Goal: Task Accomplishment & Management: Manage account settings

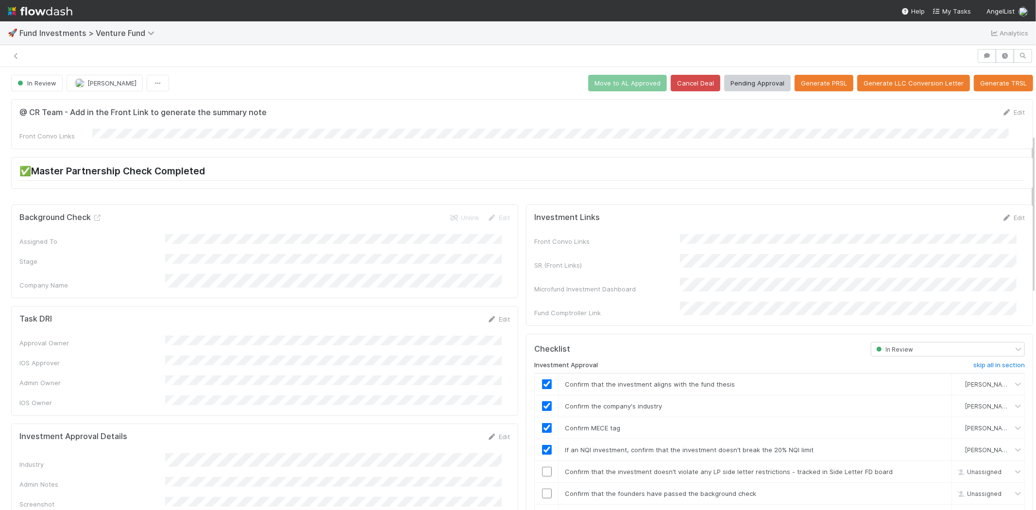
scroll to position [187, 0]
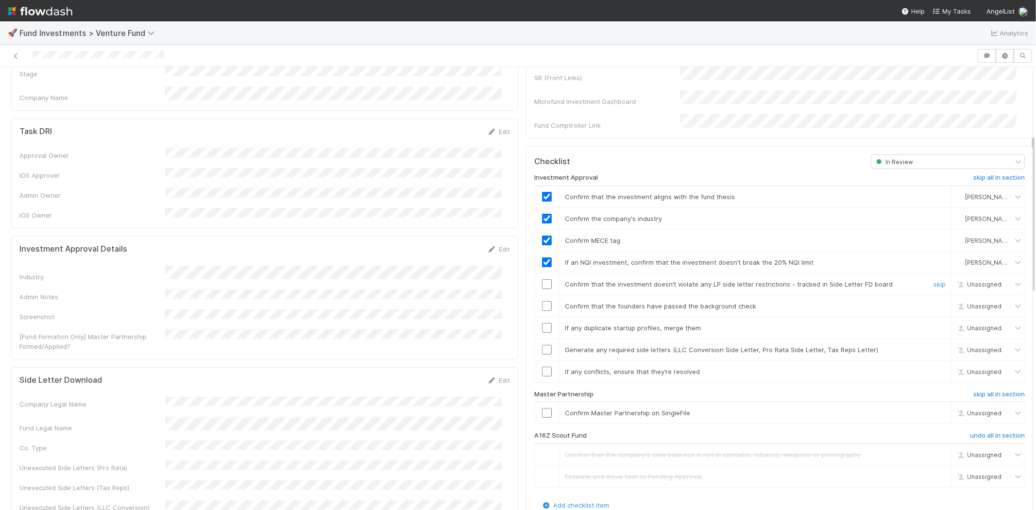
click at [542, 279] on input "checkbox" at bounding box center [547, 284] width 10 height 10
click at [542, 301] on input "checkbox" at bounding box center [547, 306] width 10 height 10
click at [542, 323] on input "checkbox" at bounding box center [547, 328] width 10 height 10
checkbox input "true"
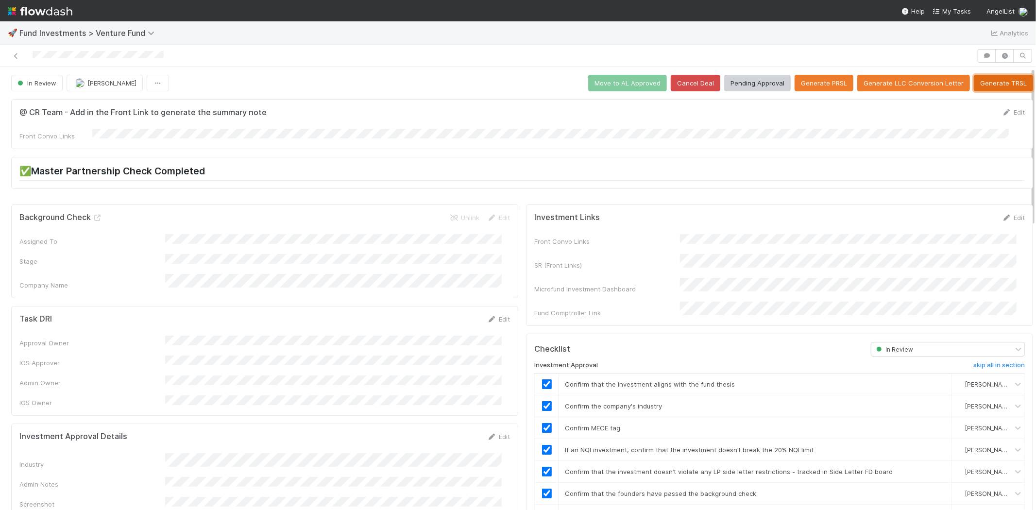
click at [981, 83] on button "Generate TRSL" at bounding box center [1002, 83] width 59 height 17
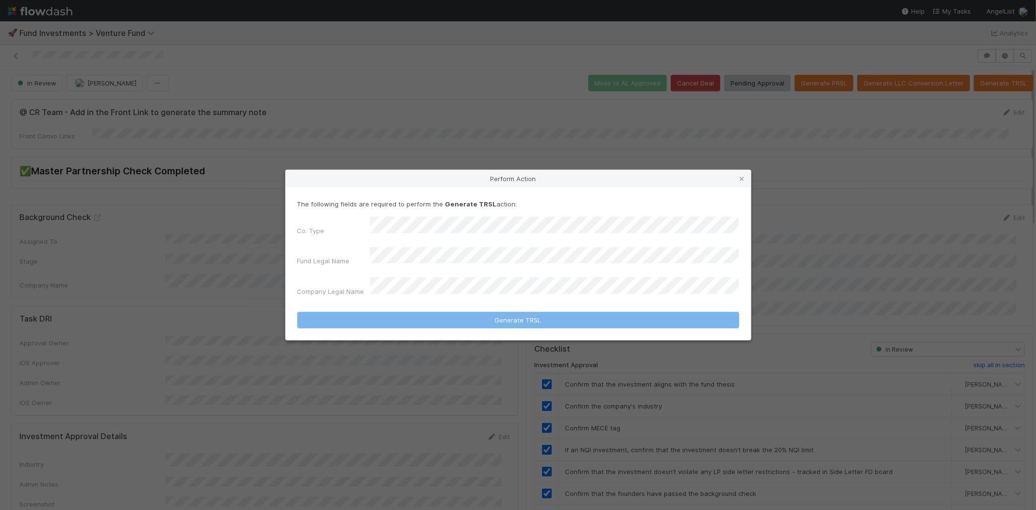
click at [461, 240] on div "Co. Type Fund Legal Name Company Legal Name" at bounding box center [518, 259] width 442 height 84
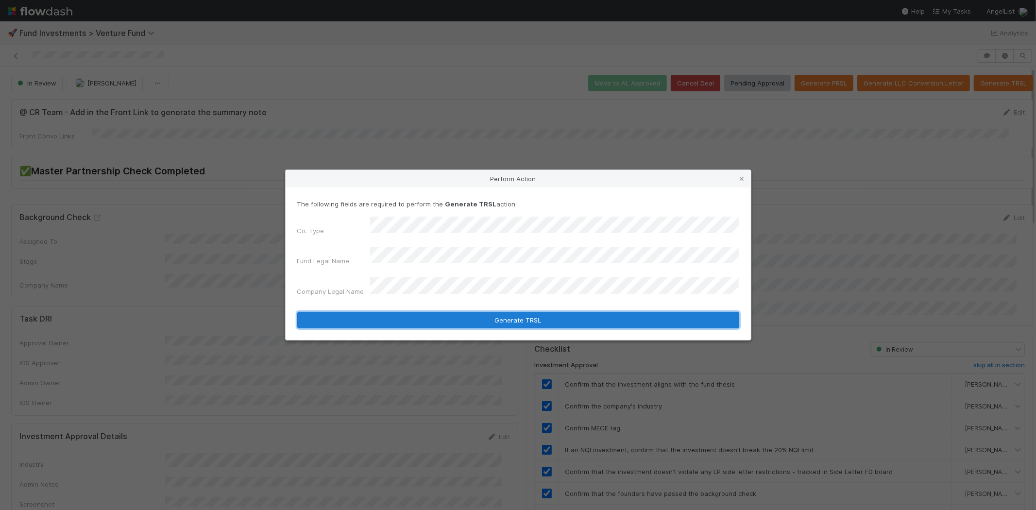
click at [499, 312] on button "Generate TRSL" at bounding box center [518, 320] width 442 height 17
click at [523, 312] on button "Generate TRSL" at bounding box center [518, 320] width 442 height 17
click at [543, 312] on button "Generate TRSL" at bounding box center [518, 320] width 442 height 17
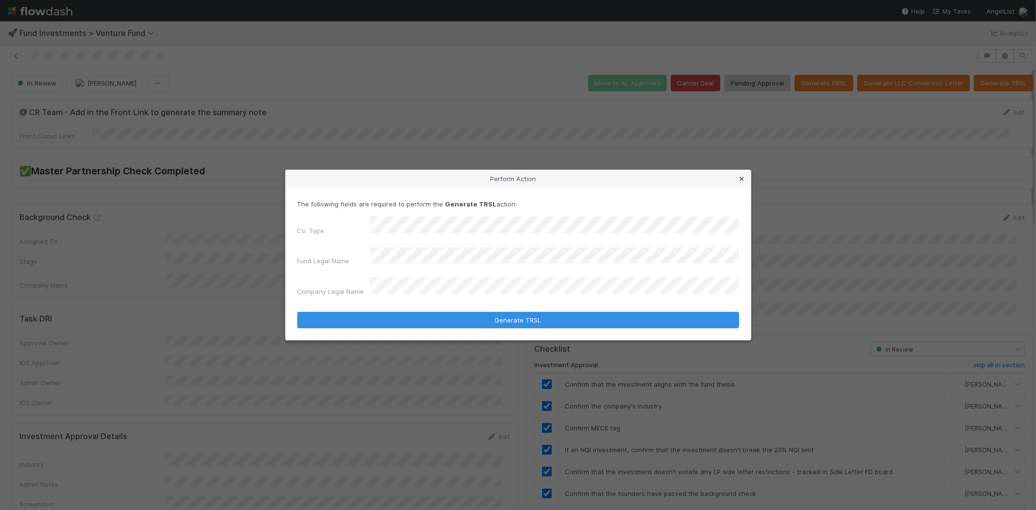
click at [741, 182] on icon at bounding box center [742, 179] width 10 height 6
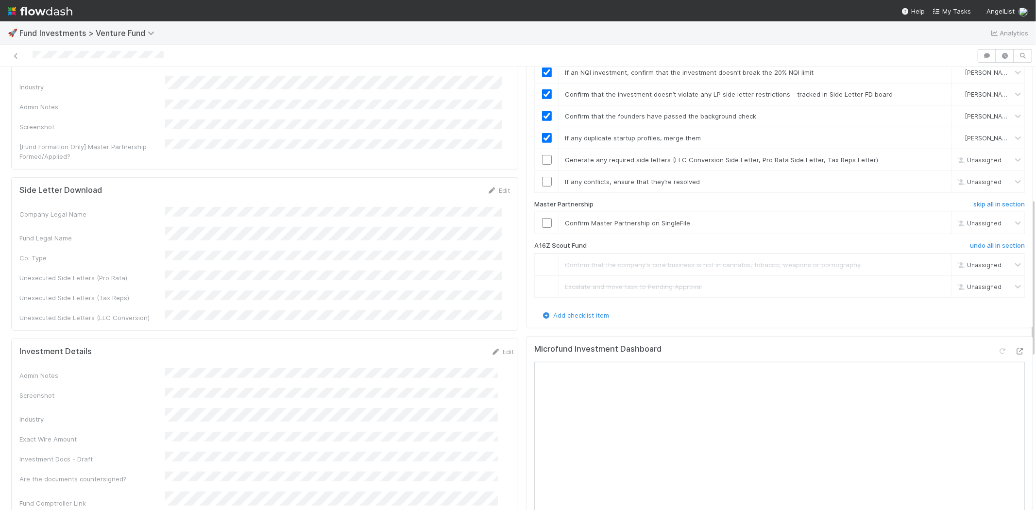
scroll to position [323, 0]
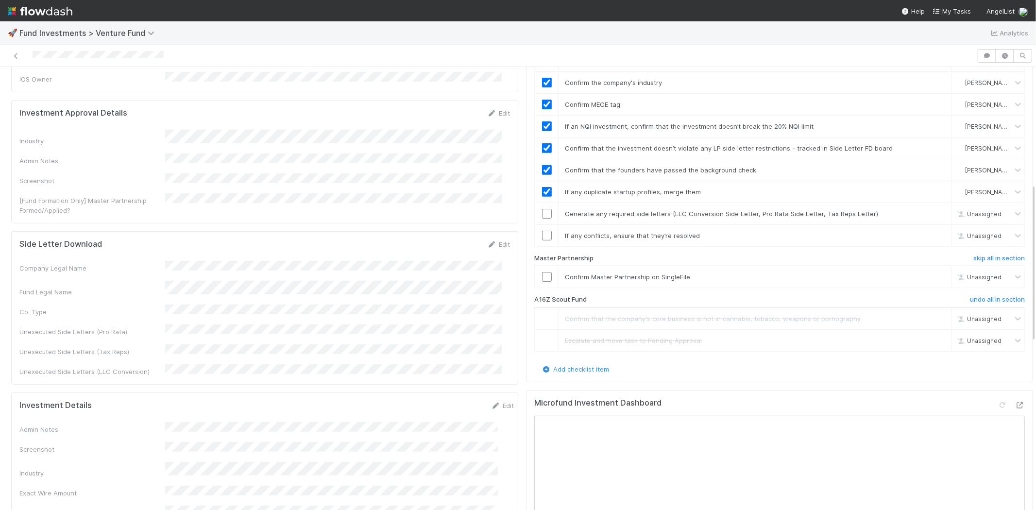
drag, startPoint x: 491, startPoint y: 217, endPoint x: 467, endPoint y: 218, distance: 24.4
click at [491, 240] on link "Edit" at bounding box center [498, 244] width 23 height 8
click at [255, 239] on div "Side Letter Download Save Cancel" at bounding box center [264, 247] width 490 height 17
click at [453, 239] on button "Save" at bounding box center [458, 247] width 28 height 17
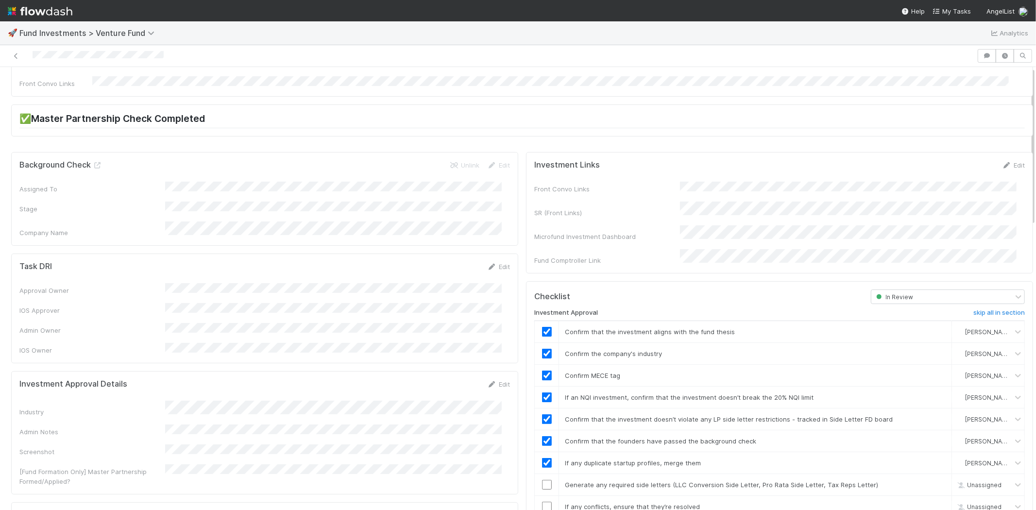
scroll to position [0, 0]
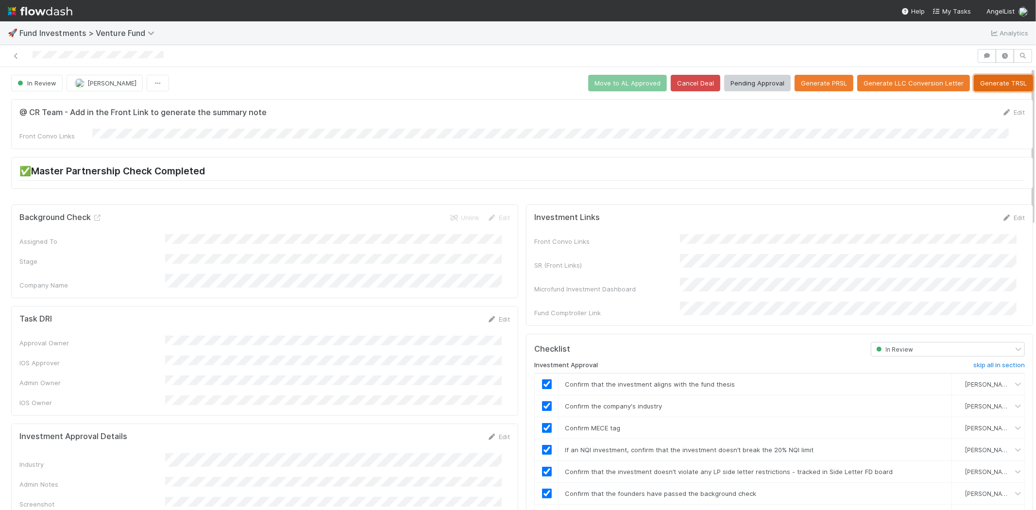
click at [979, 78] on button "Generate TRSL" at bounding box center [1002, 83] width 59 height 17
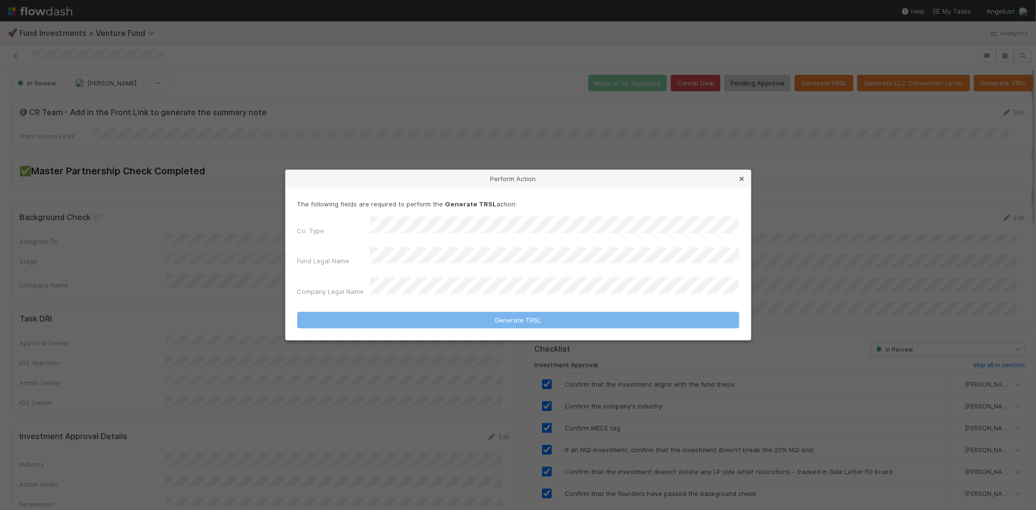
click at [742, 182] on icon at bounding box center [742, 179] width 10 height 6
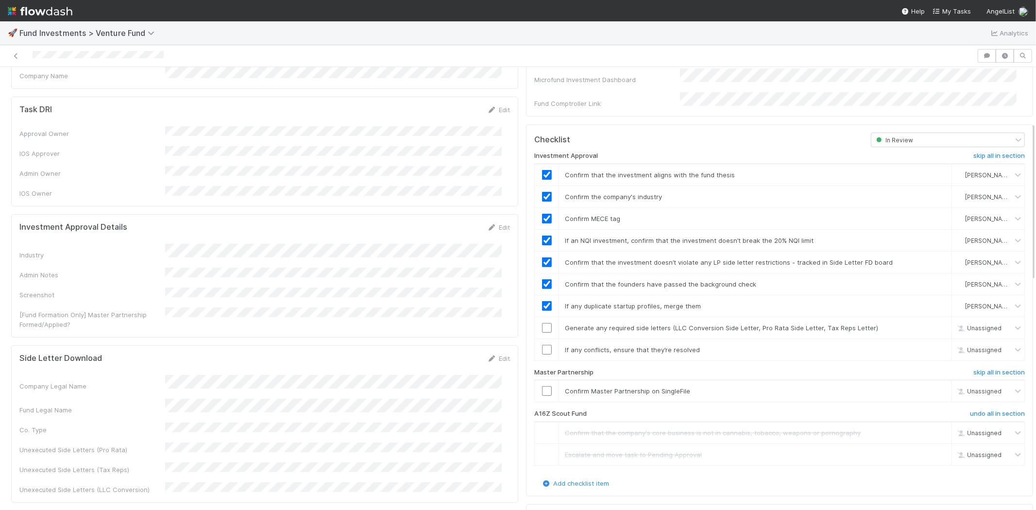
scroll to position [216, 0]
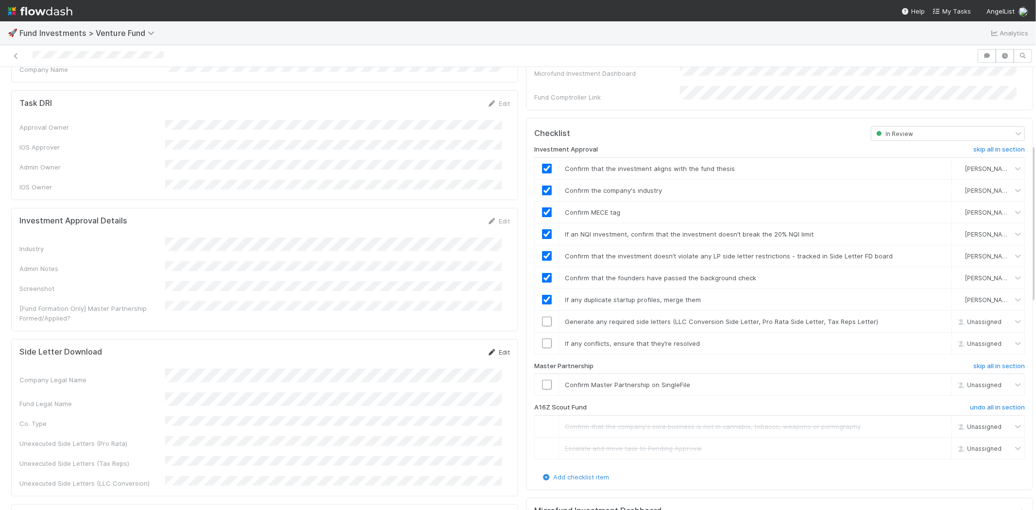
click at [498, 348] on link "Edit" at bounding box center [498, 352] width 23 height 8
click at [483, 347] on button "Cancel" at bounding box center [493, 355] width 34 height 17
click at [491, 348] on link "Edit" at bounding box center [498, 352] width 23 height 8
click at [479, 347] on button "Cancel" at bounding box center [493, 355] width 34 height 17
click at [542, 338] on input "checkbox" at bounding box center [547, 343] width 10 height 10
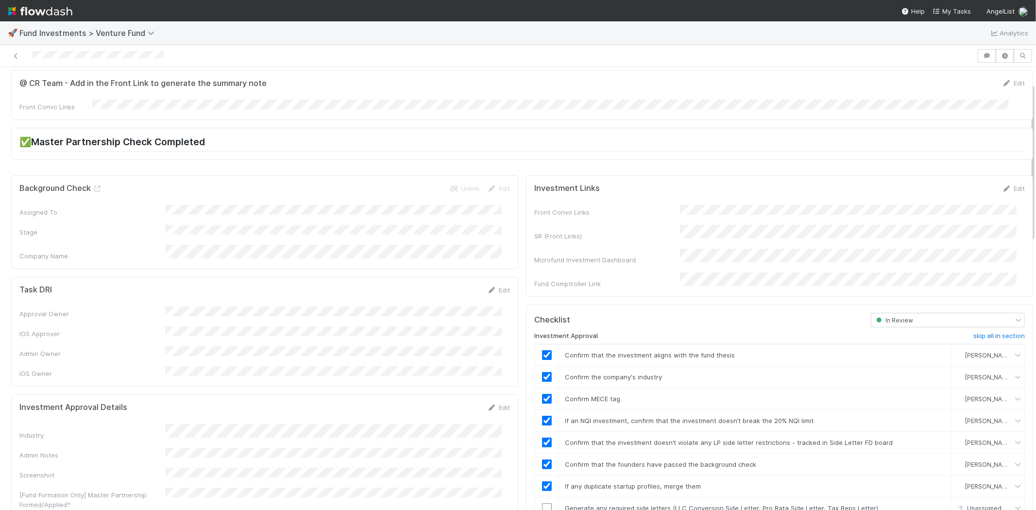
scroll to position [0, 0]
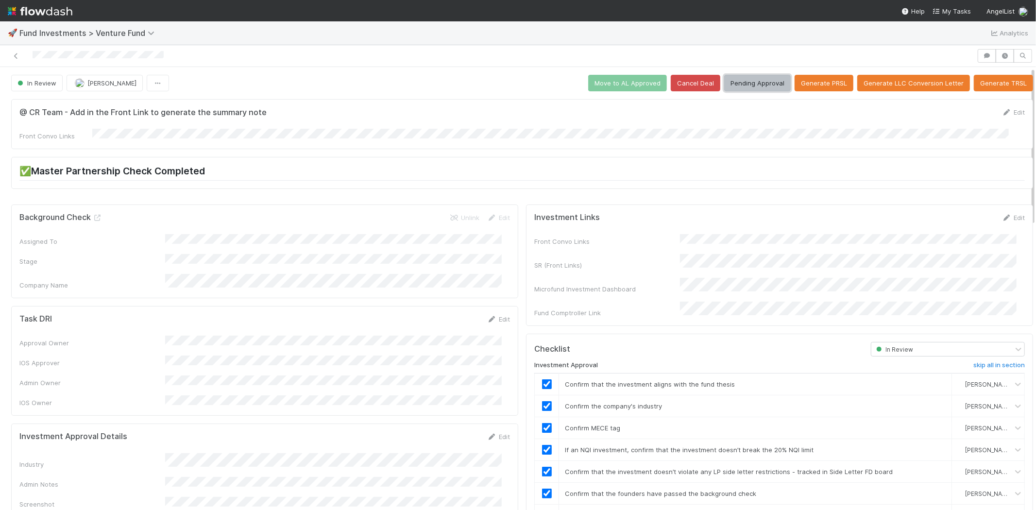
click at [739, 76] on button "Pending Approval" at bounding box center [757, 83] width 67 height 17
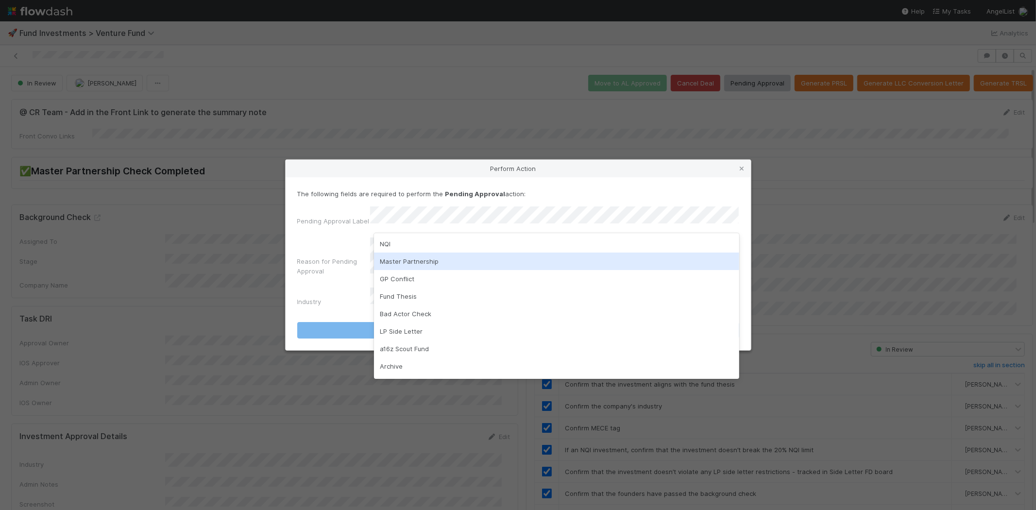
click at [453, 260] on div "Master Partnership" at bounding box center [556, 260] width 365 height 17
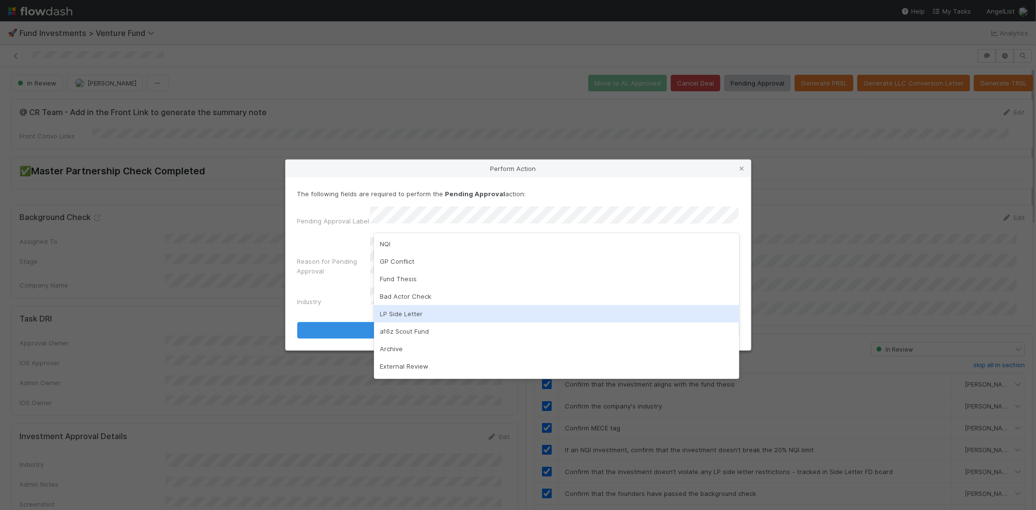
click at [435, 311] on div "LP Side Letter" at bounding box center [556, 313] width 365 height 17
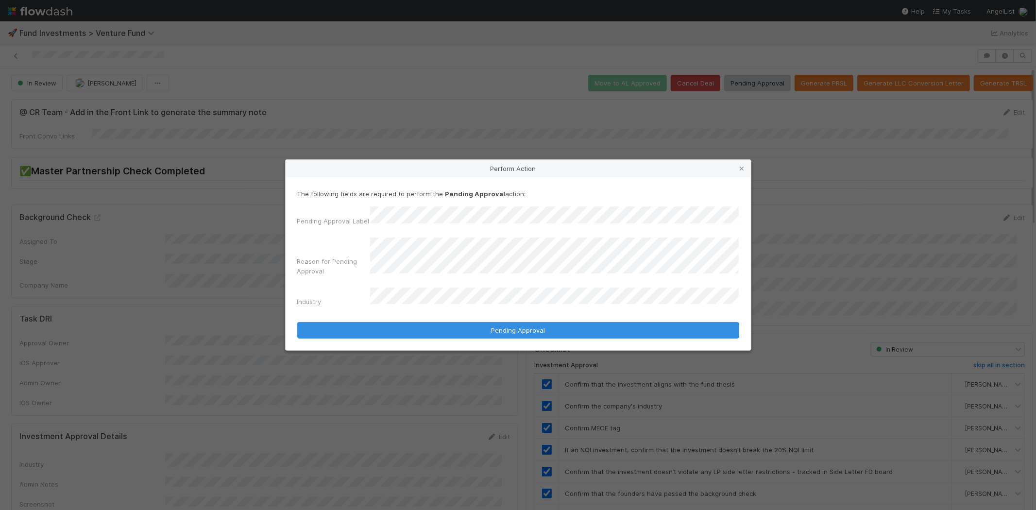
click at [800, 354] on div "Perform Action The following fields are required to perform the Pending Approva…" at bounding box center [518, 255] width 1036 height 510
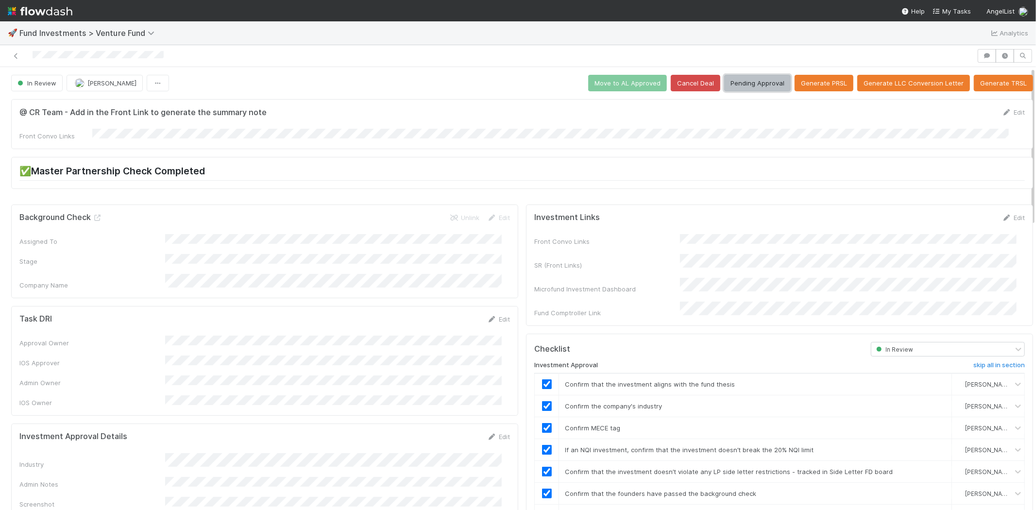
click at [743, 78] on button "Pending Approval" at bounding box center [757, 83] width 67 height 17
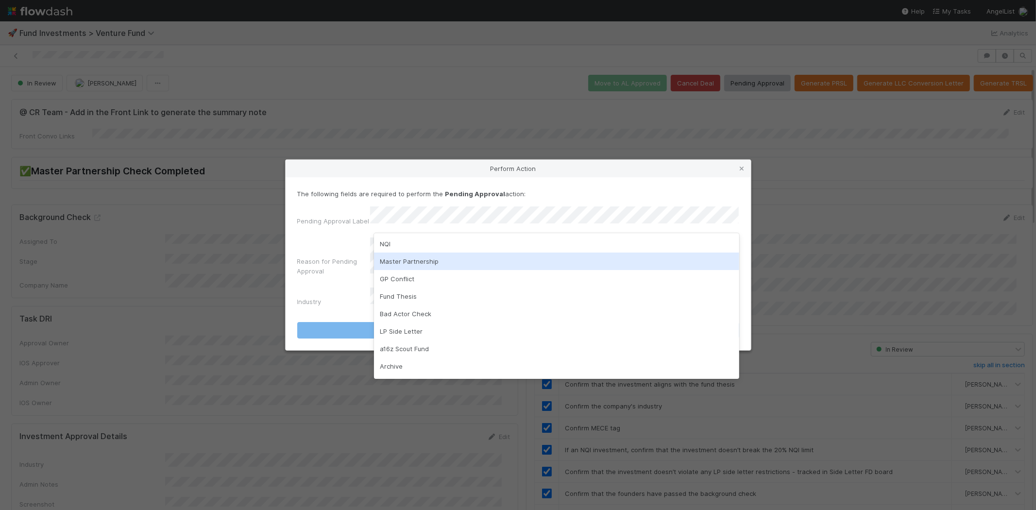
click at [455, 258] on div "Master Partnership" at bounding box center [556, 260] width 365 height 17
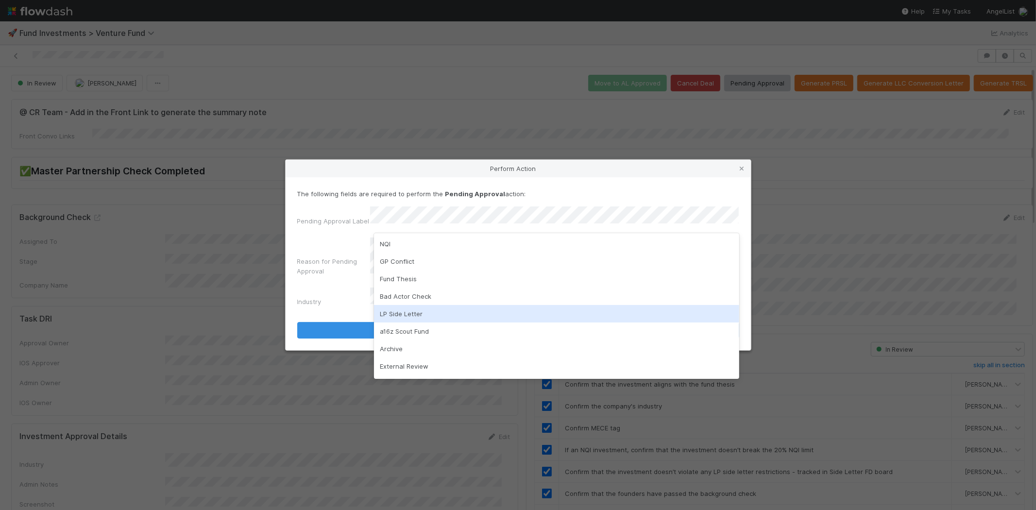
click at [439, 310] on div "LP Side Letter" at bounding box center [556, 313] width 365 height 17
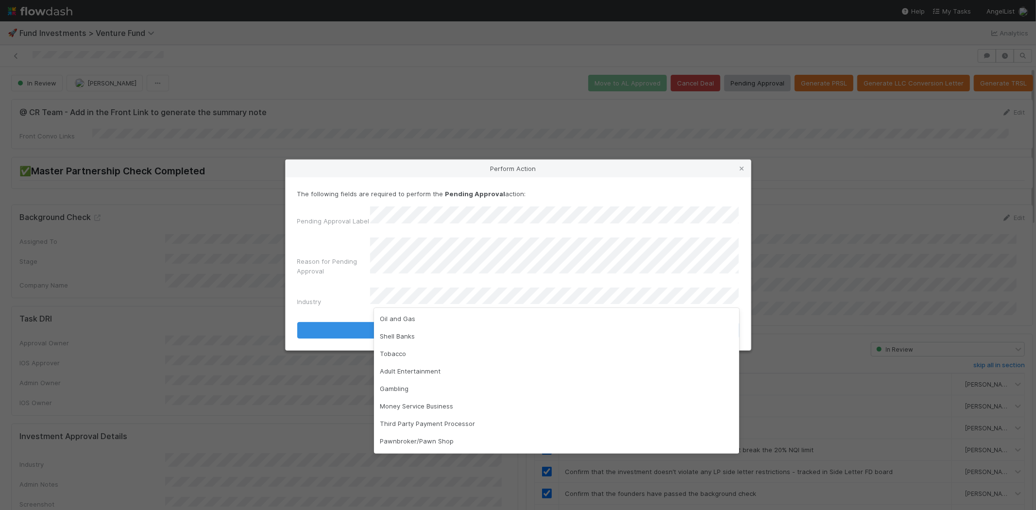
scroll to position [229, 0]
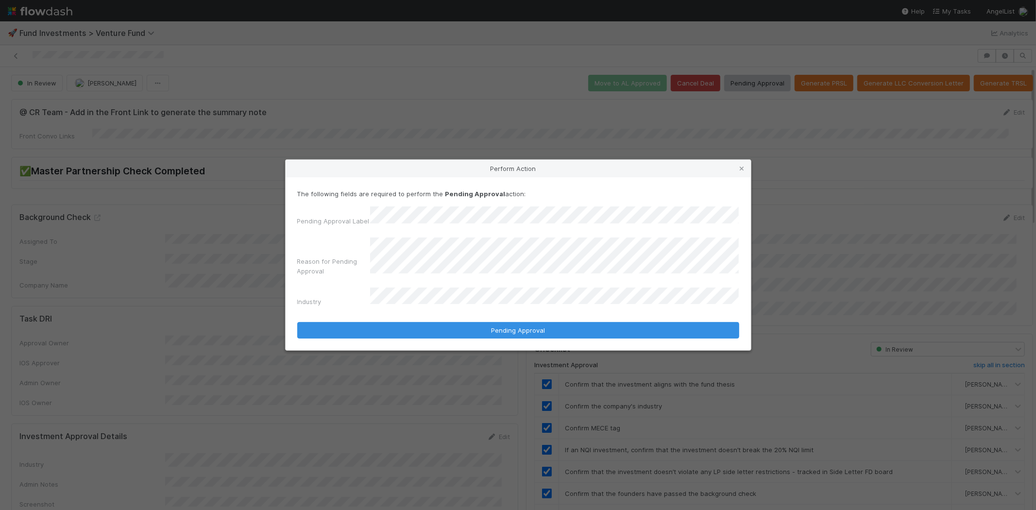
click at [745, 231] on div "The following fields are required to perform the Pending Approval action: Pendi…" at bounding box center [517, 263] width 465 height 173
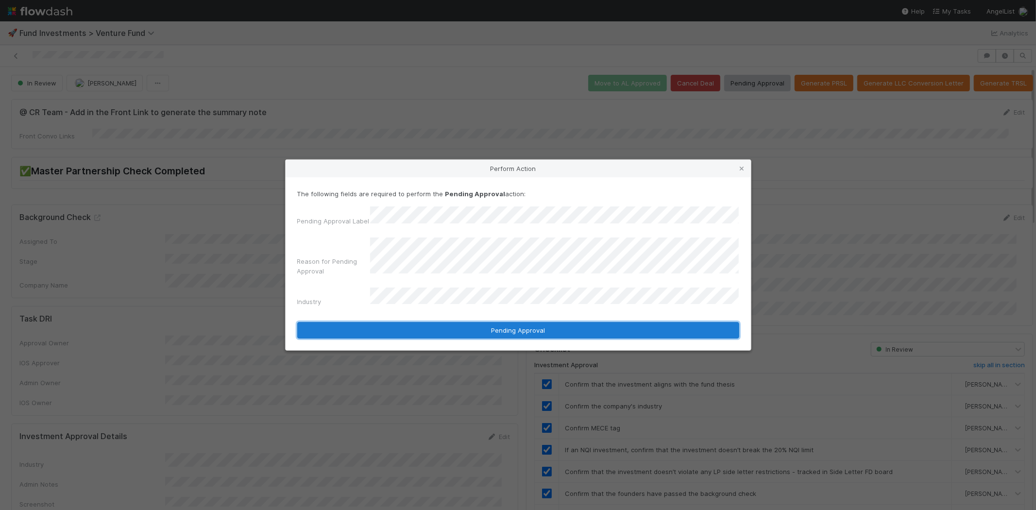
click at [536, 328] on button "Pending Approval" at bounding box center [518, 330] width 442 height 17
click at [523, 322] on button "Pending Approval" at bounding box center [518, 330] width 442 height 17
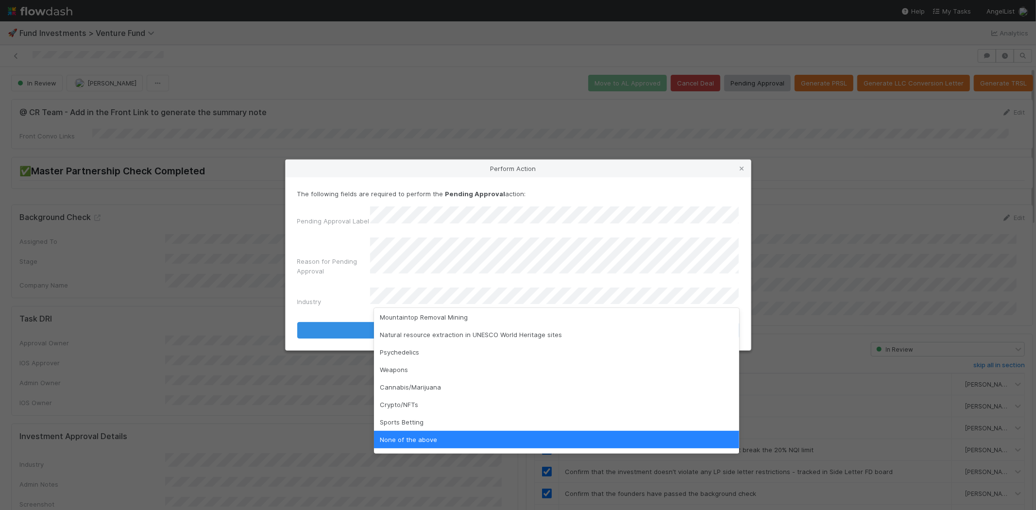
scroll to position [277, 0]
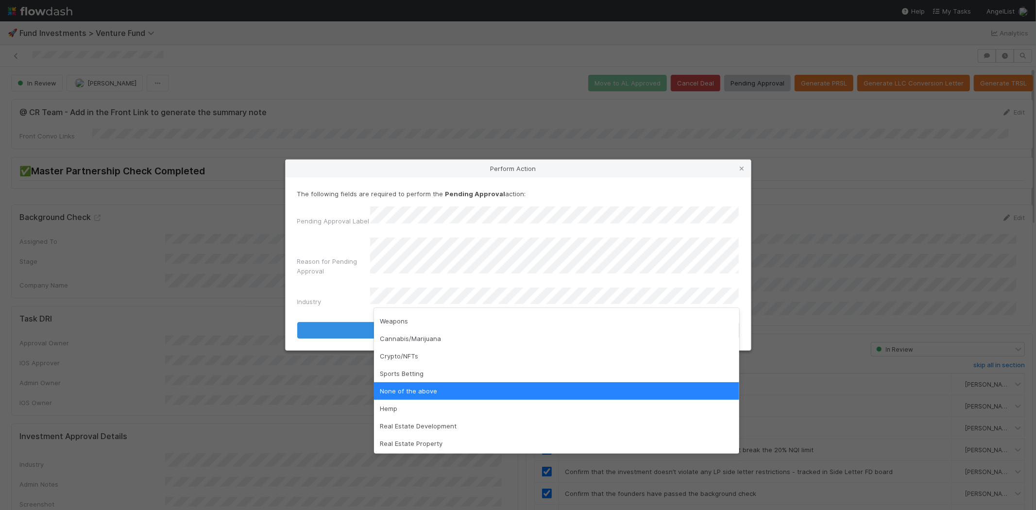
click at [426, 389] on div "None of the above" at bounding box center [556, 390] width 365 height 17
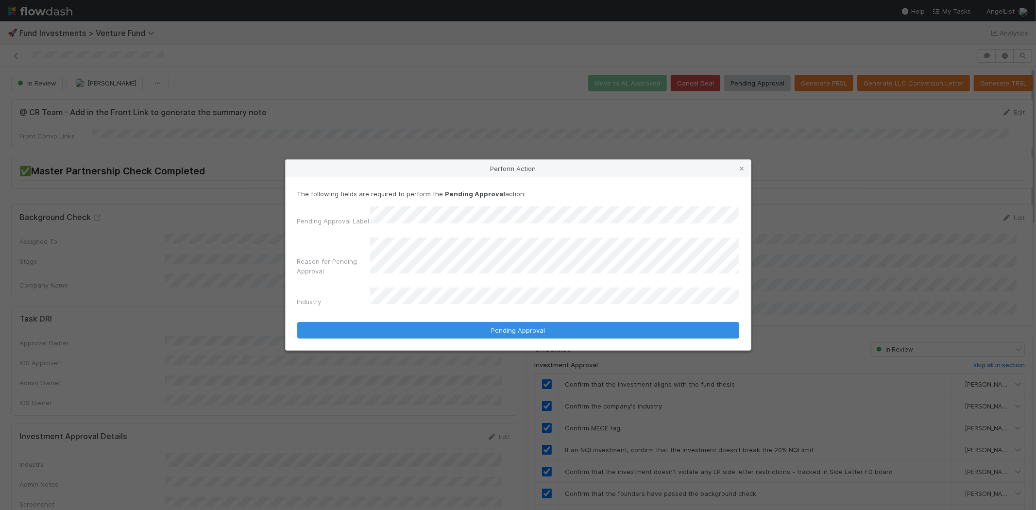
click at [339, 275] on div "Reason for Pending Approval" at bounding box center [518, 258] width 442 height 42
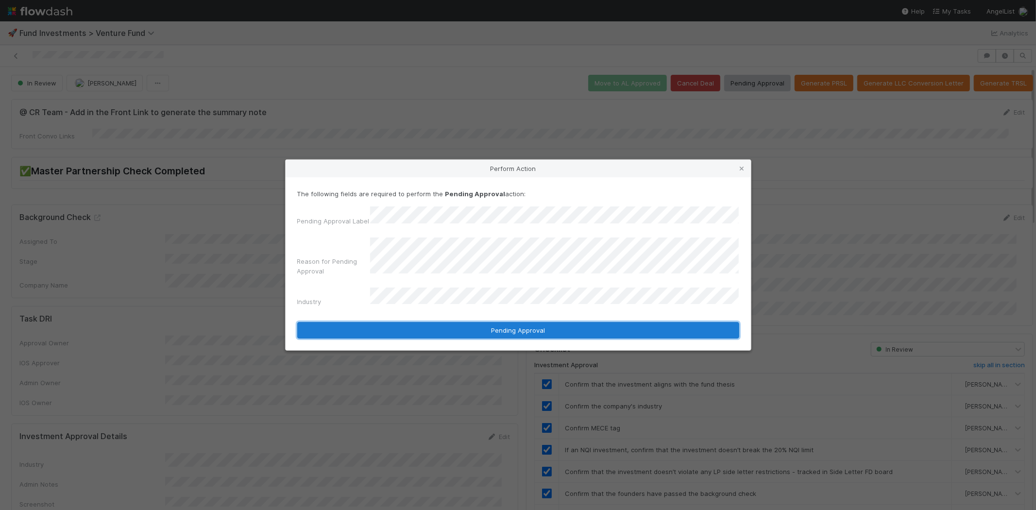
click at [527, 328] on button "Pending Approval" at bounding box center [518, 330] width 442 height 17
click at [524, 322] on button "Pending Approval" at bounding box center [518, 330] width 442 height 17
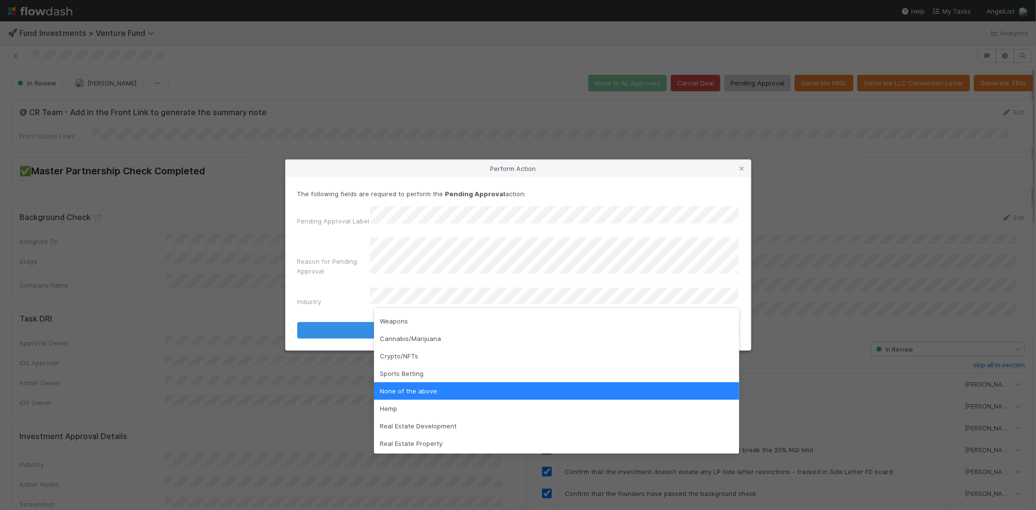
click at [404, 389] on div "None of the above" at bounding box center [556, 390] width 365 height 17
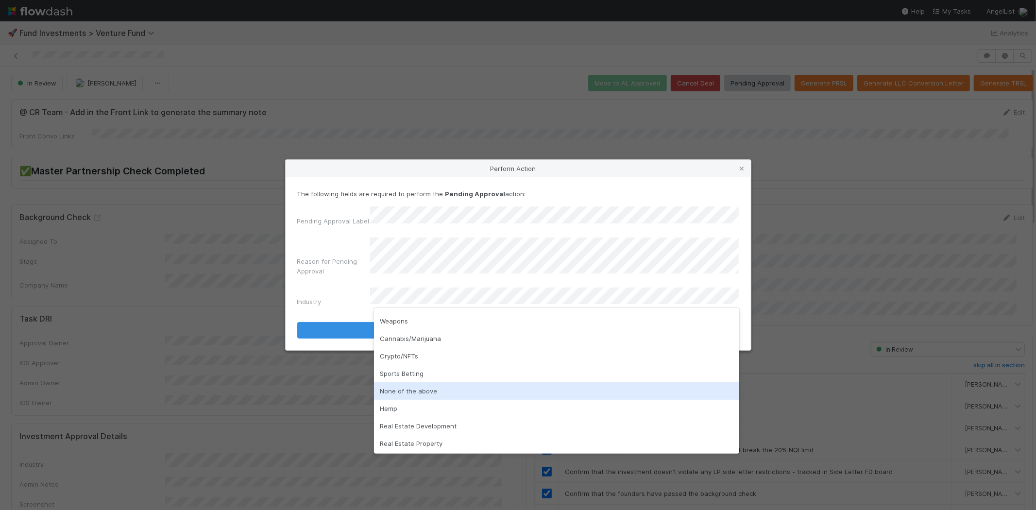
click at [468, 386] on div "None of the above" at bounding box center [556, 390] width 365 height 17
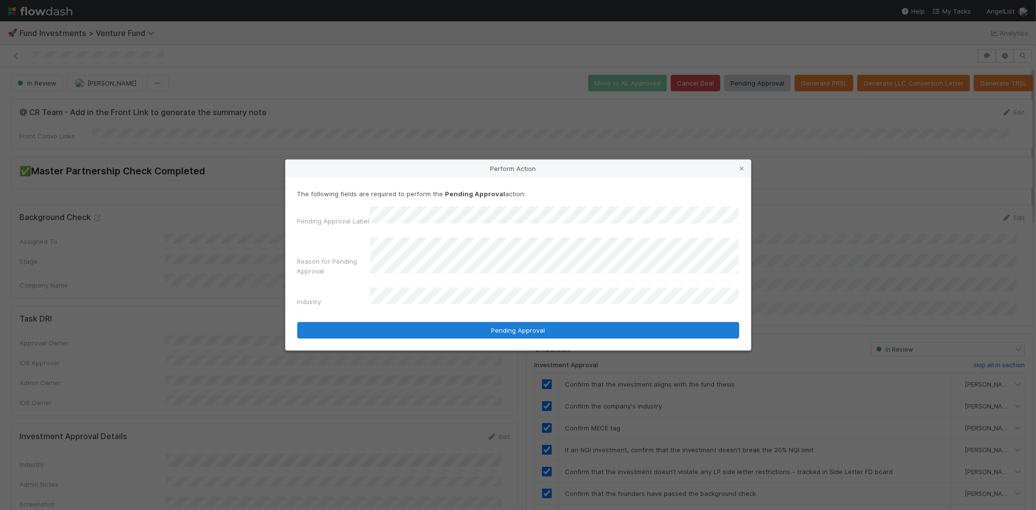
drag, startPoint x: 315, startPoint y: 274, endPoint x: 485, endPoint y: 322, distance: 176.6
click at [316, 274] on div "Reason for Pending Approval" at bounding box center [518, 258] width 442 height 42
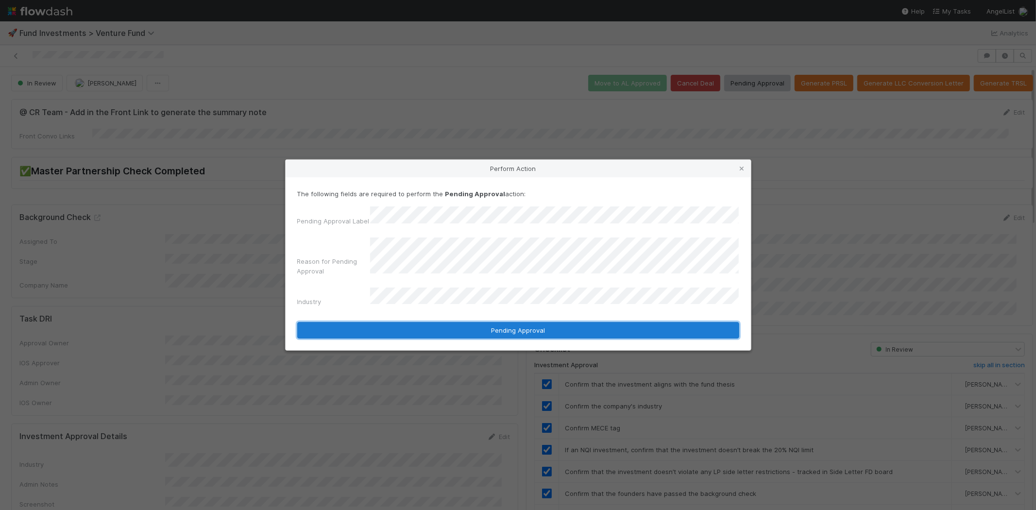
click at [504, 326] on button "Pending Approval" at bounding box center [518, 330] width 442 height 17
click at [520, 322] on button "Pending Approval" at bounding box center [518, 330] width 442 height 17
click at [521, 322] on button "Pending Approval" at bounding box center [518, 330] width 442 height 17
click at [522, 322] on button "Pending Approval" at bounding box center [518, 330] width 442 height 17
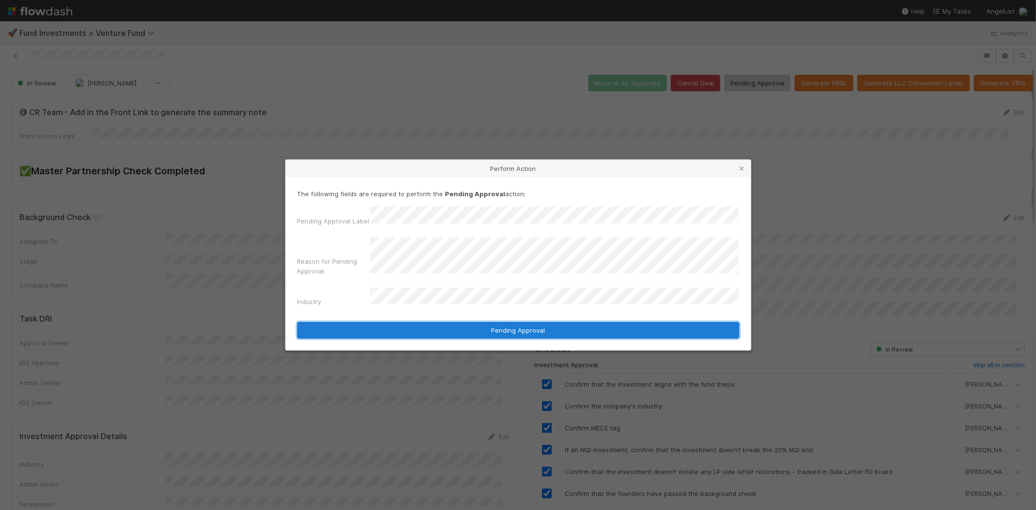
click at [522, 322] on button "Pending Approval" at bounding box center [518, 330] width 442 height 17
drag, startPoint x: 520, startPoint y: 318, endPoint x: 521, endPoint y: 309, distance: 9.2
click at [521, 322] on button "Pending Approval" at bounding box center [518, 330] width 442 height 17
click at [557, 328] on button "Pending Approval" at bounding box center [518, 330] width 442 height 17
click at [554, 322] on button "Pending Approval" at bounding box center [518, 330] width 442 height 17
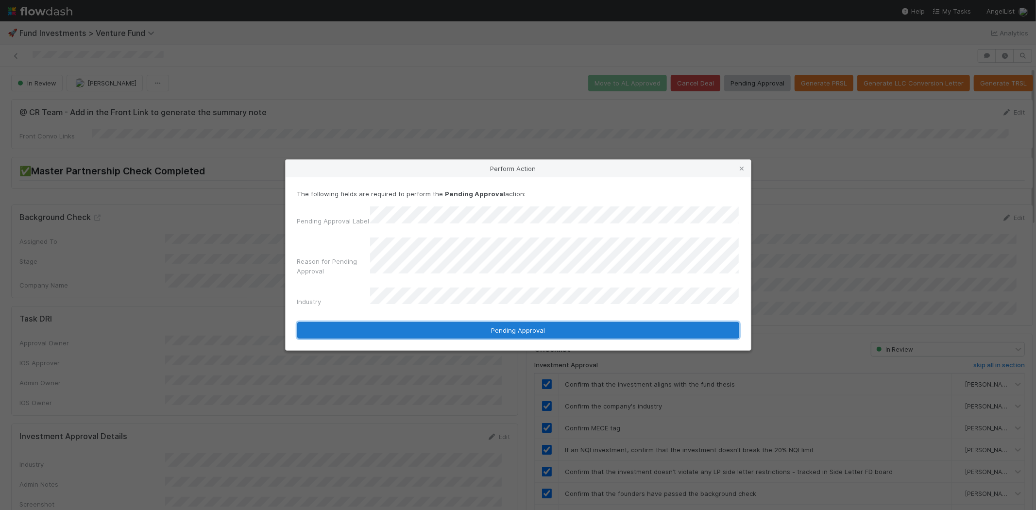
click at [554, 322] on button "Pending Approval" at bounding box center [518, 330] width 442 height 17
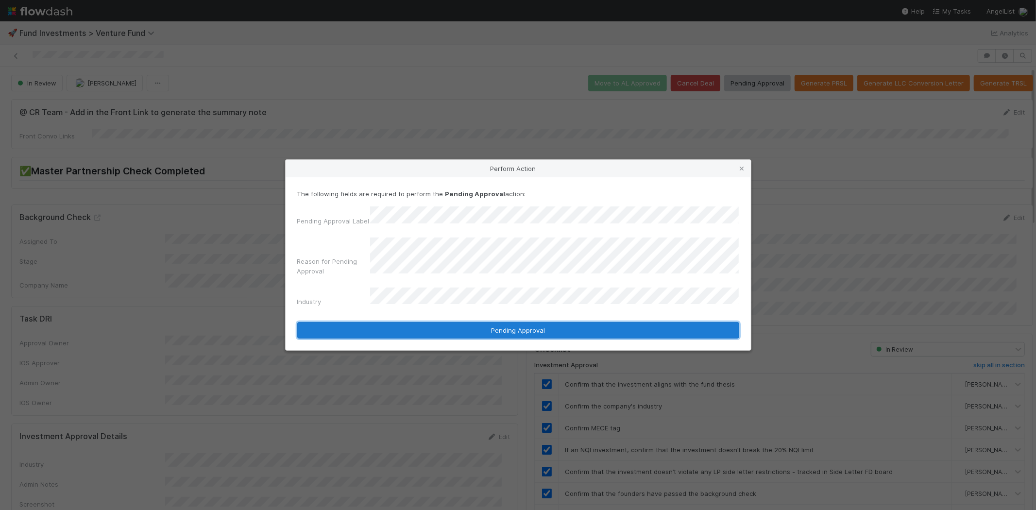
click at [554, 322] on button "Pending Approval" at bounding box center [518, 330] width 442 height 17
click at [505, 324] on button "Pending Approval" at bounding box center [518, 330] width 442 height 17
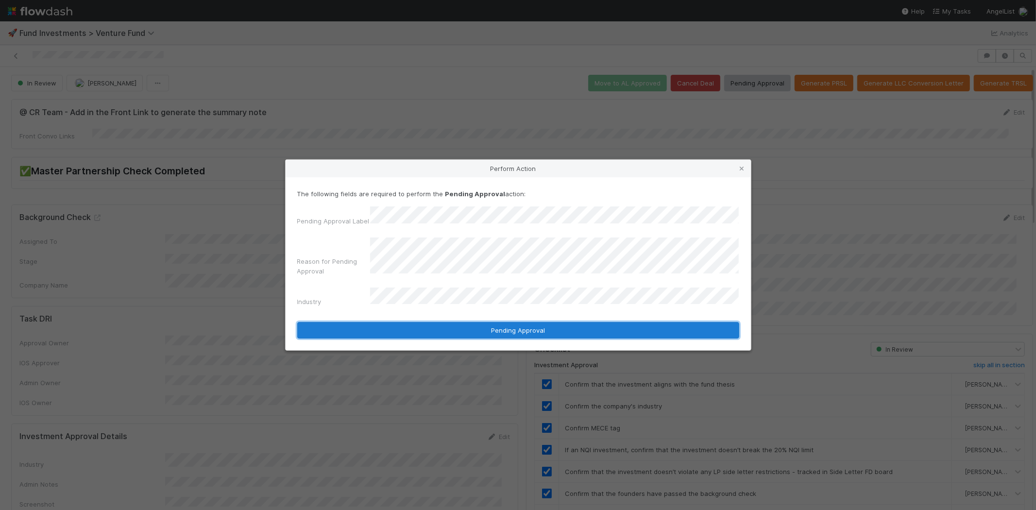
click at [481, 322] on button "Pending Approval" at bounding box center [518, 330] width 442 height 17
click at [502, 322] on button "Pending Approval" at bounding box center [518, 330] width 442 height 17
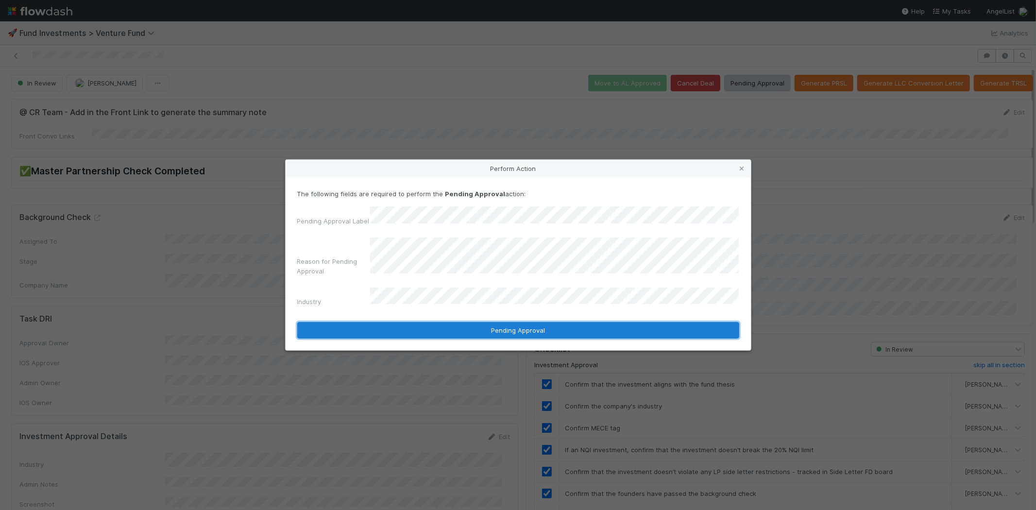
click at [522, 324] on button "Pending Approval" at bounding box center [518, 330] width 442 height 17
click at [515, 324] on button "Pending Approval" at bounding box center [518, 330] width 442 height 17
click at [516, 324] on button "Pending Approval" at bounding box center [518, 330] width 442 height 17
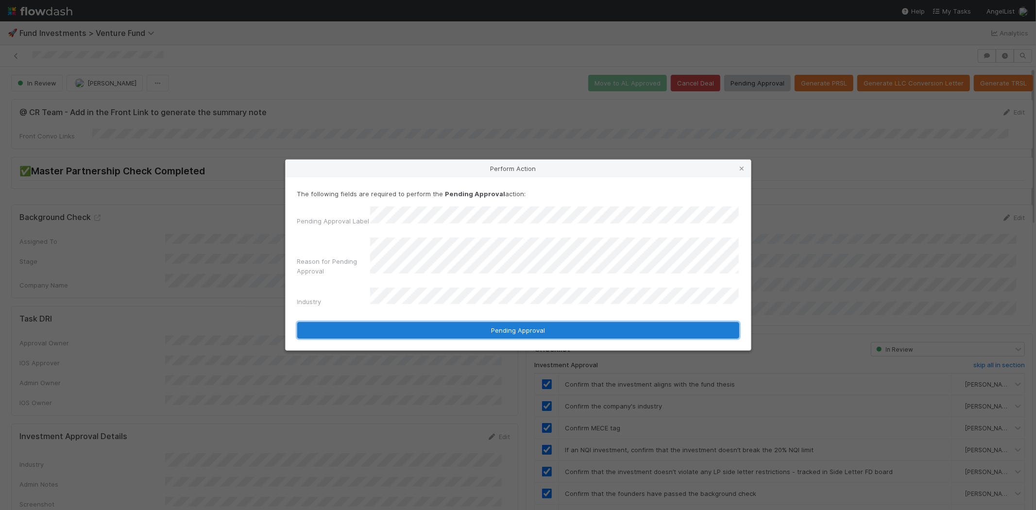
click at [517, 324] on button "Pending Approval" at bounding box center [518, 330] width 442 height 17
click at [518, 323] on button "Pending Approval" at bounding box center [518, 330] width 442 height 17
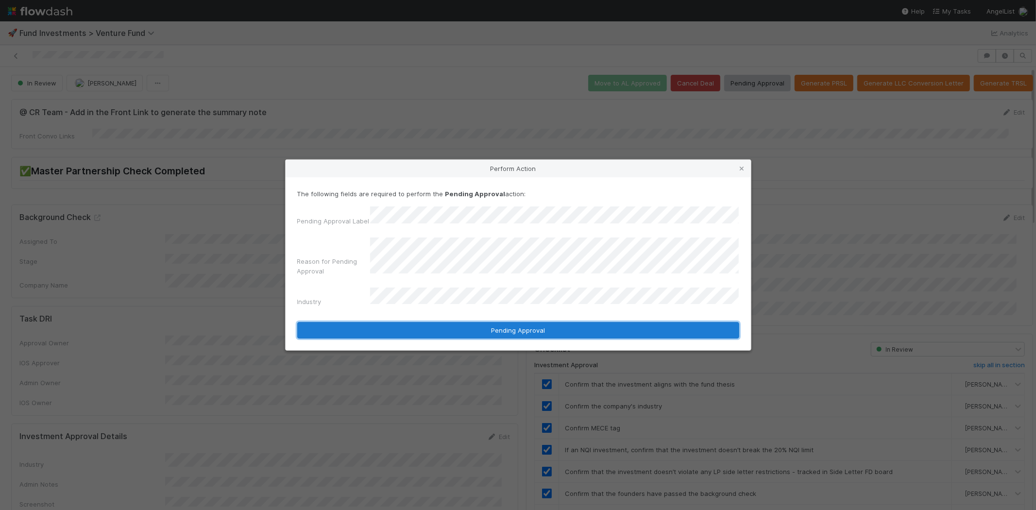
click at [518, 323] on button "Pending Approval" at bounding box center [518, 330] width 442 height 17
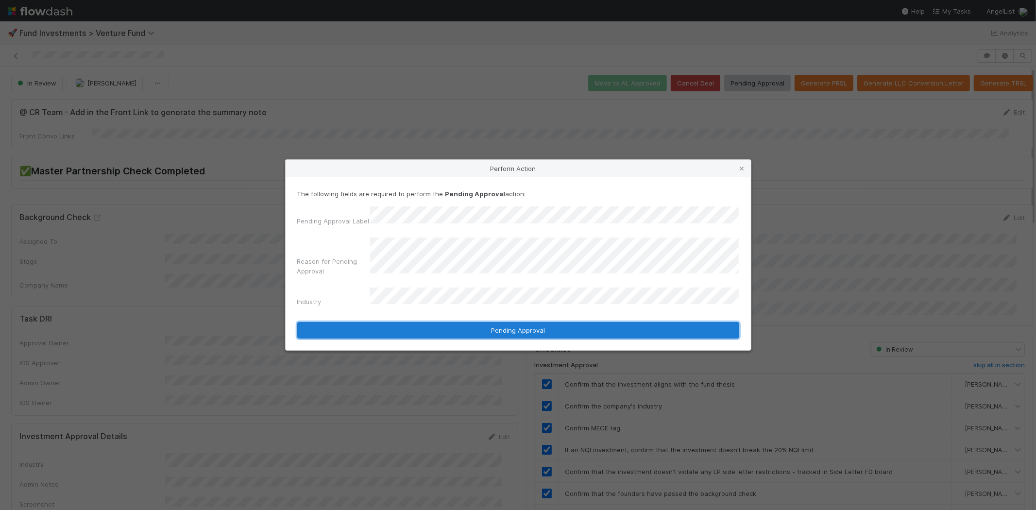
click at [518, 323] on button "Pending Approval" at bounding box center [518, 330] width 442 height 17
drag, startPoint x: 518, startPoint y: 323, endPoint x: 516, endPoint y: 313, distance: 10.4
click at [518, 322] on button "Pending Approval" at bounding box center [518, 330] width 442 height 17
click at [515, 322] on button "Pending Approval" at bounding box center [518, 330] width 442 height 17
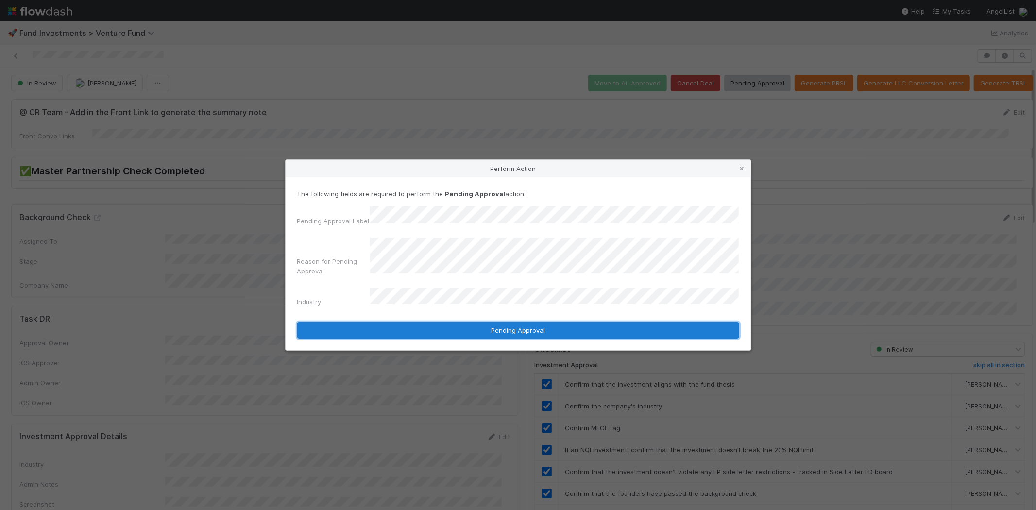
click at [515, 322] on button "Pending Approval" at bounding box center [518, 330] width 442 height 17
click at [516, 322] on button "Pending Approval" at bounding box center [518, 330] width 442 height 17
click at [511, 324] on button "Pending Approval" at bounding box center [518, 330] width 442 height 17
click at [517, 322] on button "Pending Approval" at bounding box center [518, 330] width 442 height 17
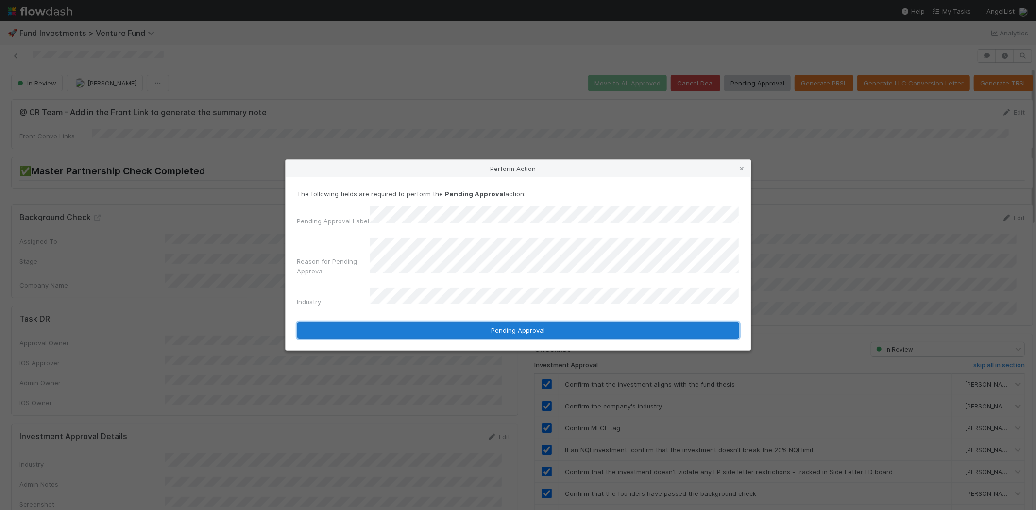
click at [517, 322] on button "Pending Approval" at bounding box center [518, 330] width 442 height 17
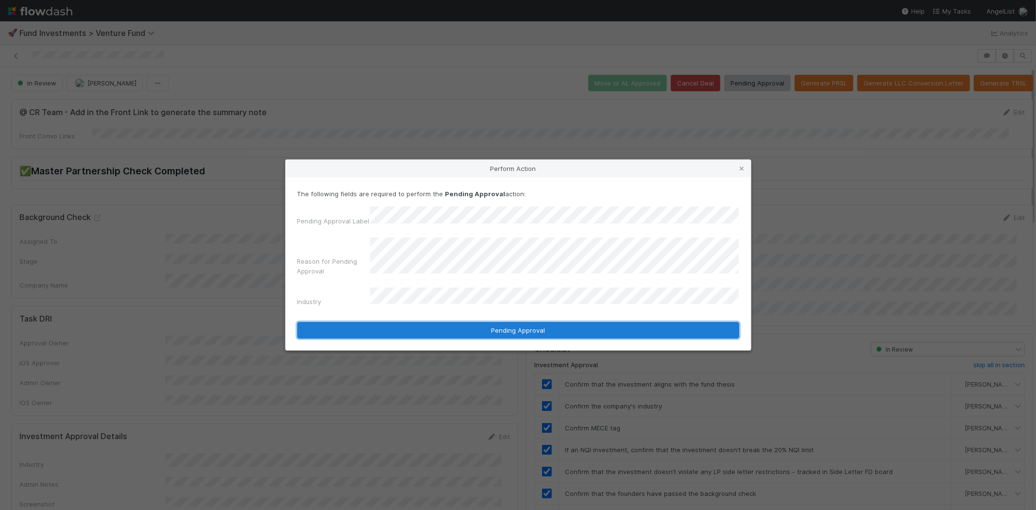
click at [517, 322] on button "Pending Approval" at bounding box center [518, 330] width 442 height 17
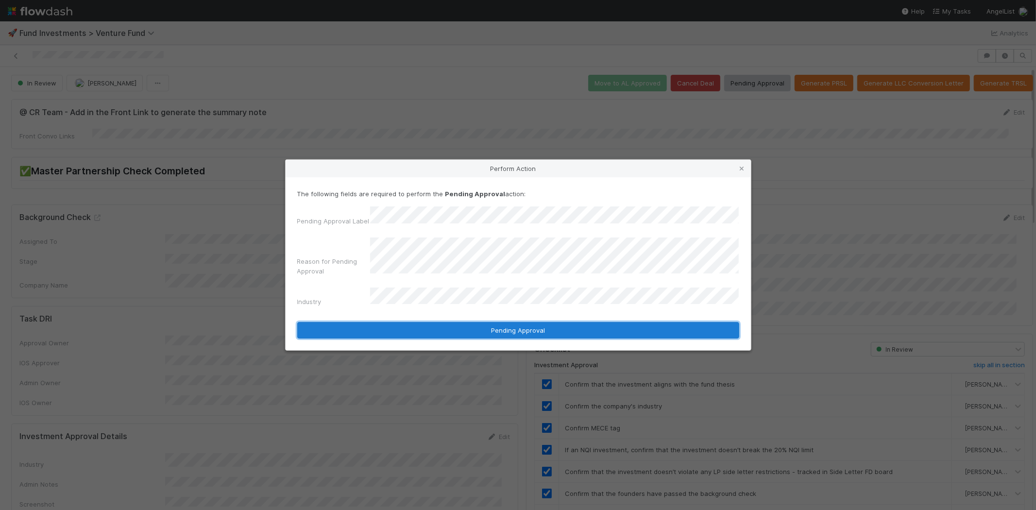
click at [517, 322] on button "Pending Approval" at bounding box center [518, 330] width 442 height 17
click at [512, 324] on button "Pending Approval" at bounding box center [518, 330] width 442 height 17
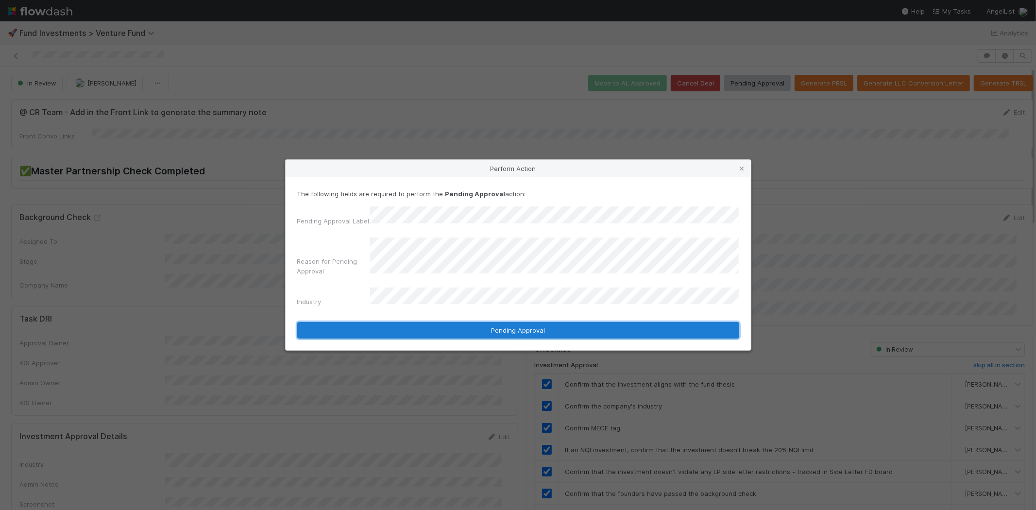
click at [512, 324] on button "Pending Approval" at bounding box center [518, 330] width 442 height 17
click at [525, 323] on button "Pending Approval" at bounding box center [518, 330] width 442 height 17
click at [525, 322] on button "Pending Approval" at bounding box center [518, 330] width 442 height 17
click at [526, 322] on button "Pending Approval" at bounding box center [518, 330] width 442 height 17
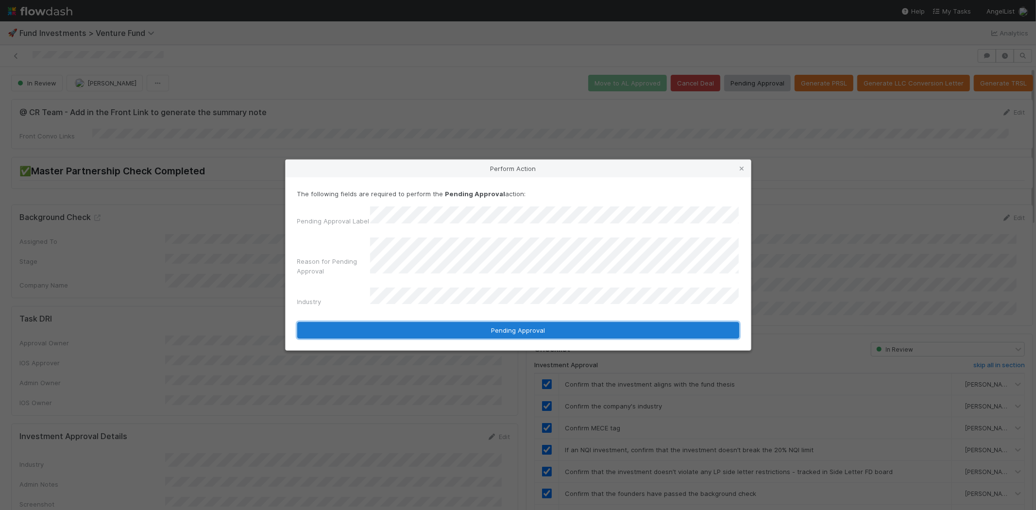
click at [517, 322] on button "Pending Approval" at bounding box center [518, 330] width 442 height 17
drag, startPoint x: 517, startPoint y: 320, endPoint x: 522, endPoint y: 318, distance: 5.9
click at [518, 322] on button "Pending Approval" at bounding box center [518, 330] width 442 height 17
click at [527, 323] on button "Pending Approval" at bounding box center [518, 330] width 442 height 17
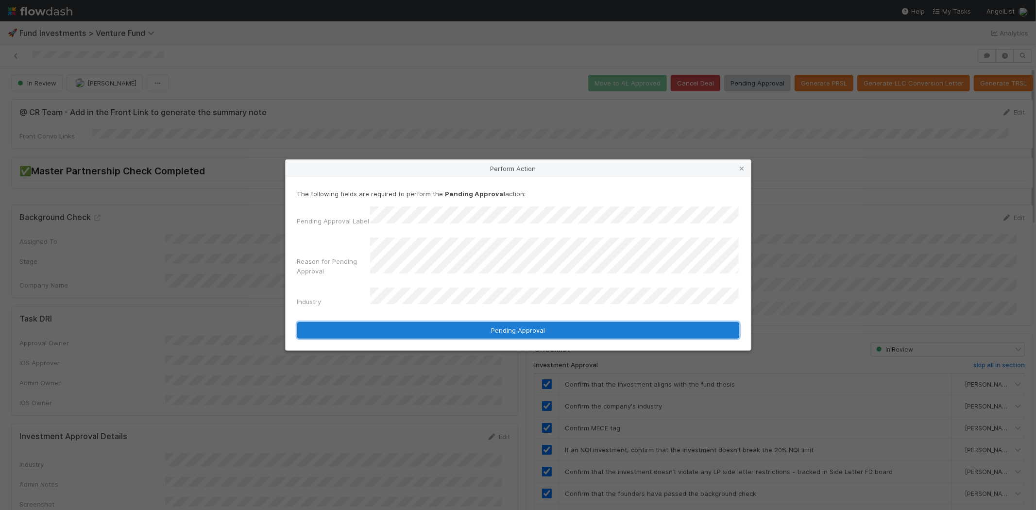
drag, startPoint x: 527, startPoint y: 323, endPoint x: 609, endPoint y: 307, distance: 83.6
click at [526, 322] on button "Pending Approval" at bounding box center [518, 330] width 442 height 17
click at [524, 327] on button "Pending Approval" at bounding box center [518, 330] width 442 height 17
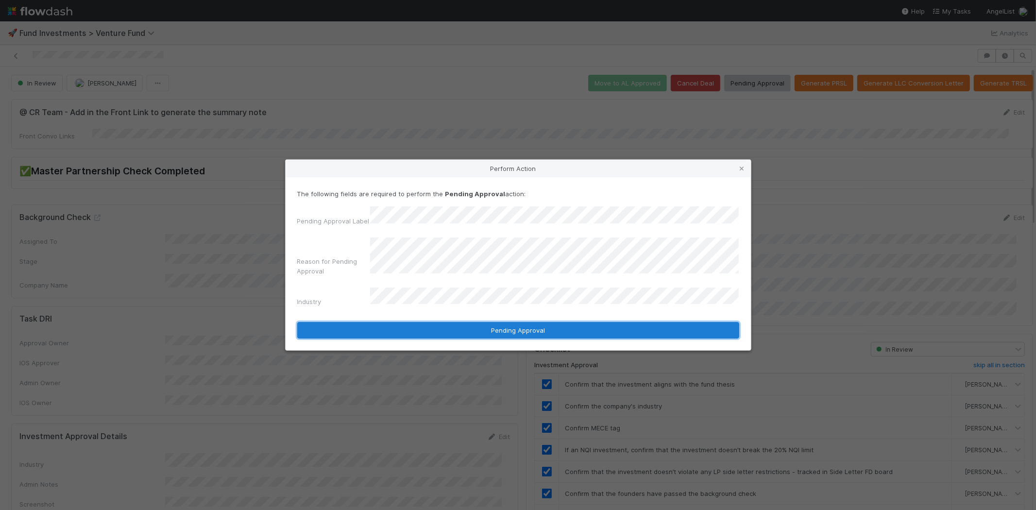
click at [523, 327] on button "Pending Approval" at bounding box center [518, 330] width 442 height 17
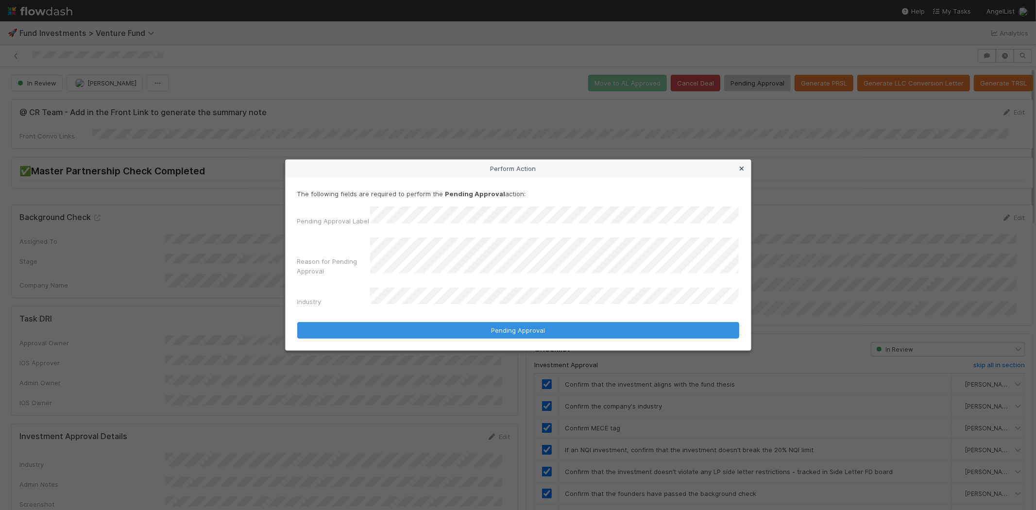
click at [740, 172] on icon at bounding box center [742, 169] width 10 height 6
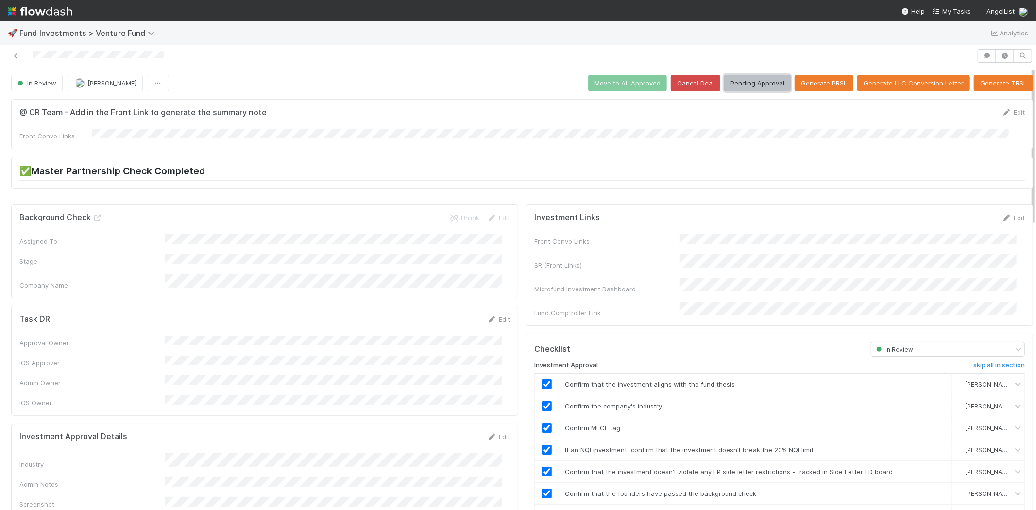
click at [744, 75] on button "Pending Approval" at bounding box center [757, 83] width 67 height 17
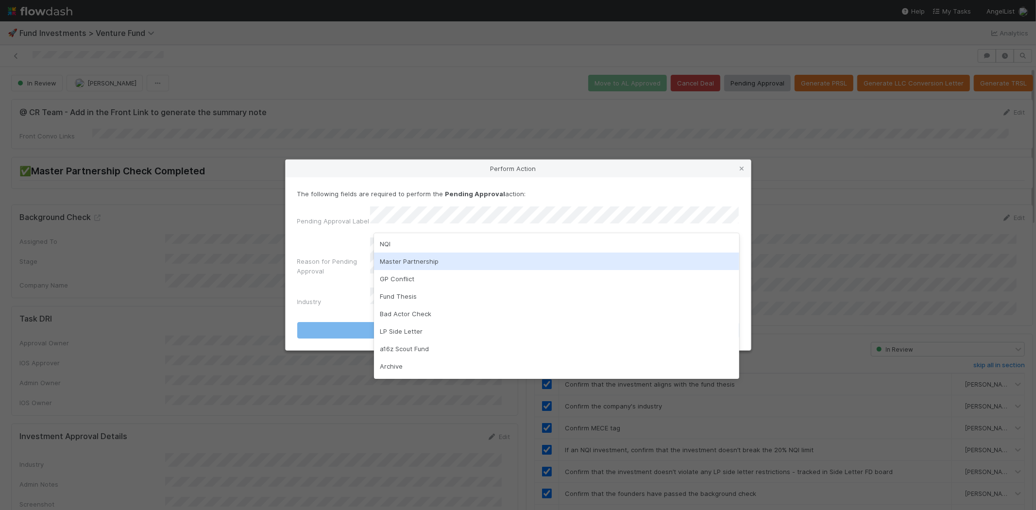
click at [433, 260] on div "Master Partnership" at bounding box center [556, 260] width 365 height 17
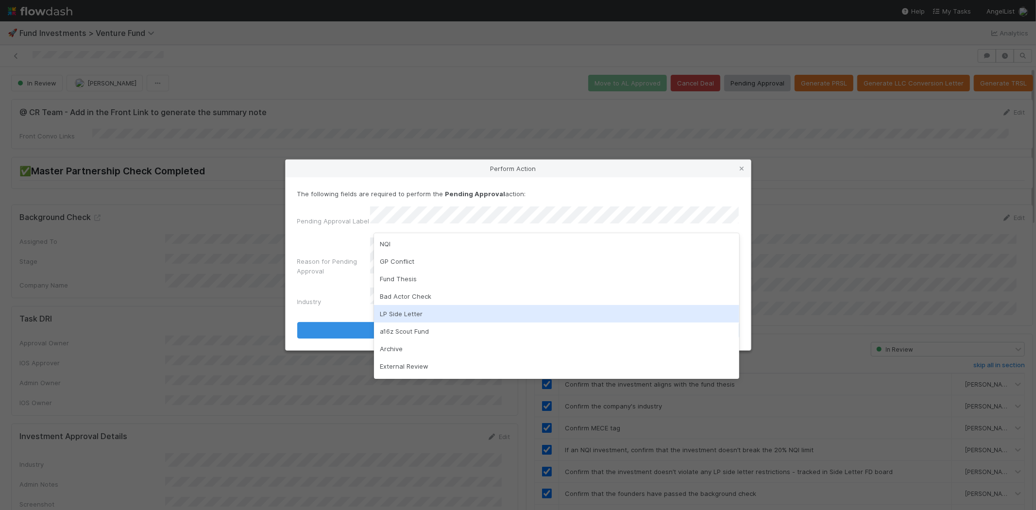
click at [433, 314] on div "LP Side Letter" at bounding box center [556, 313] width 365 height 17
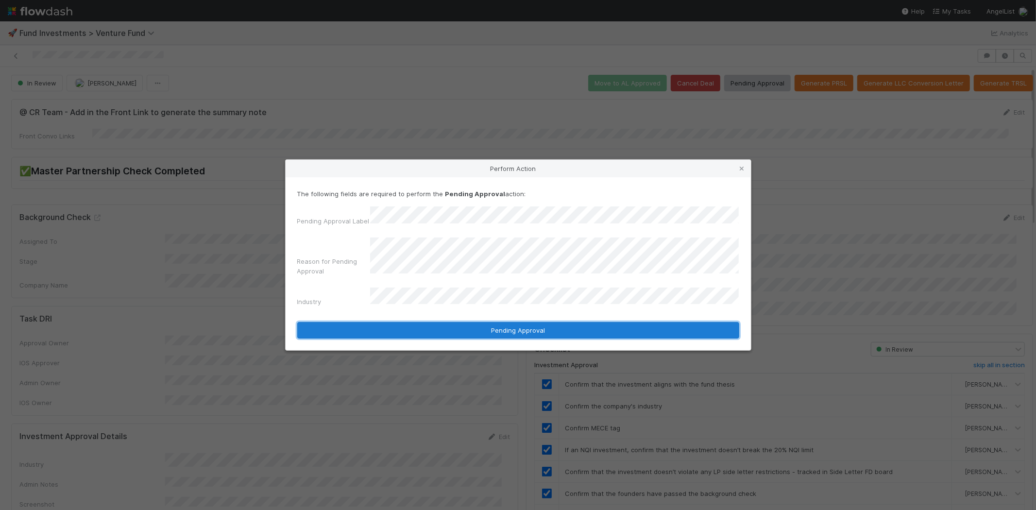
click at [536, 324] on button "Pending Approval" at bounding box center [518, 330] width 442 height 17
click at [530, 322] on button "Pending Approval" at bounding box center [518, 330] width 442 height 17
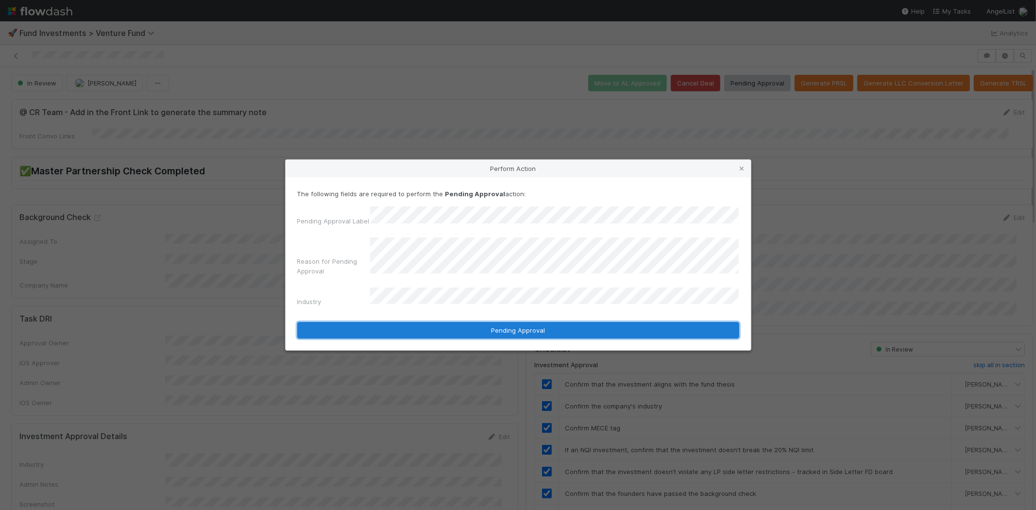
click at [530, 322] on button "Pending Approval" at bounding box center [518, 330] width 442 height 17
click at [535, 327] on button "Pending Approval" at bounding box center [518, 330] width 442 height 17
click at [535, 324] on button "Pending Approval" at bounding box center [518, 330] width 442 height 17
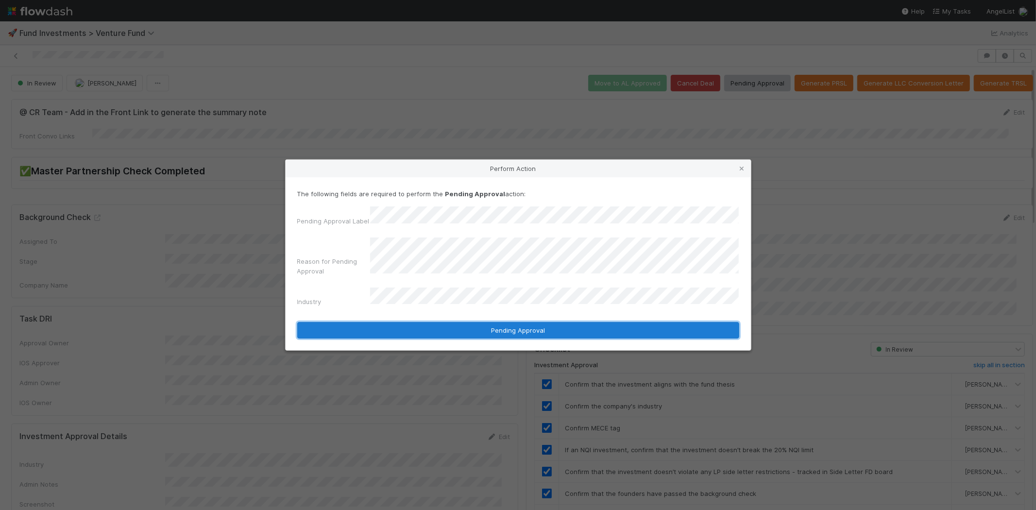
click at [535, 324] on button "Pending Approval" at bounding box center [518, 330] width 442 height 17
click at [536, 322] on button "Pending Approval" at bounding box center [518, 330] width 442 height 17
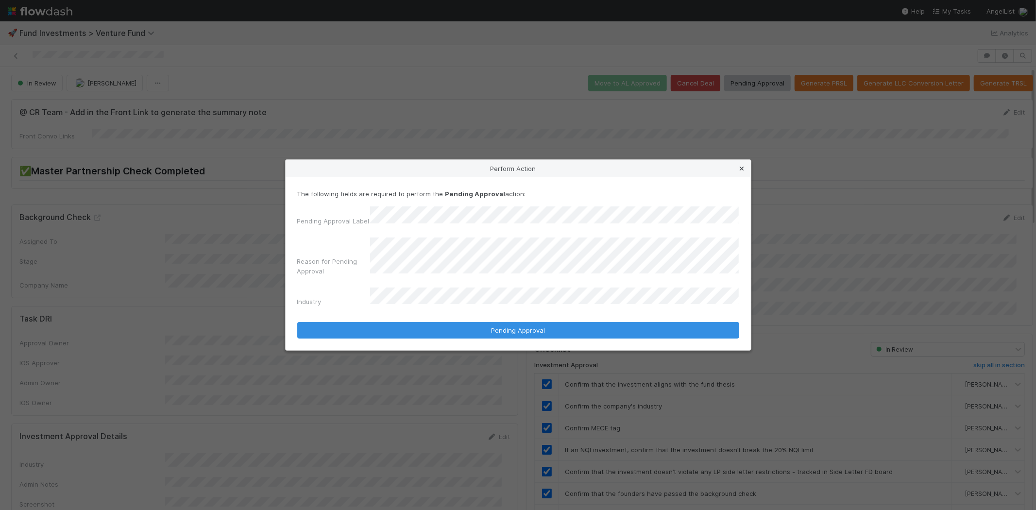
click at [739, 172] on icon at bounding box center [742, 169] width 10 height 6
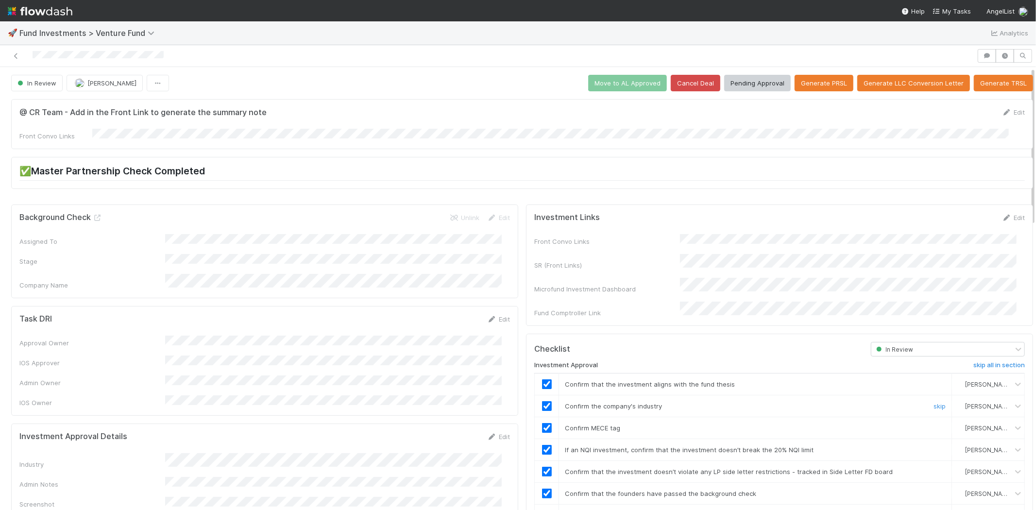
scroll to position [0, 0]
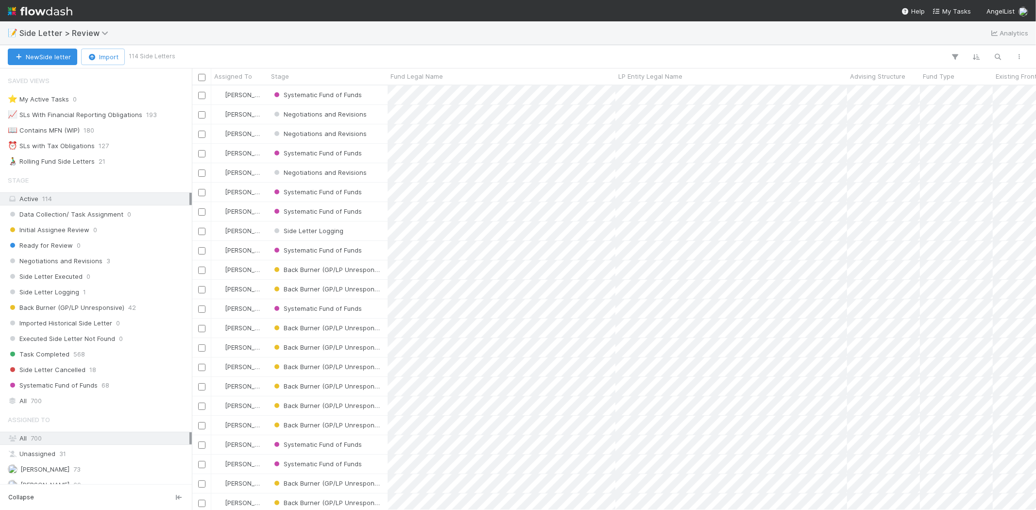
scroll to position [416, 836]
click at [37, 402] on span "700" at bounding box center [36, 401] width 11 height 12
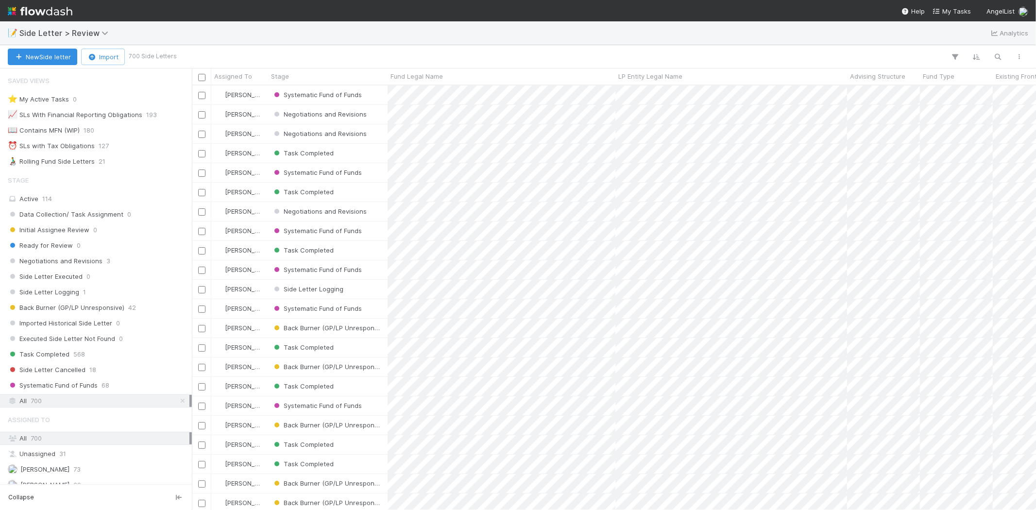
scroll to position [416, 836]
click at [1003, 53] on button "button" at bounding box center [997, 56] width 17 height 13
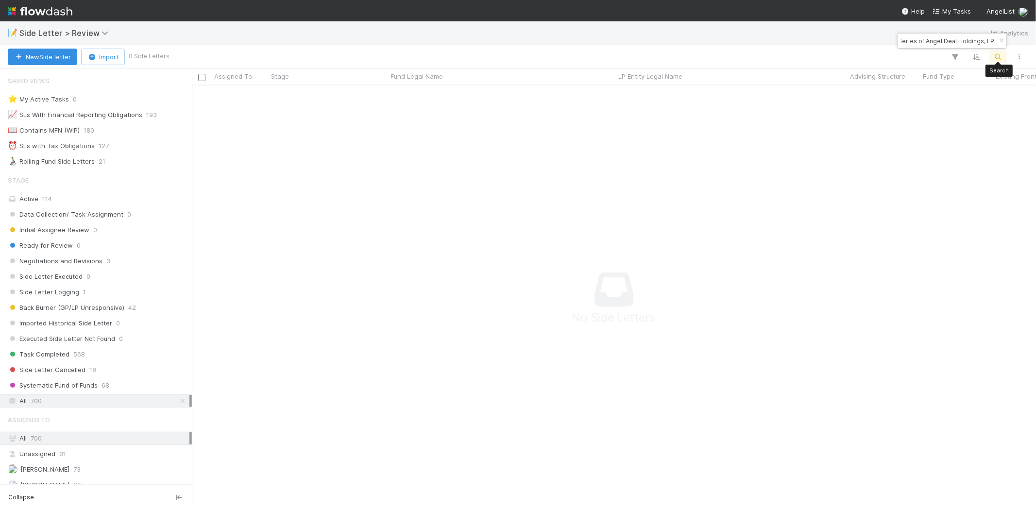
scroll to position [408, 827]
type input "Venice Investments, a Series of Angel Deal Holdings, LP"
click at [928, 40] on input "Venice Investments, a Series of Angel Deal Holdings, LP" at bounding box center [947, 41] width 97 height 12
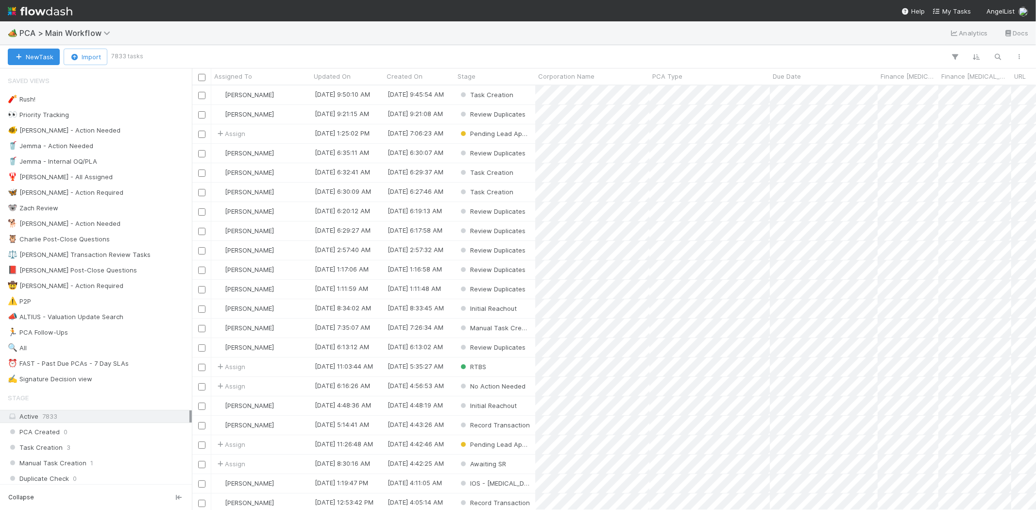
scroll to position [416, 836]
click at [948, 10] on span "My Tasks" at bounding box center [951, 11] width 38 height 8
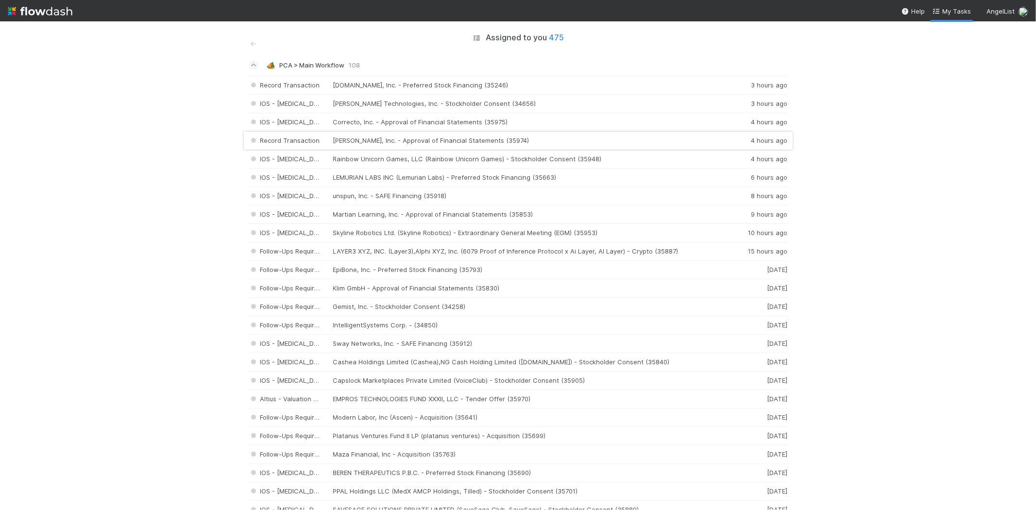
click at [562, 141] on div "Record Transaction Stuut, Inc. - Approval of Financial Statements (35974) 4 hou…" at bounding box center [518, 141] width 539 height 18
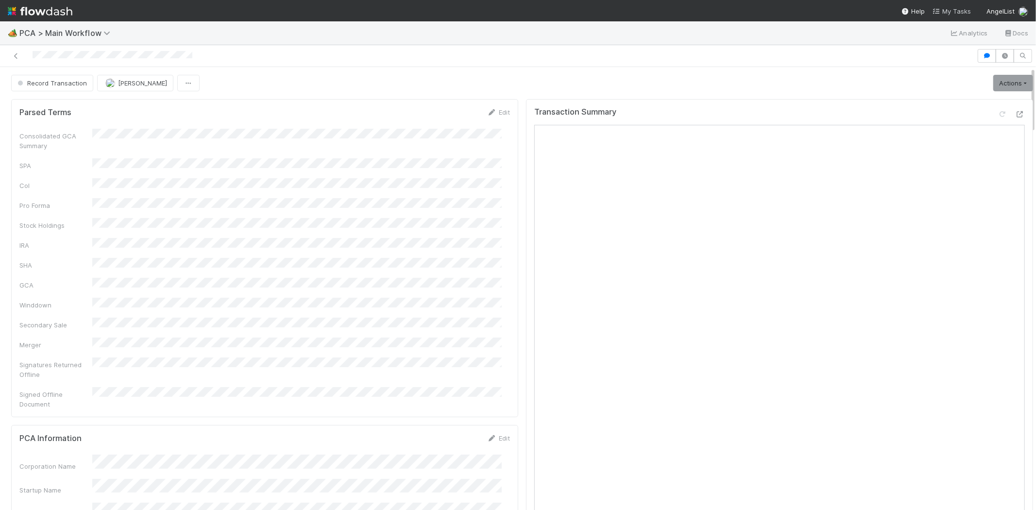
click at [949, 9] on span "My Tasks" at bounding box center [951, 11] width 38 height 8
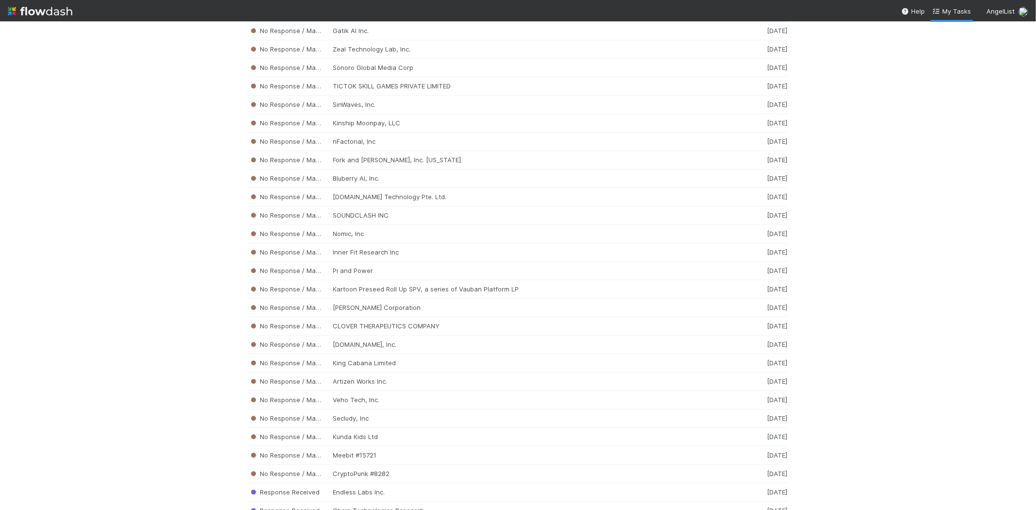
scroll to position [8444, 0]
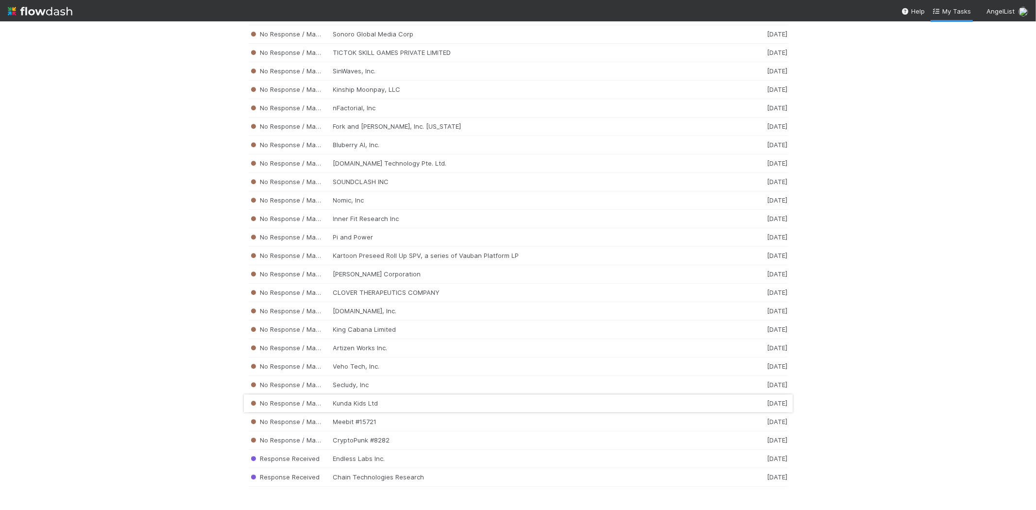
click at [386, 397] on div "No Response / Manual Review Kunda Kids Ltd 1 week ago" at bounding box center [518, 403] width 539 height 18
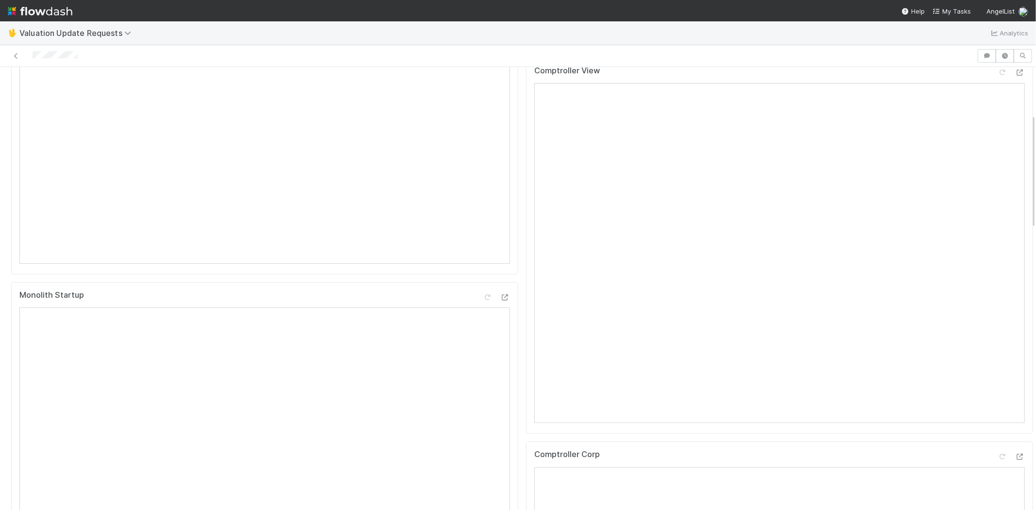
scroll to position [147, 0]
click at [33, 55] on div at bounding box center [488, 56] width 969 height 14
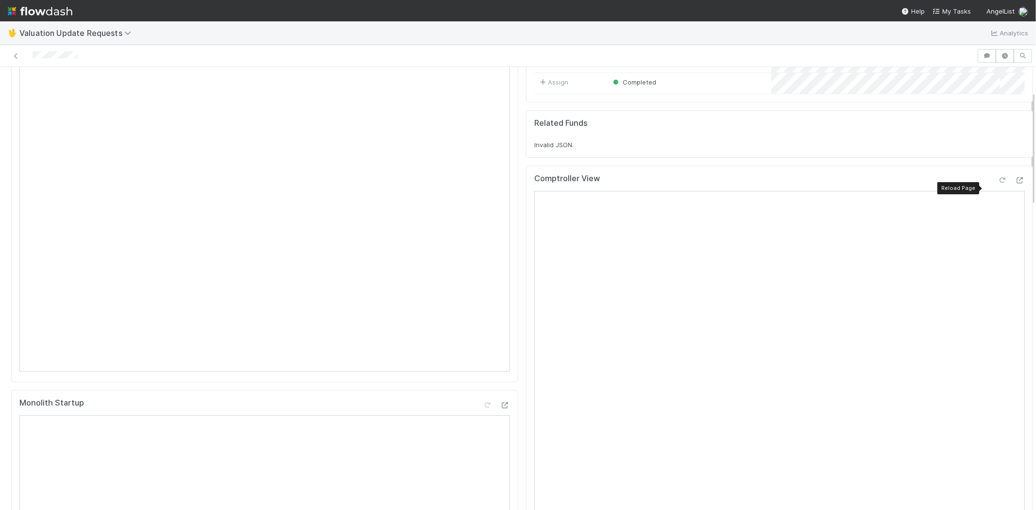
click at [997, 184] on icon at bounding box center [1002, 180] width 10 height 6
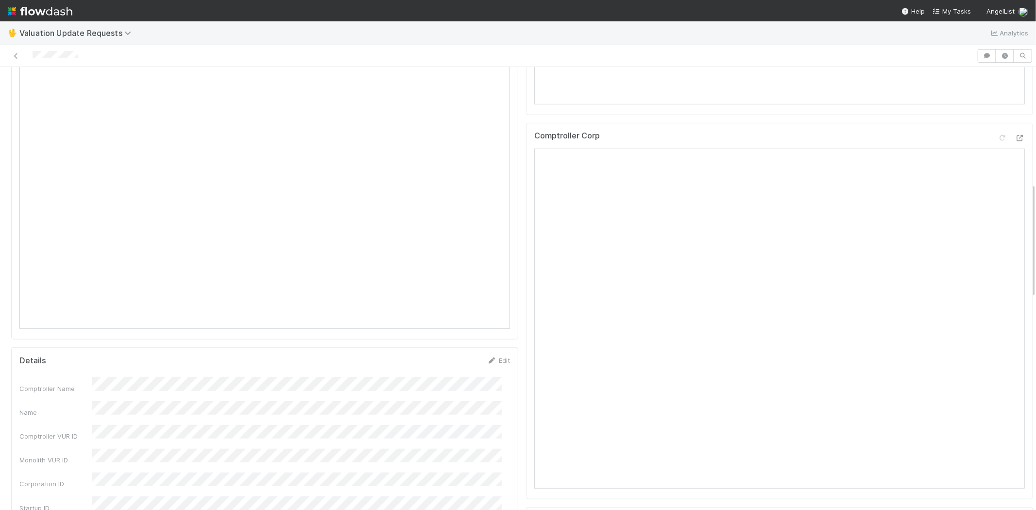
scroll to position [525, 0]
click at [997, 136] on icon at bounding box center [1002, 133] width 10 height 6
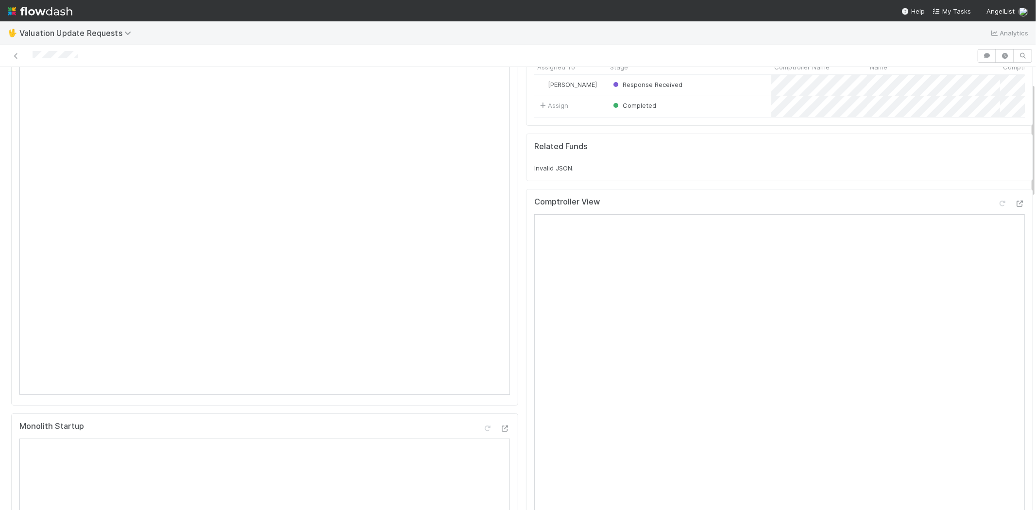
scroll to position [0, 0]
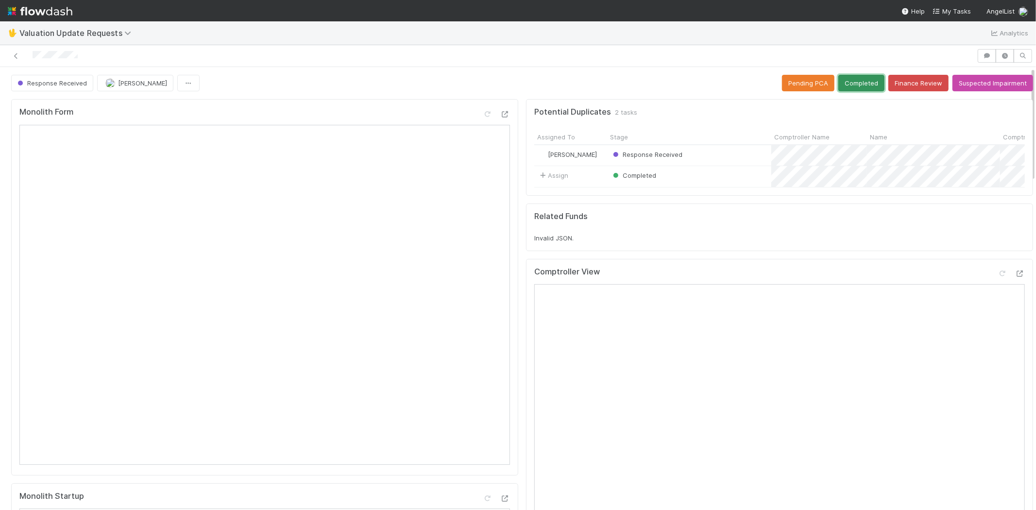
click at [844, 77] on button "Completed" at bounding box center [861, 83] width 46 height 17
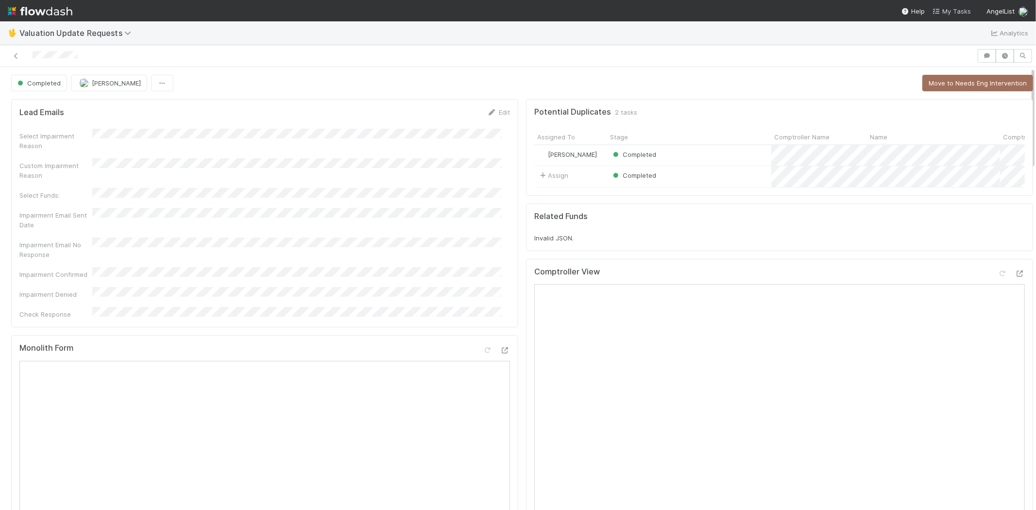
click at [961, 11] on span "My Tasks" at bounding box center [951, 11] width 38 height 8
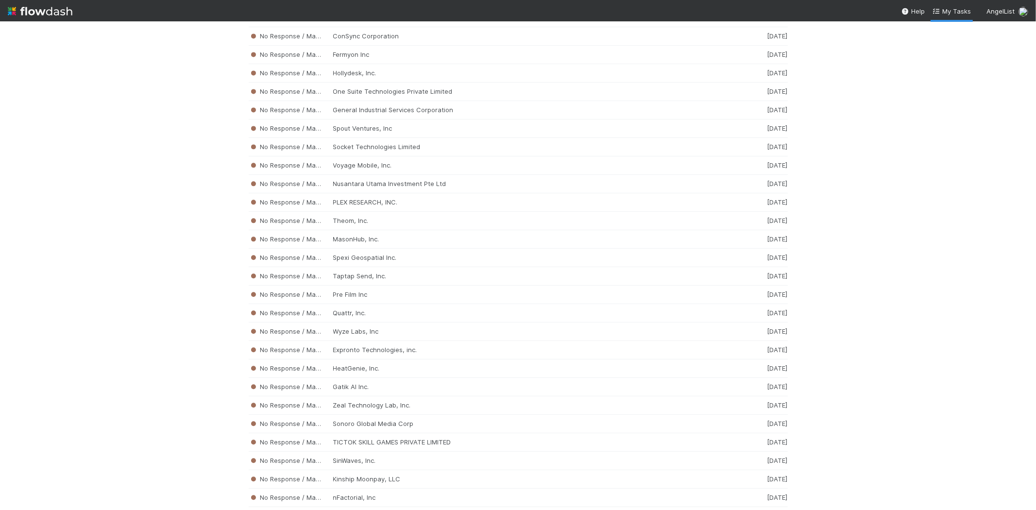
scroll to position [8425, 0]
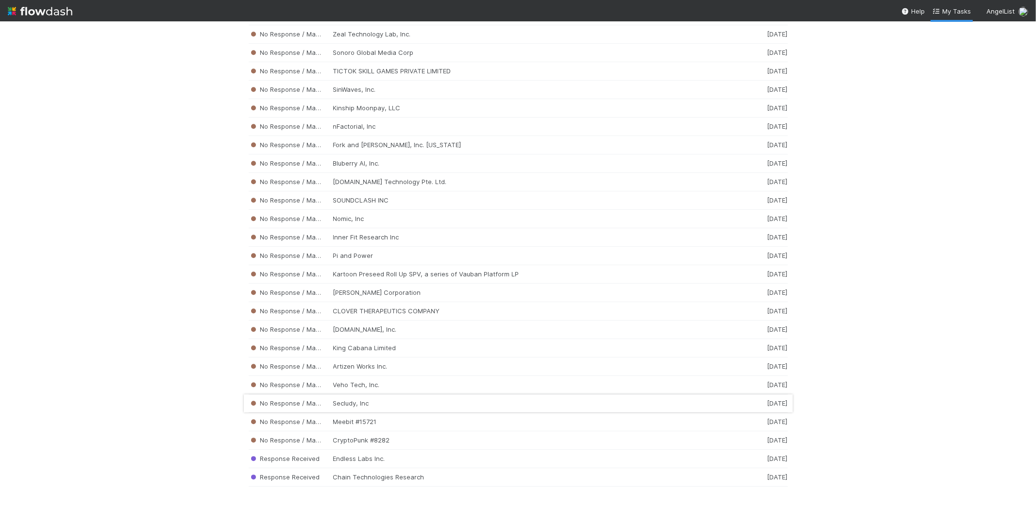
click at [352, 400] on div "No Response / Manual Review Secludy, Inc 1 week ago" at bounding box center [518, 403] width 539 height 18
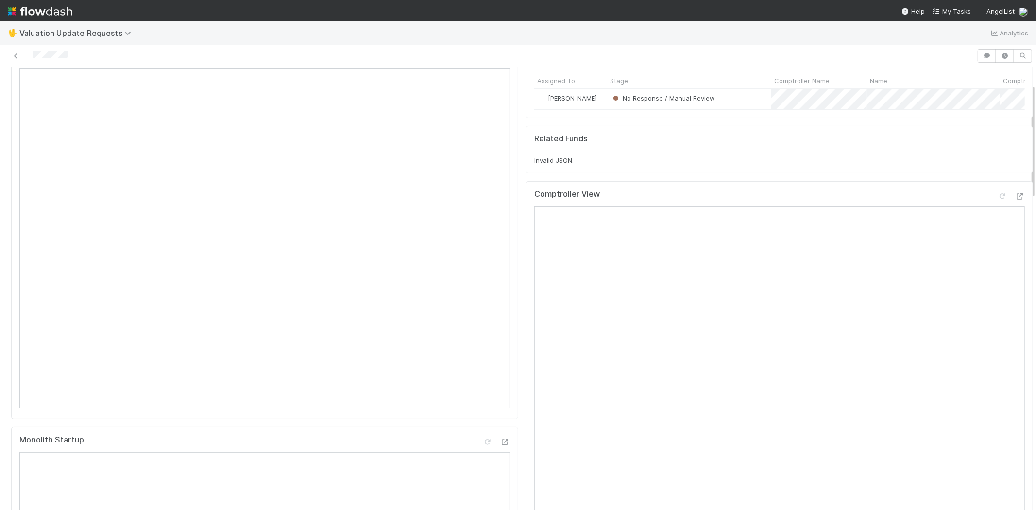
scroll to position [54, 0]
drag, startPoint x: 74, startPoint y: 57, endPoint x: 30, endPoint y: 50, distance: 44.2
click at [30, 50] on div at bounding box center [488, 56] width 969 height 14
click at [997, 202] on icon at bounding box center [1002, 199] width 10 height 6
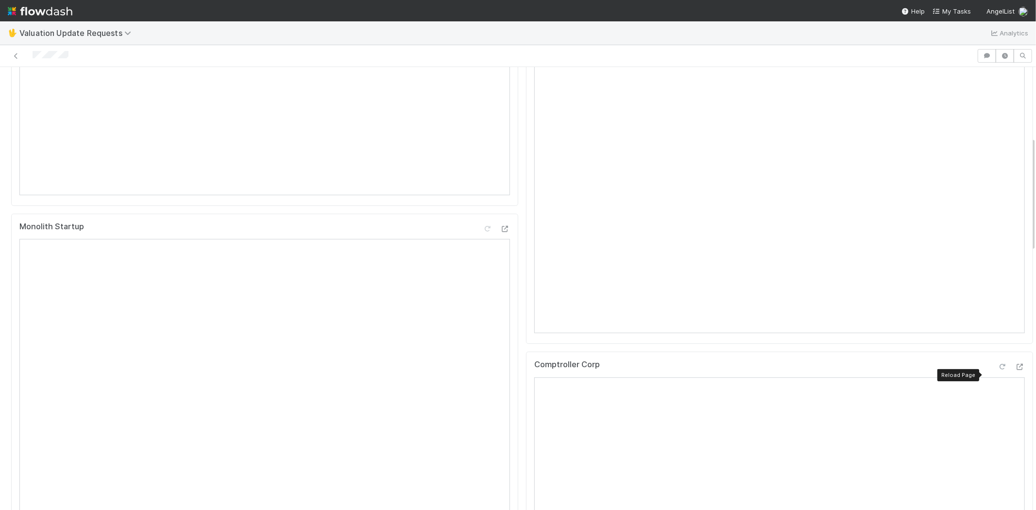
click at [997, 370] on icon at bounding box center [1002, 367] width 10 height 6
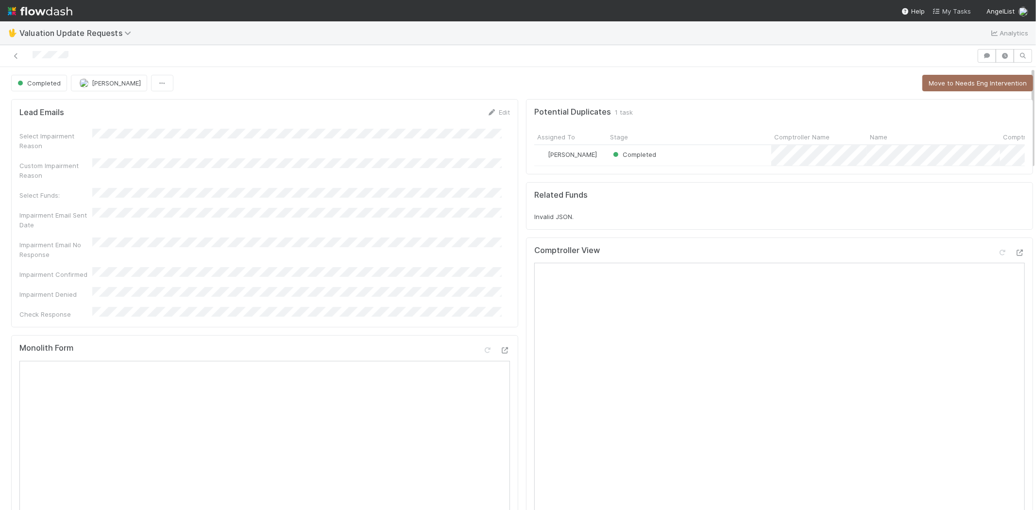
click at [950, 10] on span "My Tasks" at bounding box center [951, 11] width 38 height 8
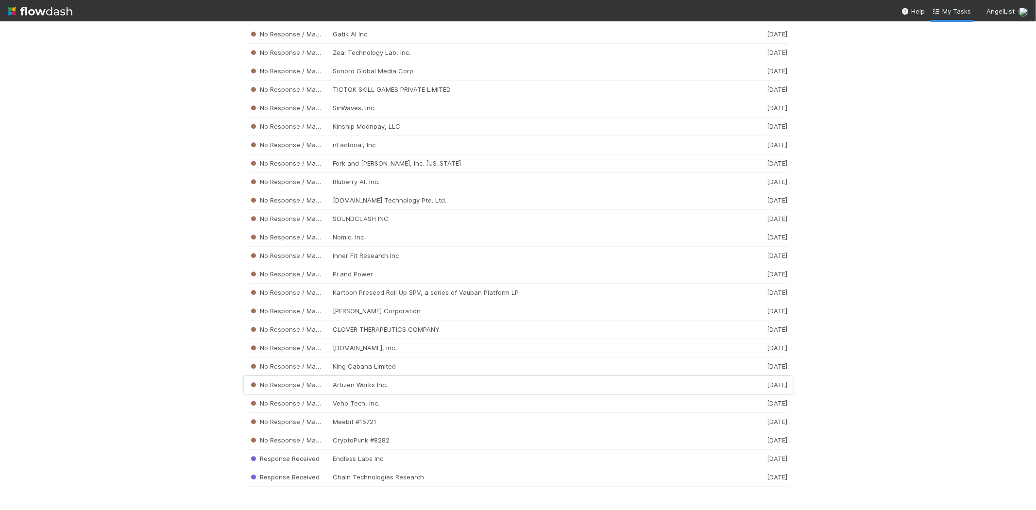
scroll to position [8407, 0]
click at [382, 399] on div "No Response / Manual Review Veho Tech, Inc. 1 week ago" at bounding box center [518, 403] width 539 height 18
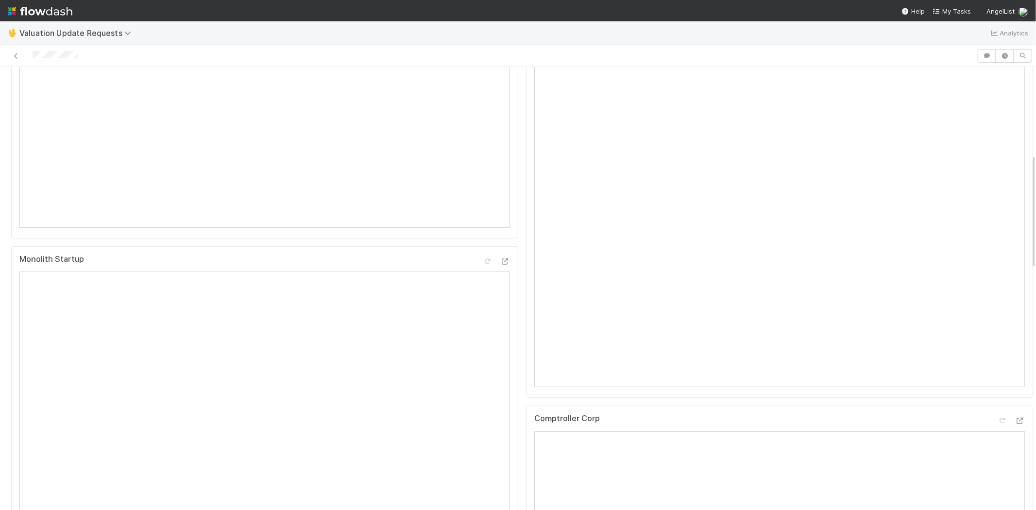
scroll to position [377, 0]
drag, startPoint x: 94, startPoint y: 55, endPoint x: 31, endPoint y: 55, distance: 63.6
click at [31, 55] on div at bounding box center [488, 56] width 969 height 14
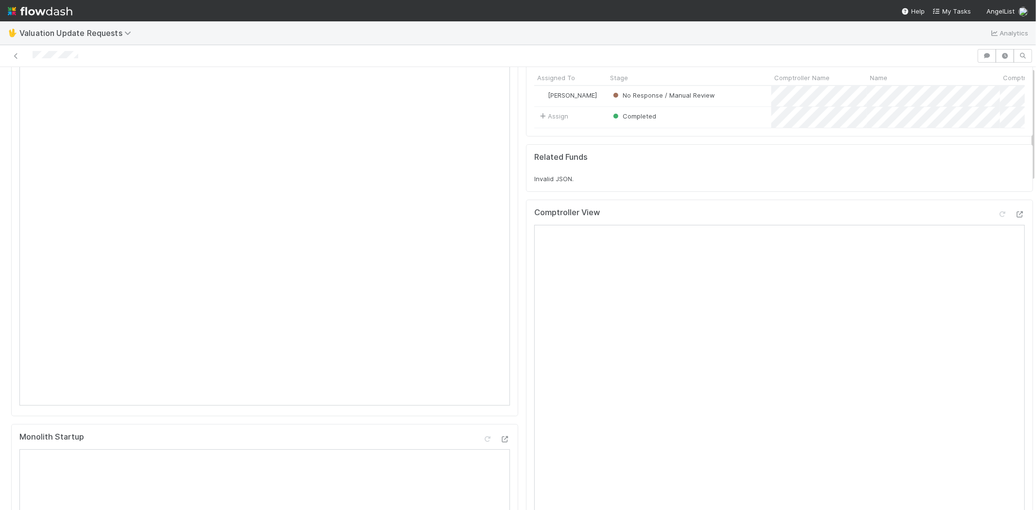
scroll to position [0, 0]
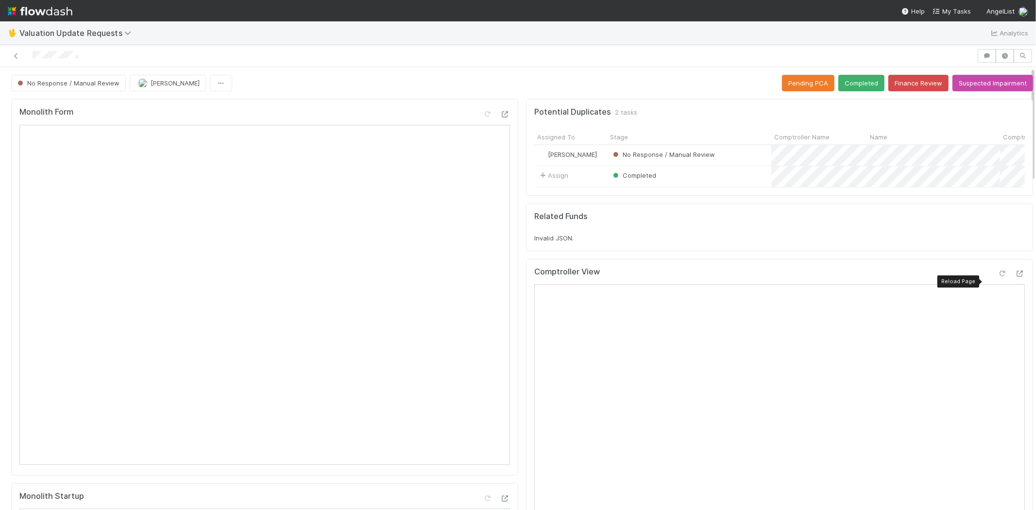
click at [997, 277] on icon at bounding box center [1002, 273] width 10 height 6
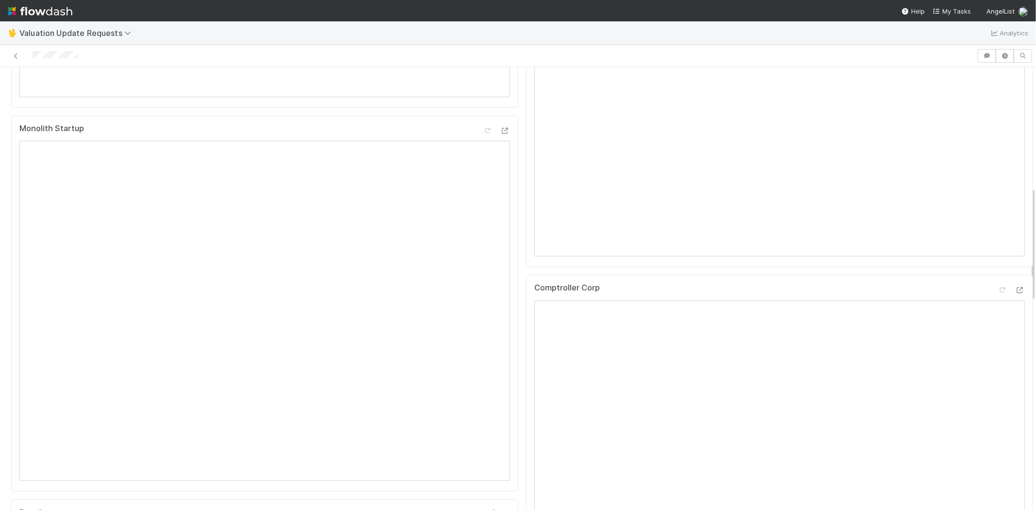
scroll to position [486, 0]
click at [997, 175] on icon at bounding box center [1002, 172] width 10 height 6
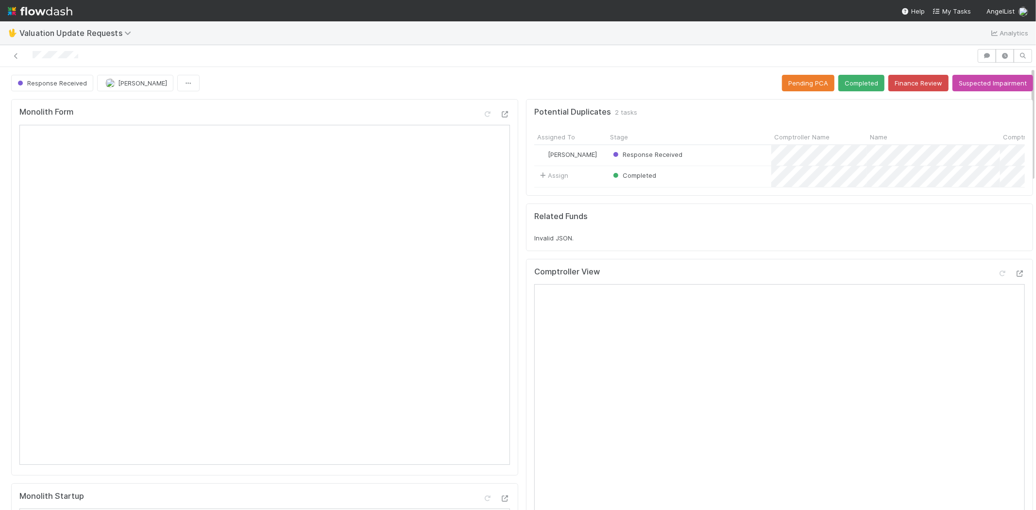
scroll to position [0, 0]
click at [845, 85] on button "Completed" at bounding box center [861, 83] width 46 height 17
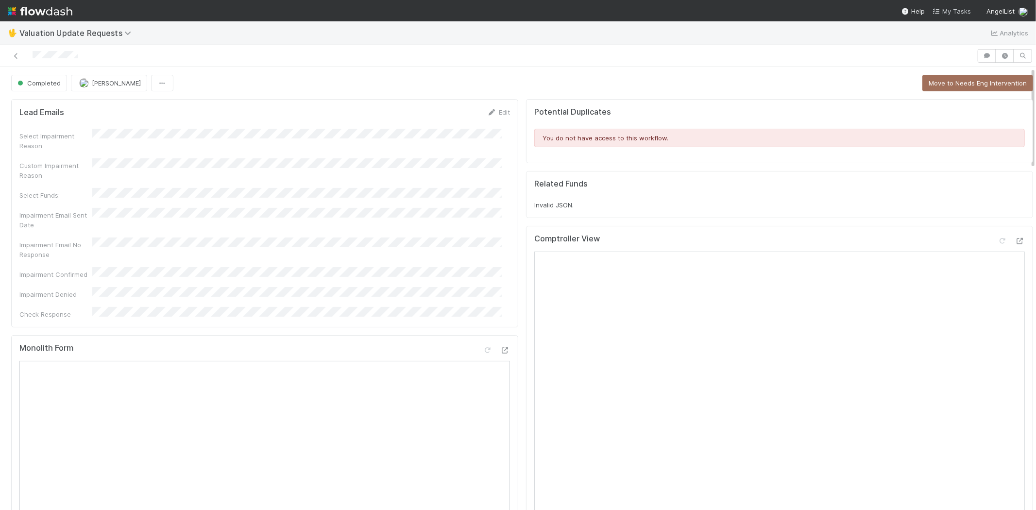
click at [963, 8] on span "My Tasks" at bounding box center [951, 11] width 38 height 8
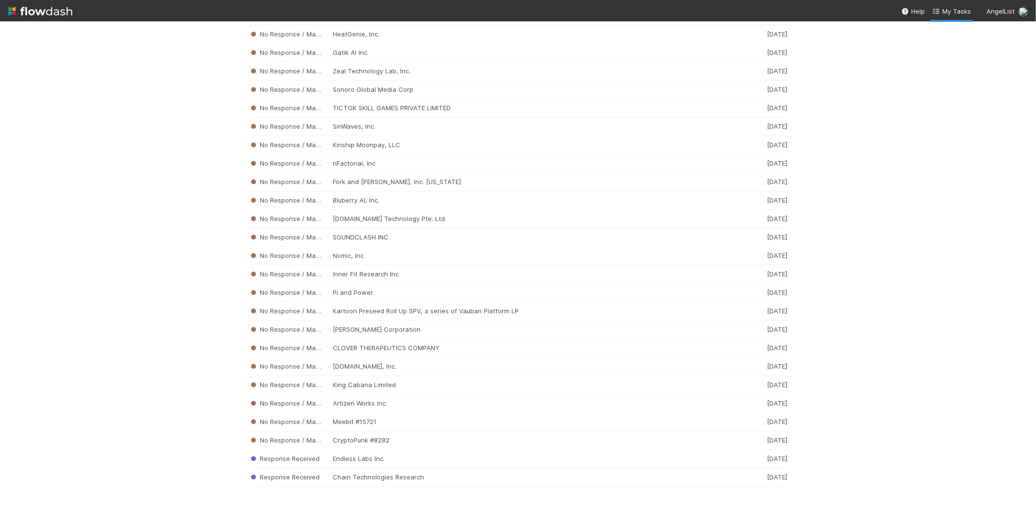
scroll to position [8388, 0]
click at [347, 400] on div "No Response / Manual Review Artizen Works Inc. 1 week ago" at bounding box center [518, 403] width 539 height 18
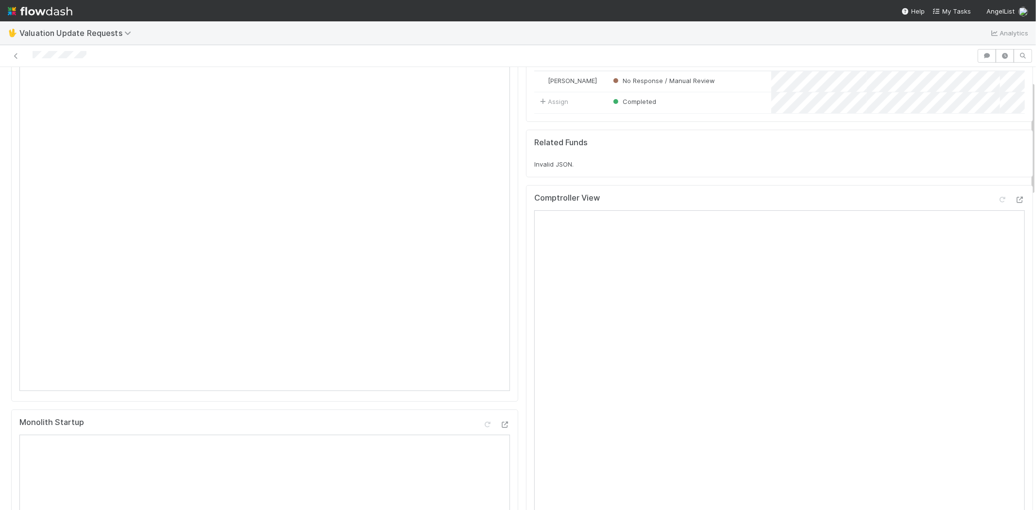
scroll to position [54, 0]
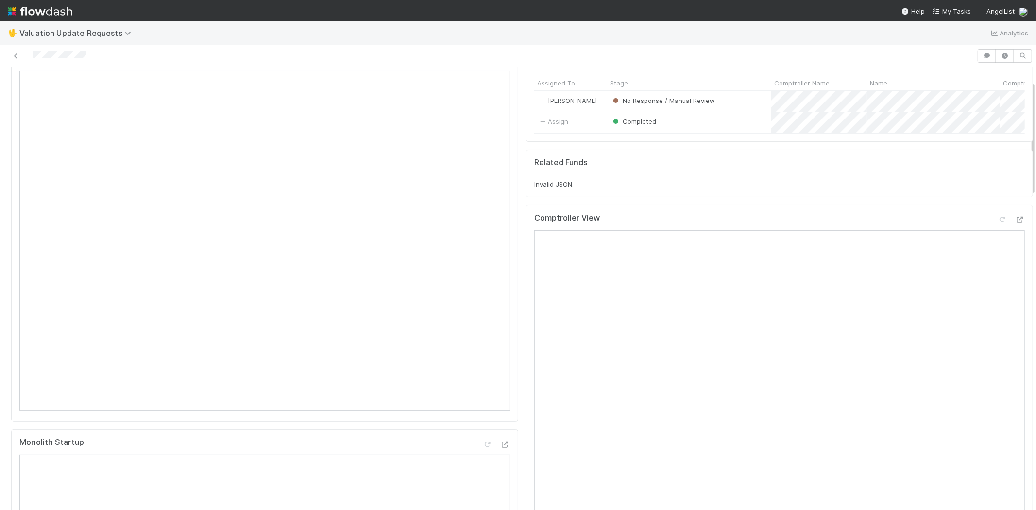
drag, startPoint x: 87, startPoint y: 55, endPoint x: 31, endPoint y: 60, distance: 56.5
click at [31, 60] on div at bounding box center [488, 56] width 969 height 14
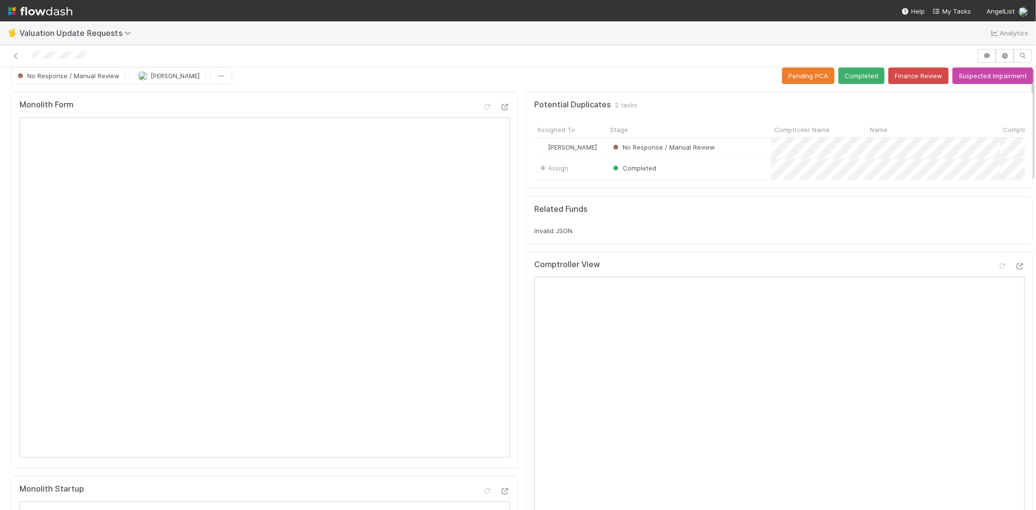
scroll to position [0, 0]
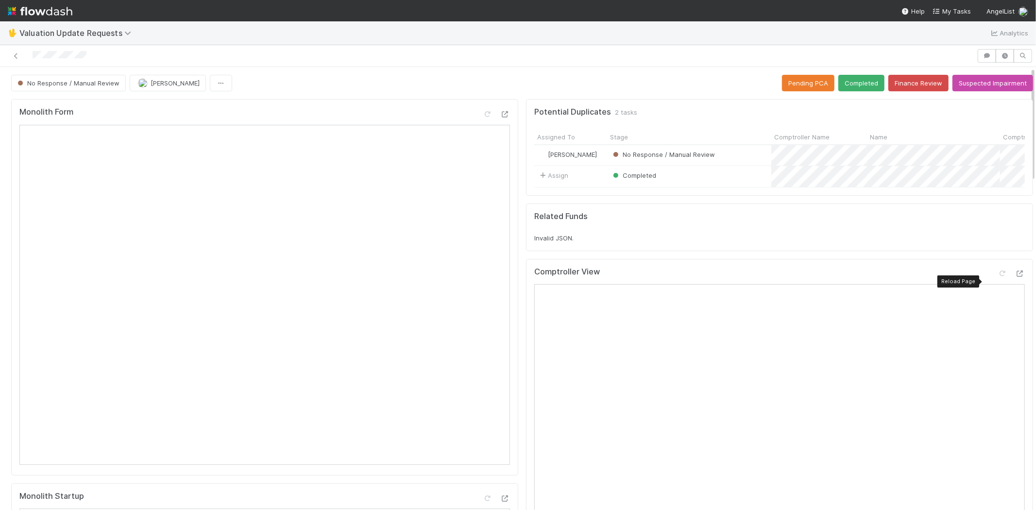
click at [983, 276] on div "Comptroller View Reload Page" at bounding box center [779, 275] width 490 height 17
click at [997, 277] on icon at bounding box center [1002, 273] width 10 height 6
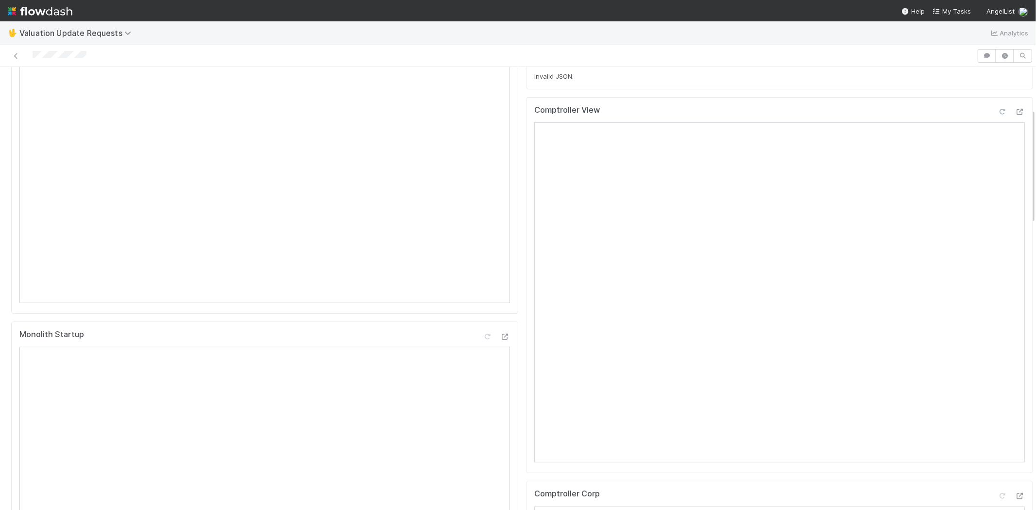
scroll to position [323, 0]
click at [997, 337] on icon at bounding box center [1002, 334] width 10 height 6
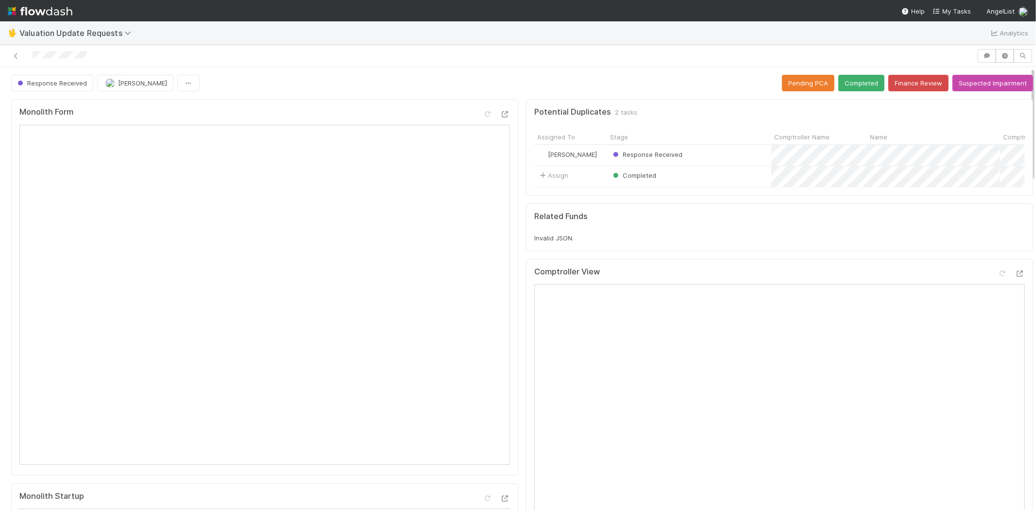
scroll to position [0, 0]
click at [846, 81] on button "Completed" at bounding box center [861, 83] width 46 height 17
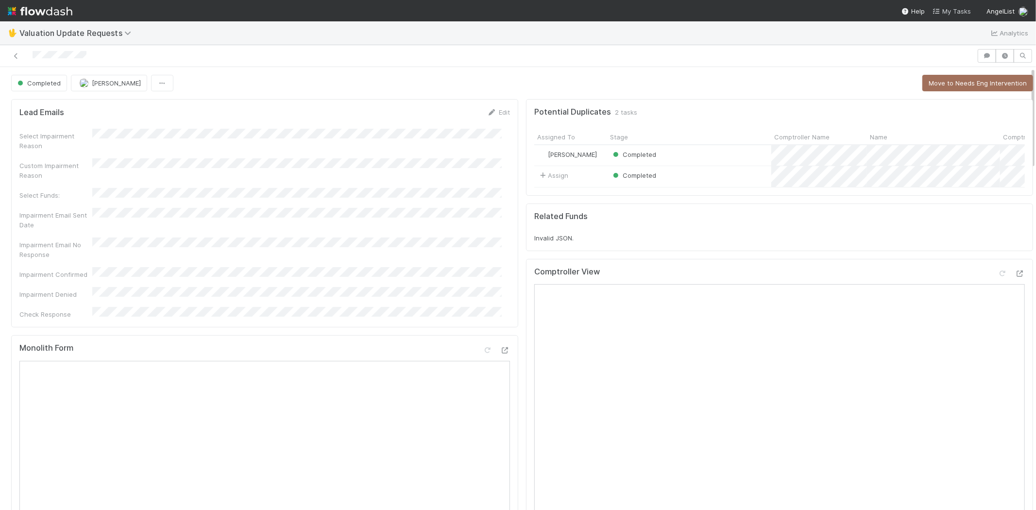
click at [949, 8] on span "My Tasks" at bounding box center [951, 11] width 38 height 8
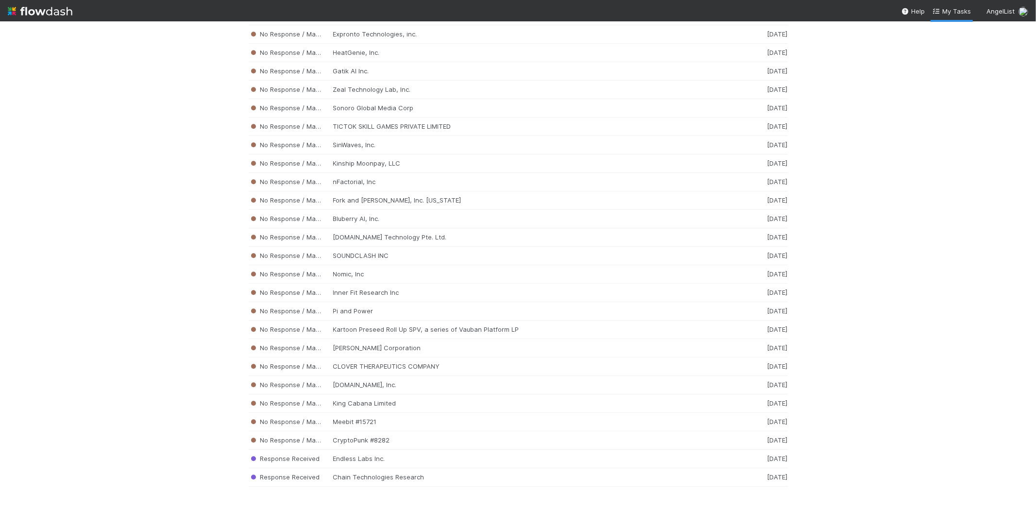
scroll to position [8361, 0]
click at [375, 413] on div "No Response / Manual Review King Cabana Limited 1 week ago" at bounding box center [518, 403] width 539 height 18
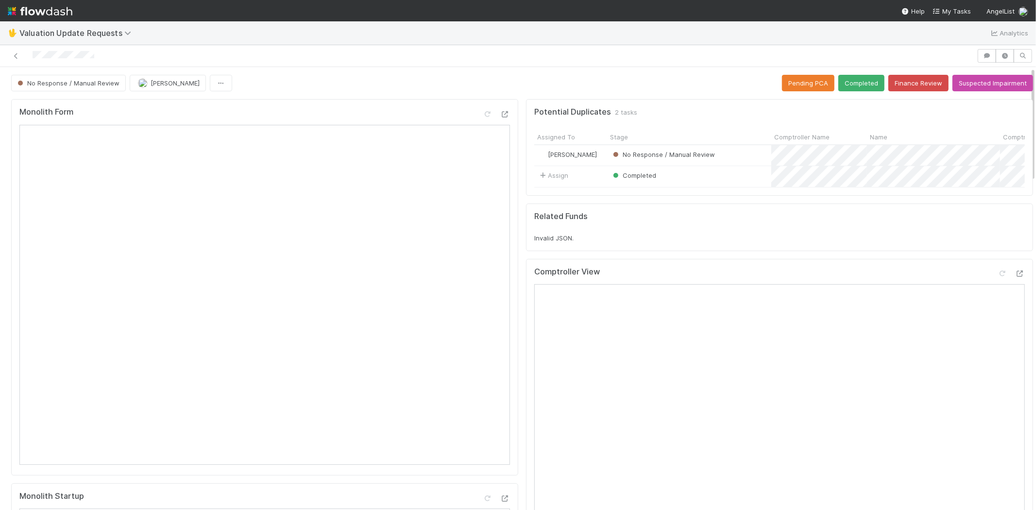
click at [32, 56] on div at bounding box center [488, 56] width 969 height 14
click at [900, 84] on button "Finance Review" at bounding box center [918, 83] width 60 height 17
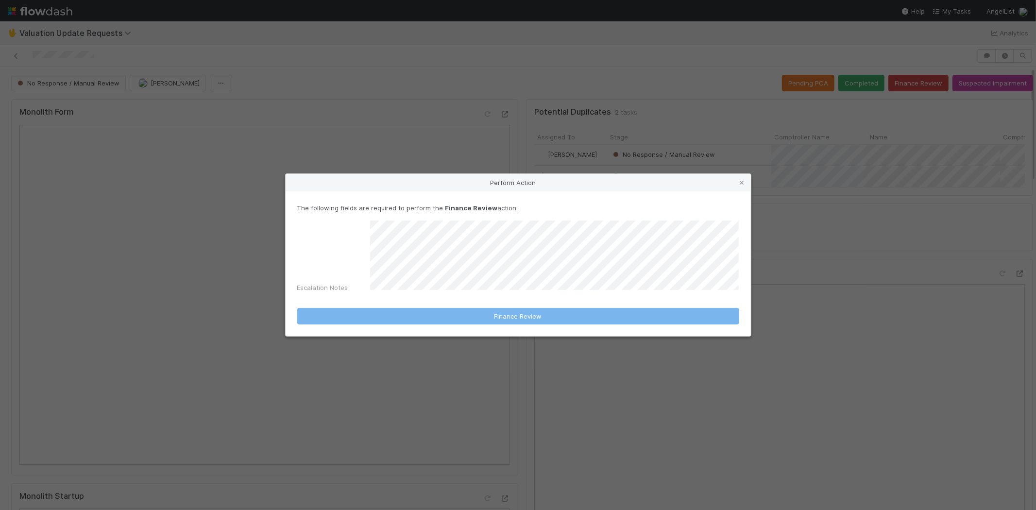
click at [743, 185] on icon at bounding box center [742, 183] width 10 height 6
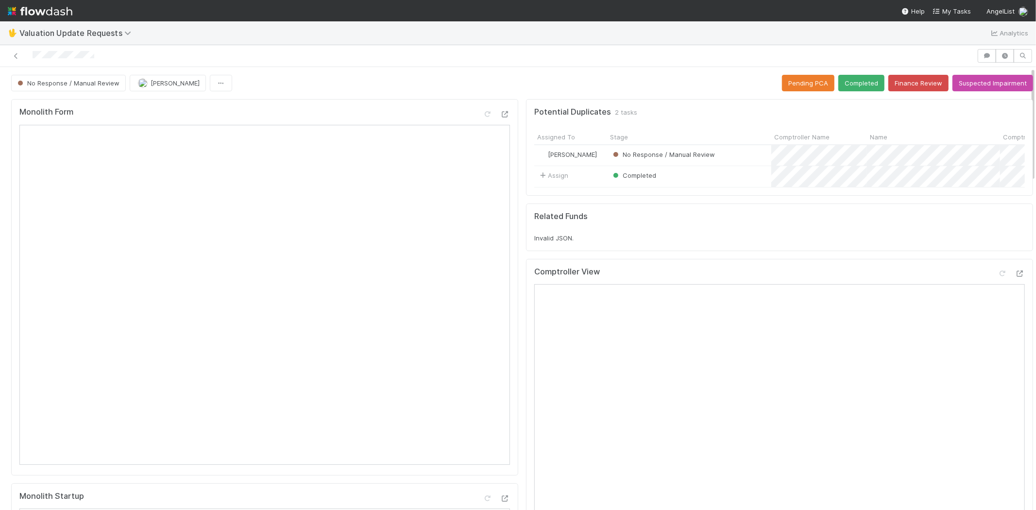
click at [33, 54] on div at bounding box center [488, 56] width 969 height 14
click at [906, 87] on button "Finance Review" at bounding box center [918, 83] width 60 height 17
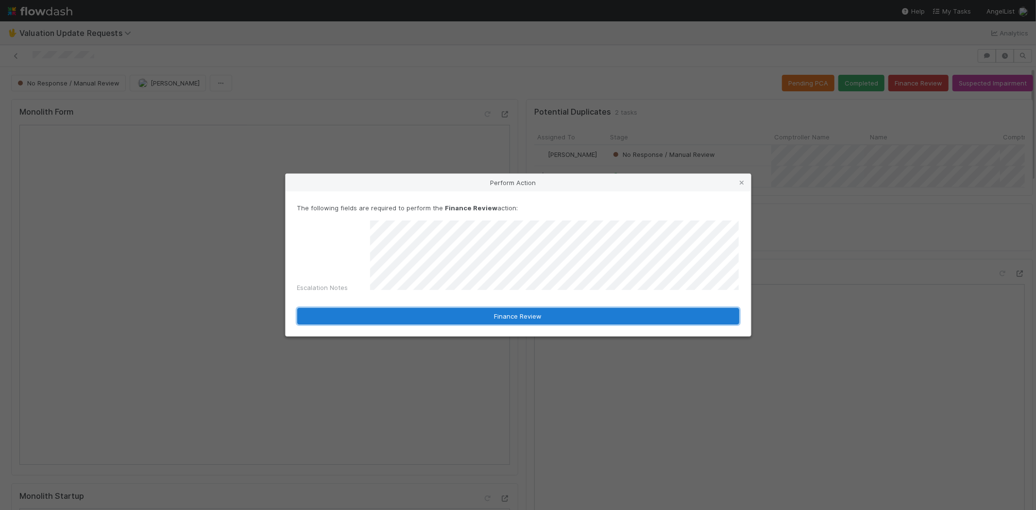
click at [553, 311] on button "Finance Review" at bounding box center [518, 316] width 442 height 17
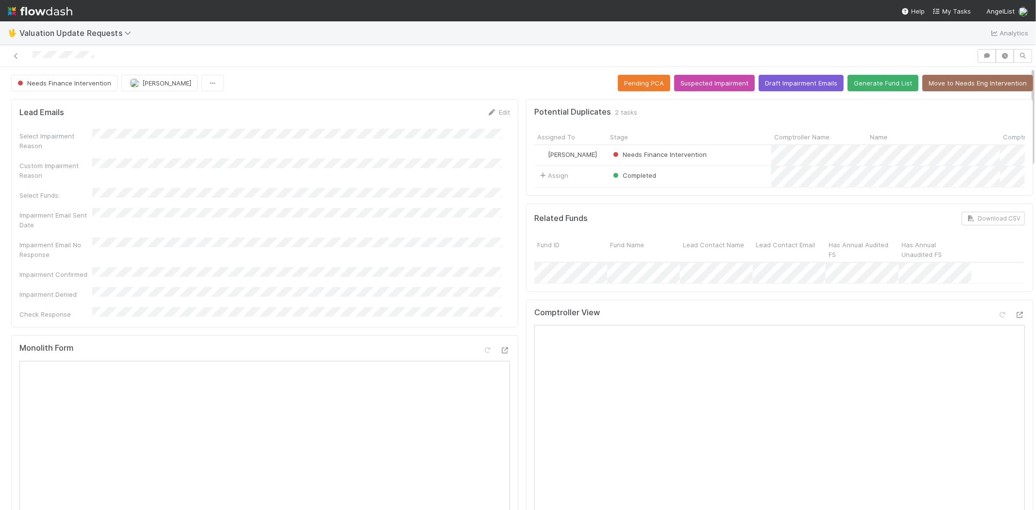
click at [48, 58] on div at bounding box center [488, 56] width 969 height 14
click at [100, 56] on div at bounding box center [488, 56] width 969 height 14
click at [105, 55] on div at bounding box center [488, 56] width 969 height 14
click at [24, 58] on div at bounding box center [488, 56] width 969 height 14
click at [949, 10] on span "My Tasks" at bounding box center [951, 11] width 38 height 8
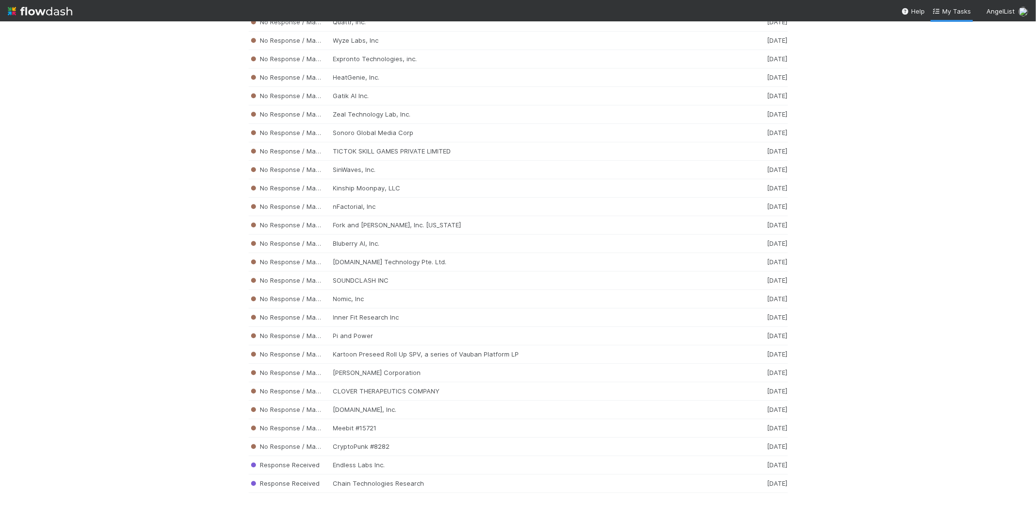
scroll to position [8369, 0]
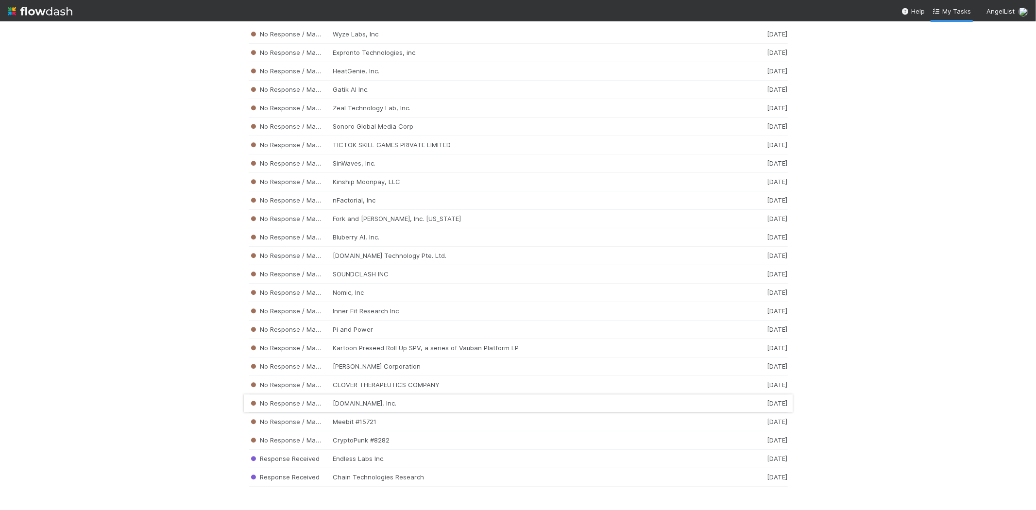
click at [333, 400] on div "No Response / Manual Review Soar.com, Inc. 1 week ago" at bounding box center [518, 403] width 539 height 18
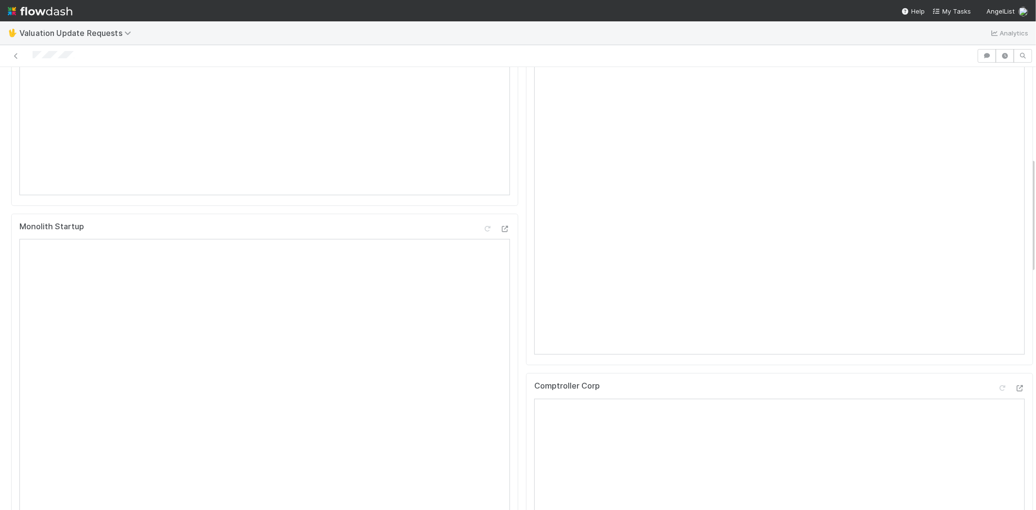
scroll to position [431, 0]
drag, startPoint x: 82, startPoint y: 56, endPoint x: 27, endPoint y: 57, distance: 54.4
click at [27, 57] on div at bounding box center [488, 56] width 969 height 14
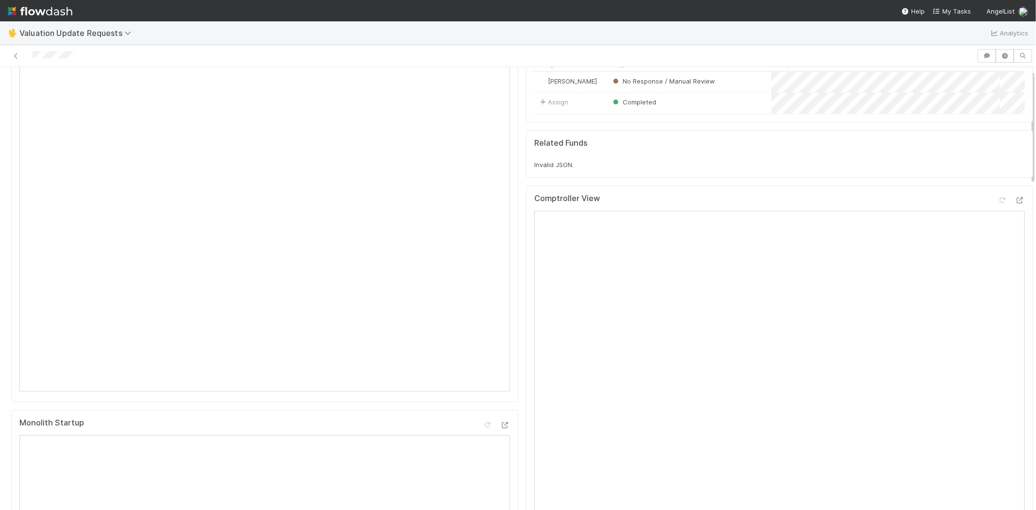
scroll to position [0, 0]
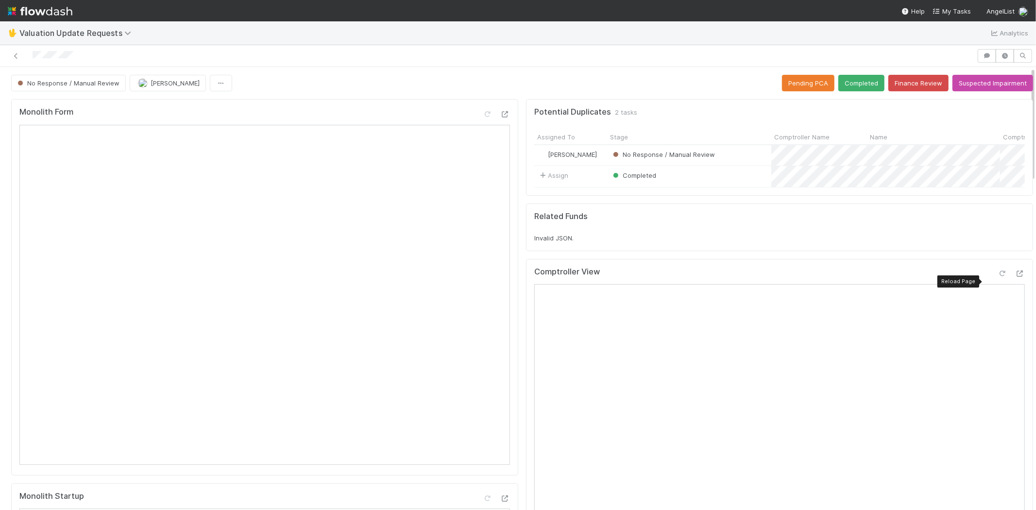
click at [997, 277] on icon at bounding box center [1002, 273] width 10 height 6
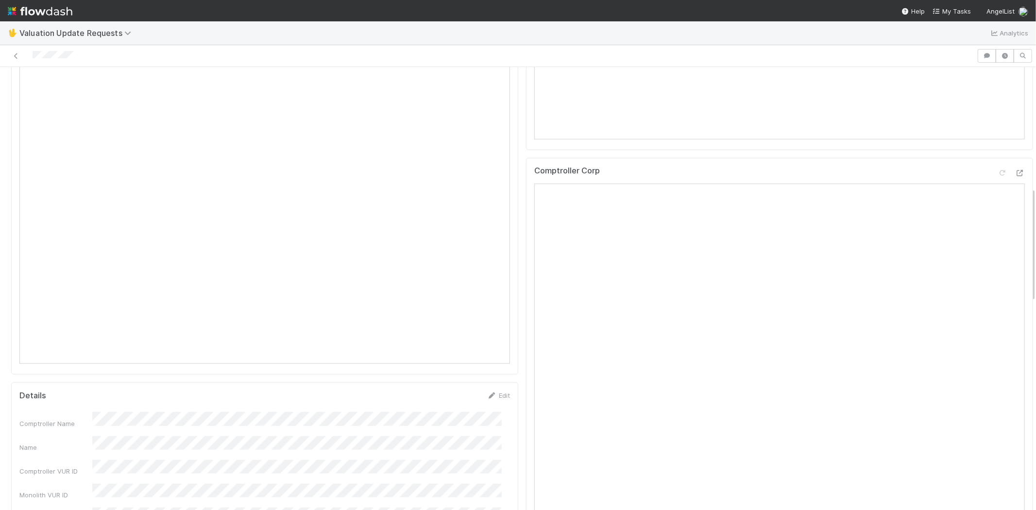
scroll to position [486, 0]
click at [997, 175] on icon at bounding box center [1002, 172] width 10 height 6
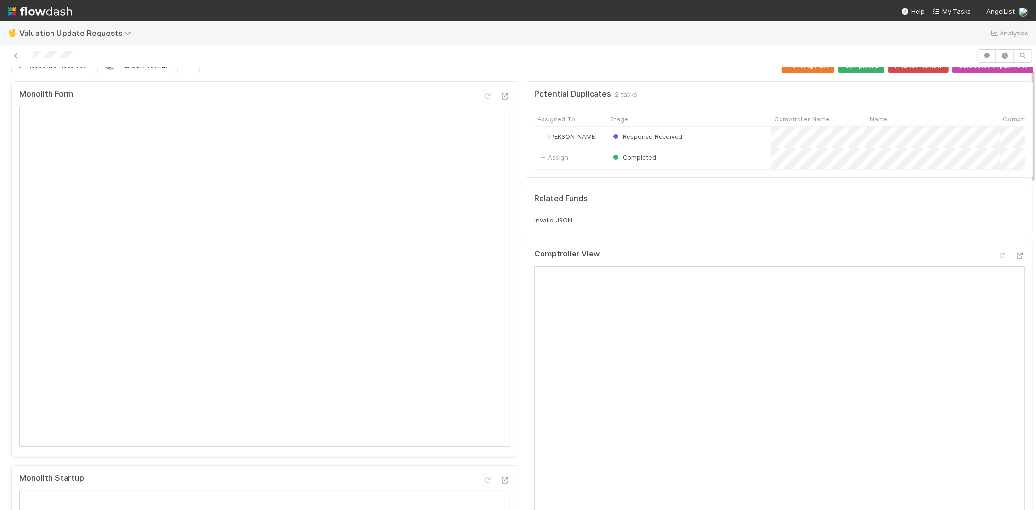
scroll to position [0, 0]
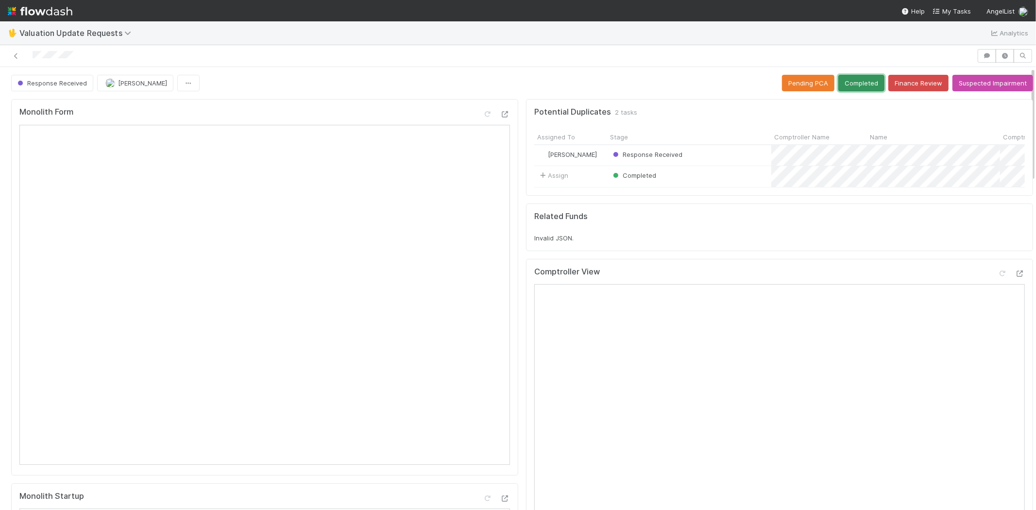
click at [842, 75] on button "Completed" at bounding box center [861, 83] width 46 height 17
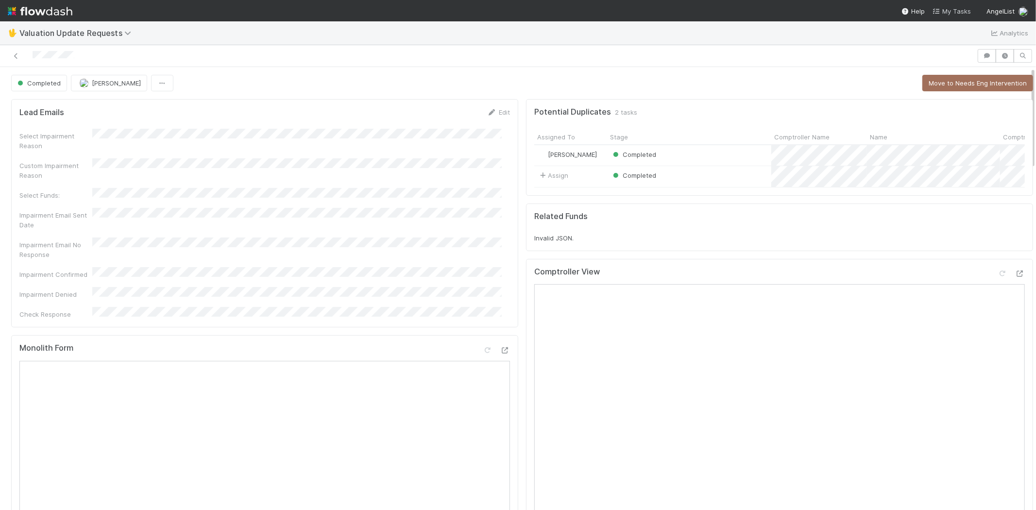
drag, startPoint x: 956, startPoint y: 7, endPoint x: 961, endPoint y: 10, distance: 5.7
click at [956, 7] on span "My Tasks" at bounding box center [951, 11] width 38 height 8
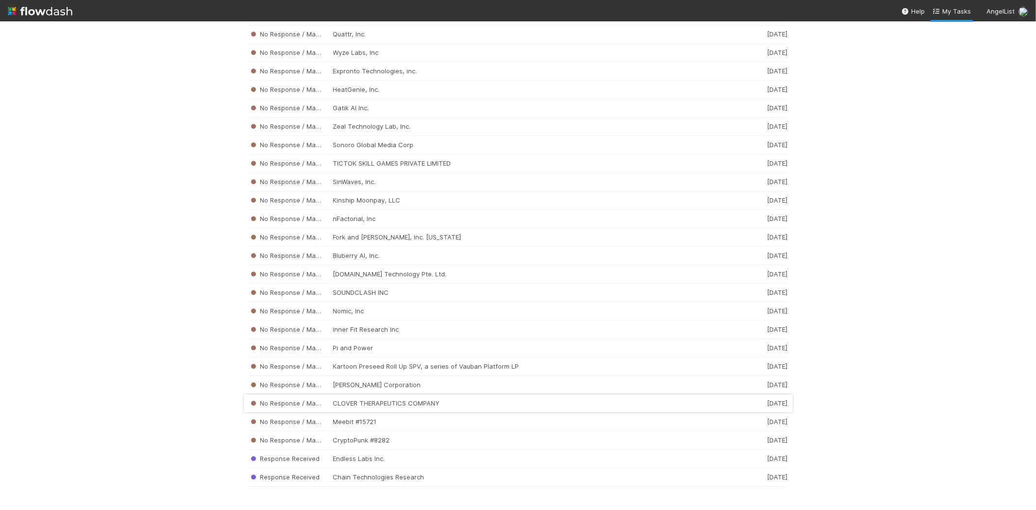
scroll to position [8351, 0]
click at [379, 402] on div "No Response / Manual Review CLOVER THERAPEUTICS COMPANY 1 week ago" at bounding box center [518, 403] width 539 height 18
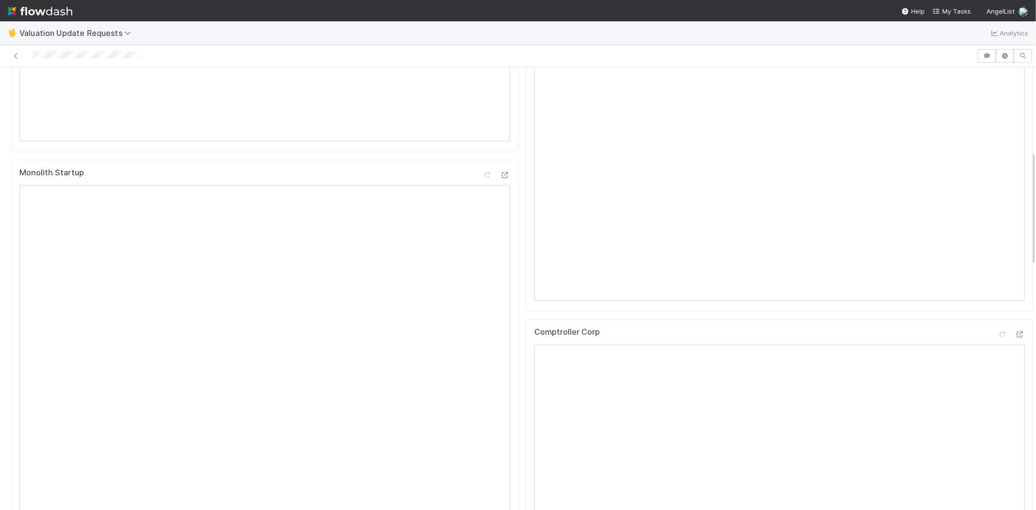
scroll to position [486, 0]
click at [34, 56] on div at bounding box center [488, 56] width 969 height 14
click at [169, 59] on div at bounding box center [488, 56] width 969 height 14
click at [32, 55] on div at bounding box center [488, 56] width 969 height 14
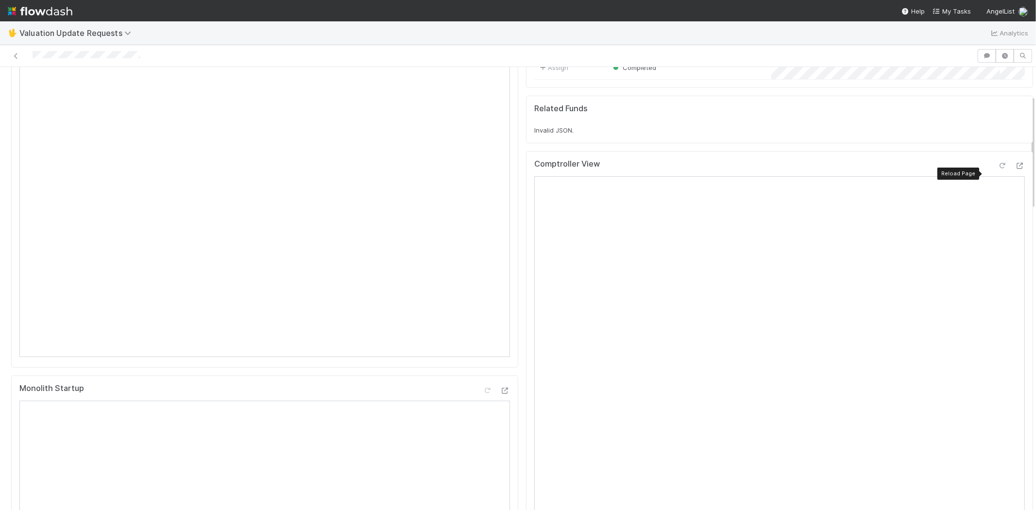
click at [997, 169] on icon at bounding box center [1002, 166] width 10 height 6
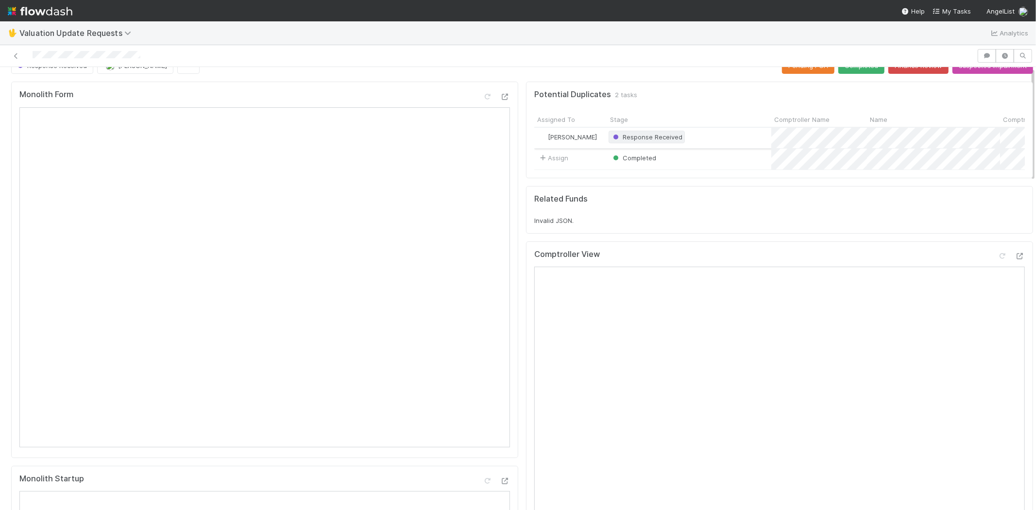
scroll to position [0, 0]
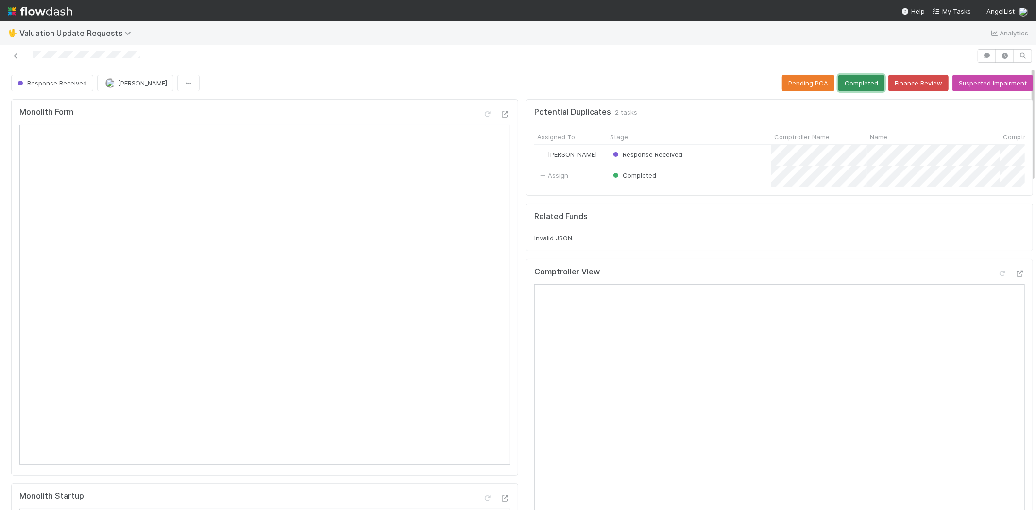
drag, startPoint x: 842, startPoint y: 84, endPoint x: 795, endPoint y: 232, distance: 155.1
click at [851, 86] on button "Completed" at bounding box center [861, 83] width 46 height 17
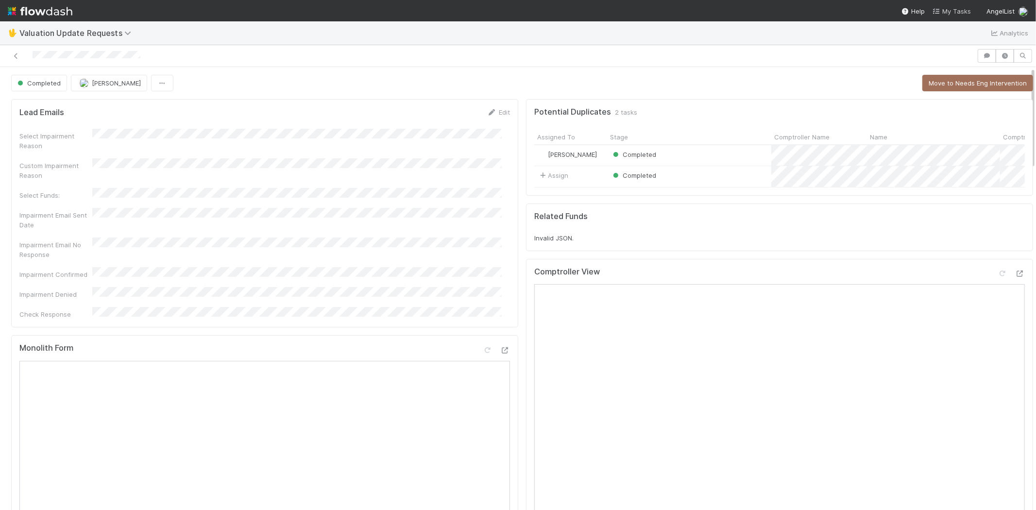
click at [962, 9] on span "My Tasks" at bounding box center [951, 11] width 38 height 8
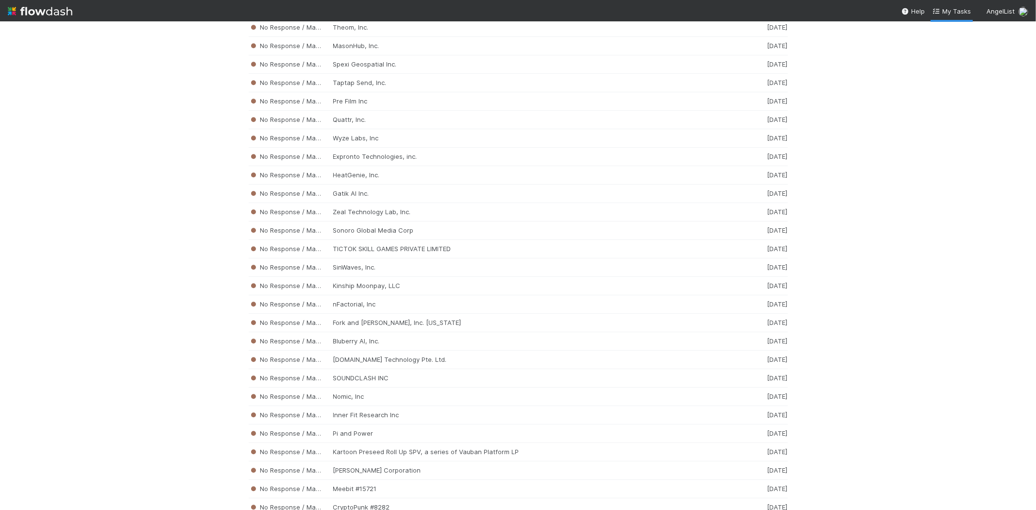
scroll to position [8333, 0]
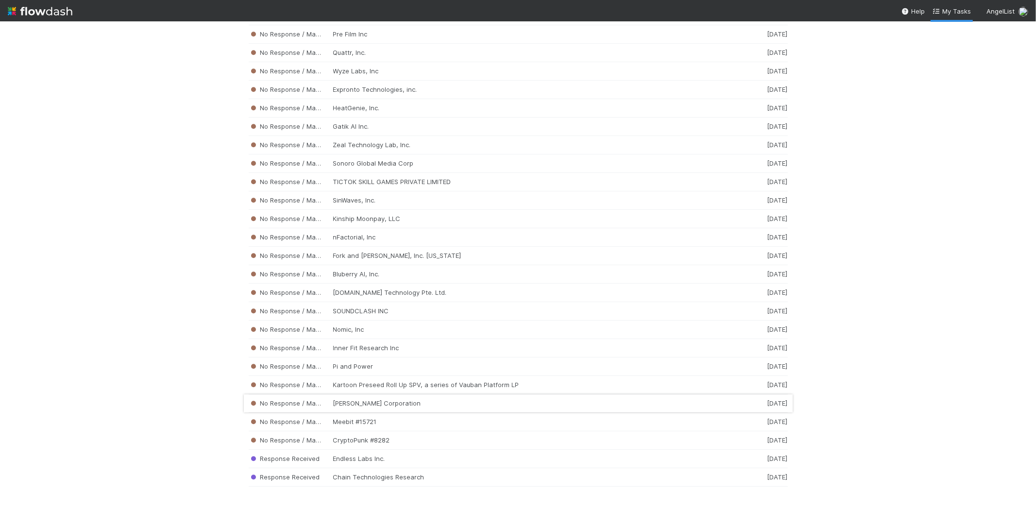
click at [372, 399] on div "No Response / Manual Review Ramani Corporation 1 week ago" at bounding box center [518, 403] width 539 height 18
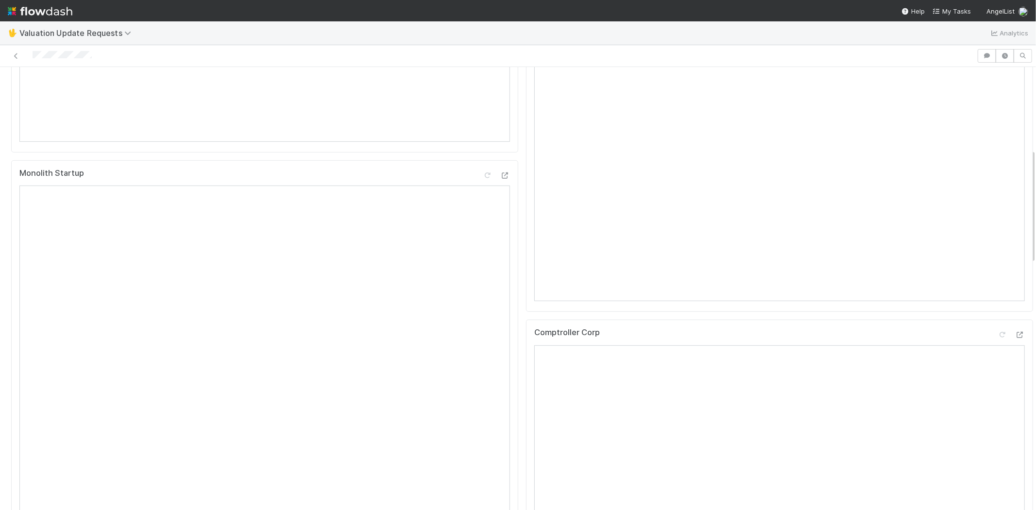
scroll to position [323, 0]
click at [33, 58] on div at bounding box center [488, 56] width 969 height 14
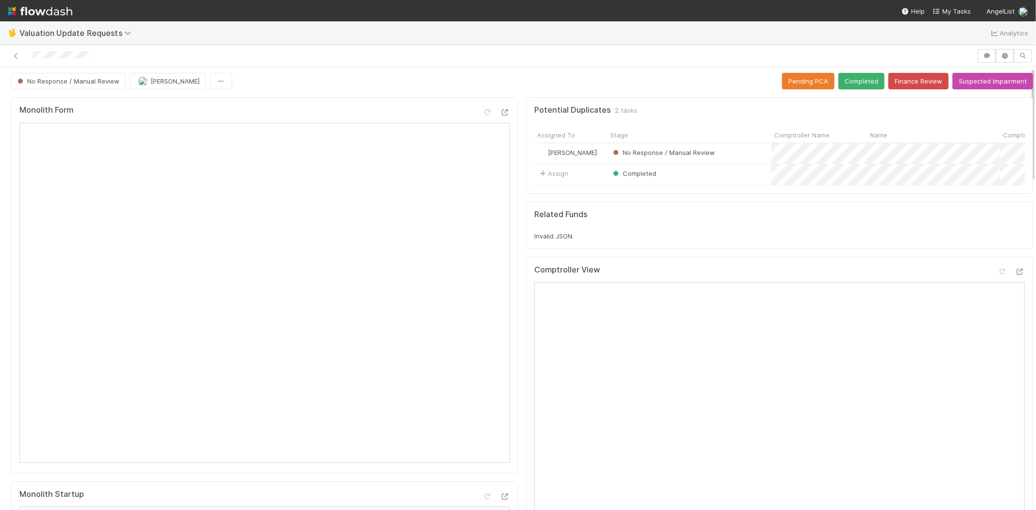
scroll to position [0, 0]
click at [997, 277] on icon at bounding box center [1002, 273] width 10 height 6
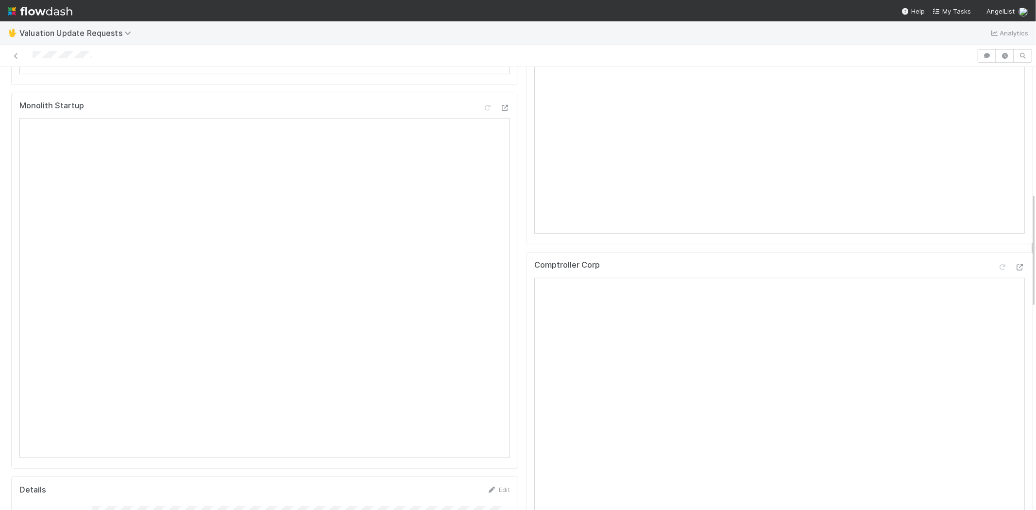
scroll to position [486, 0]
click at [997, 175] on icon at bounding box center [1002, 172] width 10 height 6
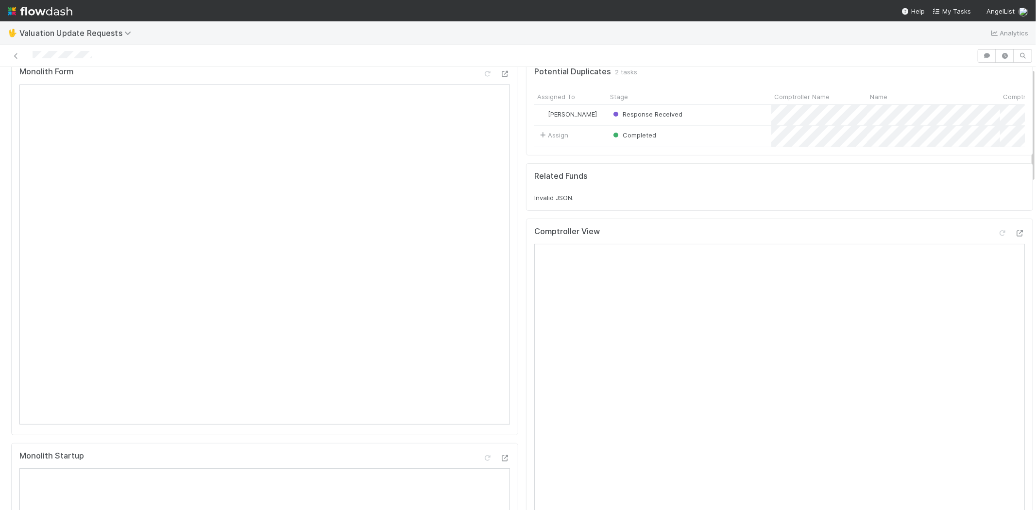
scroll to position [0, 0]
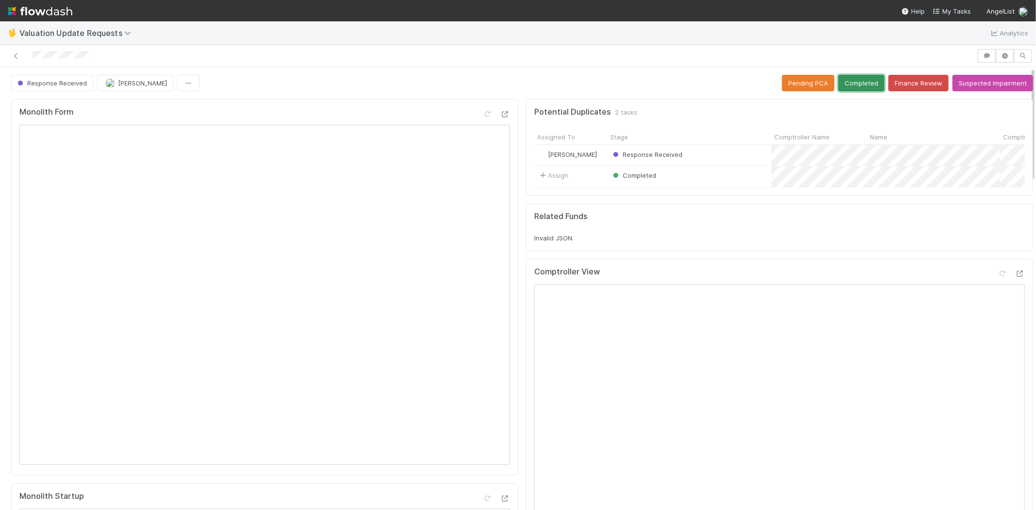
click at [844, 75] on button "Completed" at bounding box center [861, 83] width 46 height 17
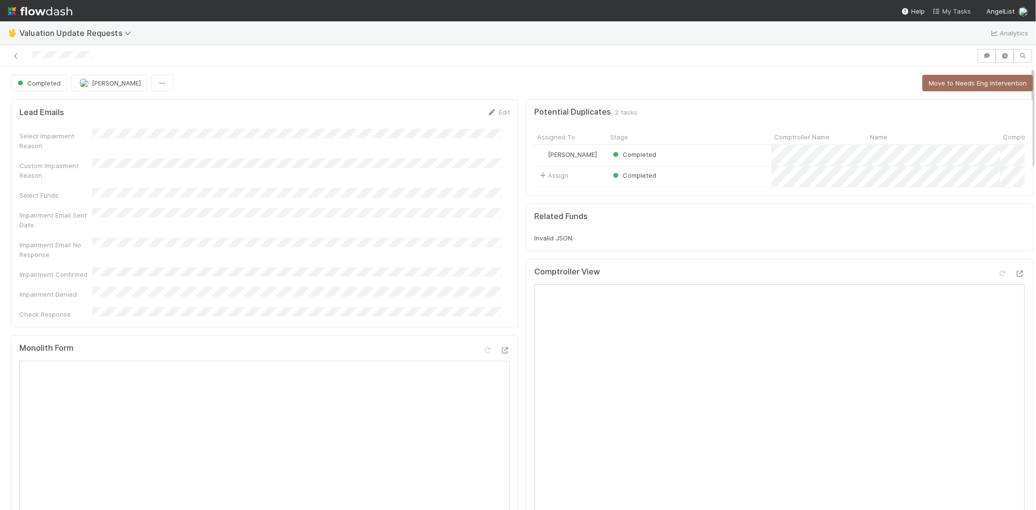
click at [953, 7] on span "My Tasks" at bounding box center [951, 11] width 38 height 8
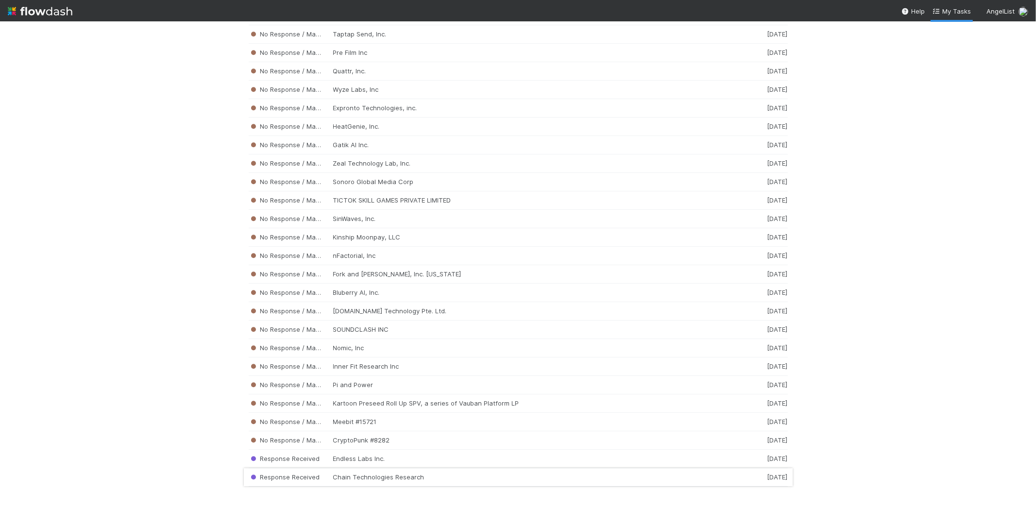
scroll to position [8314, 0]
click at [414, 386] on div "No Response / Manual Review Pi and Power 1 week ago" at bounding box center [518, 385] width 539 height 18
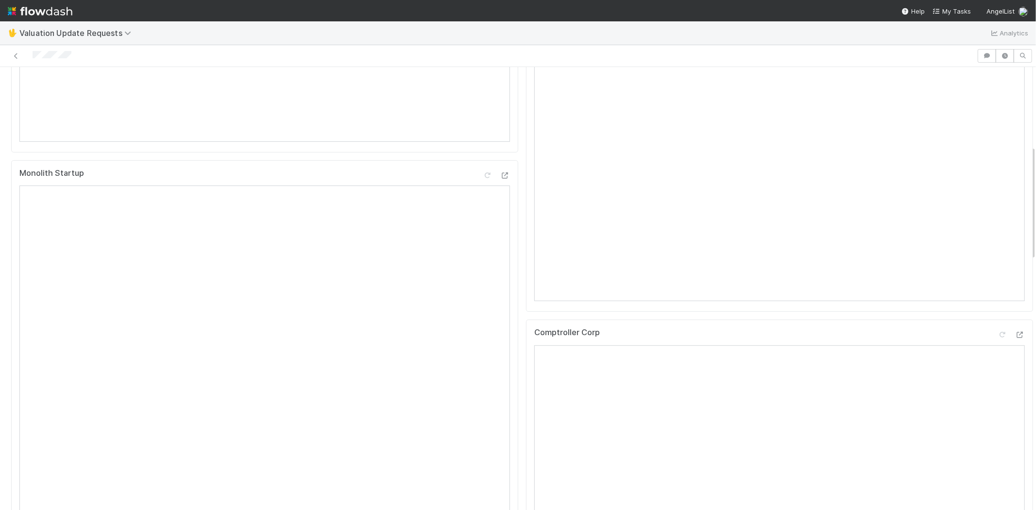
scroll to position [323, 0]
drag, startPoint x: 80, startPoint y: 54, endPoint x: 32, endPoint y: 55, distance: 48.6
click at [32, 55] on div at bounding box center [488, 56] width 969 height 14
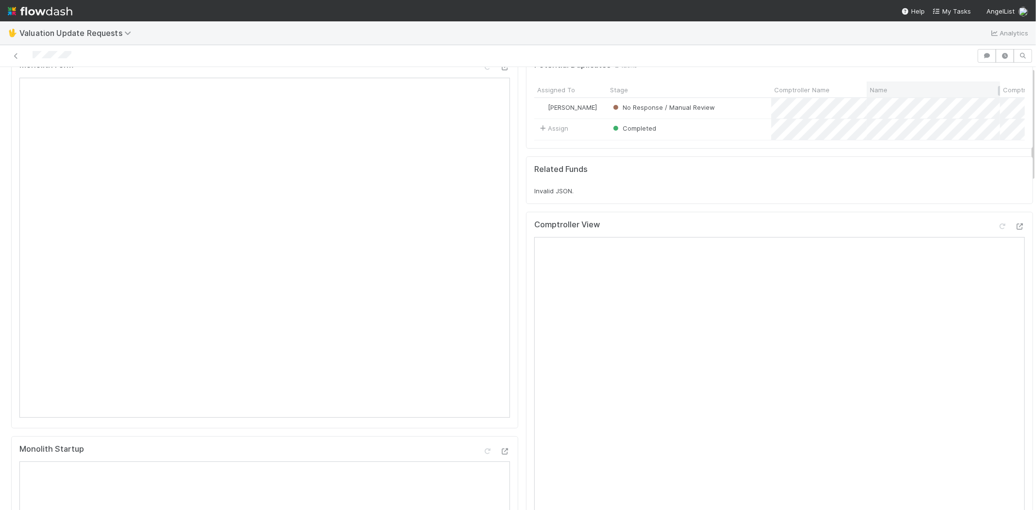
scroll to position [0, 0]
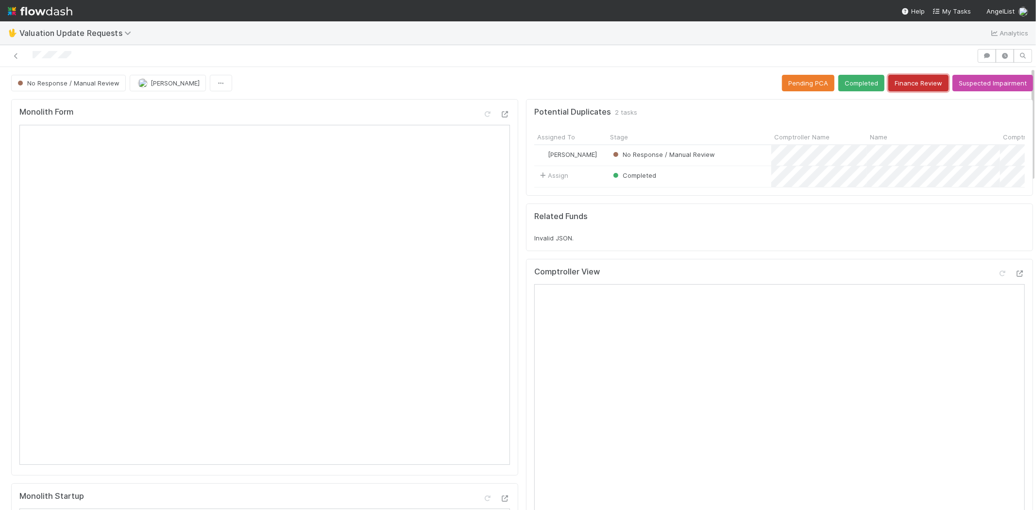
click at [909, 84] on button "Finance Review" at bounding box center [918, 83] width 60 height 17
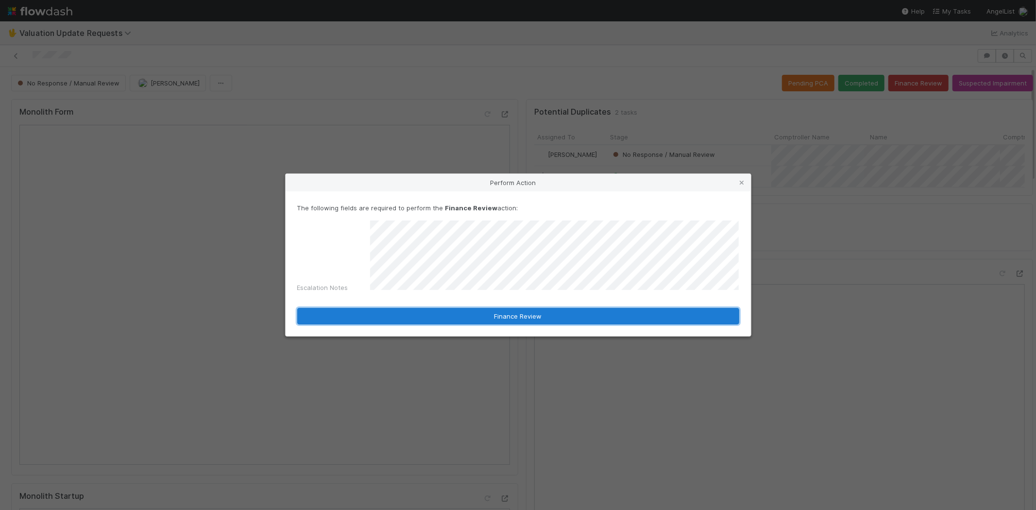
click at [528, 311] on button "Finance Review" at bounding box center [518, 316] width 442 height 17
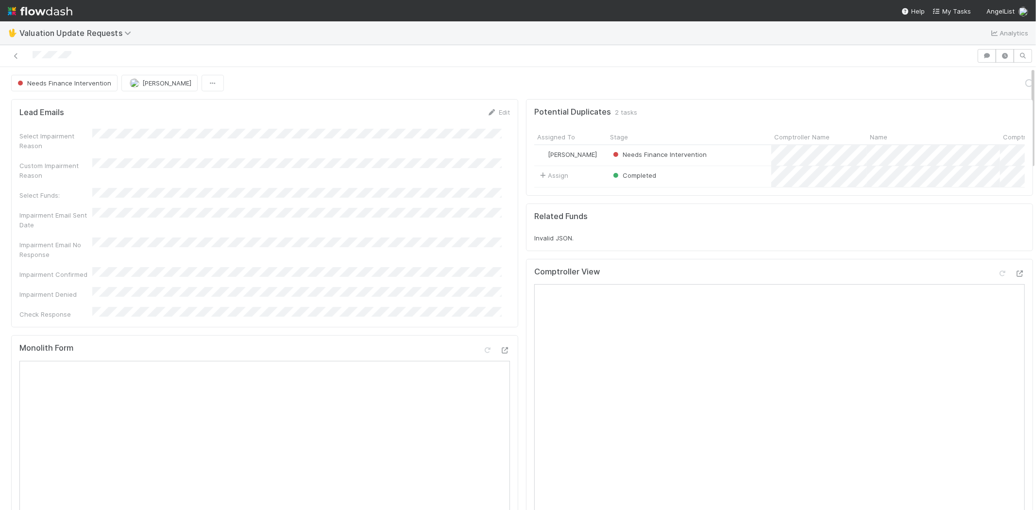
drag, startPoint x: 73, startPoint y: 52, endPoint x: 31, endPoint y: 53, distance: 42.8
click at [31, 53] on div at bounding box center [488, 56] width 969 height 14
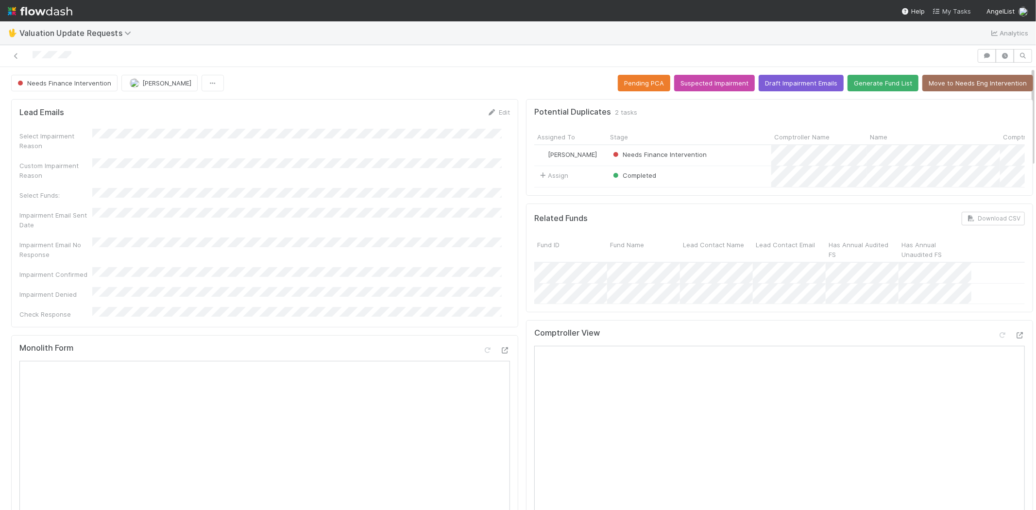
click at [955, 11] on span "My Tasks" at bounding box center [951, 11] width 38 height 8
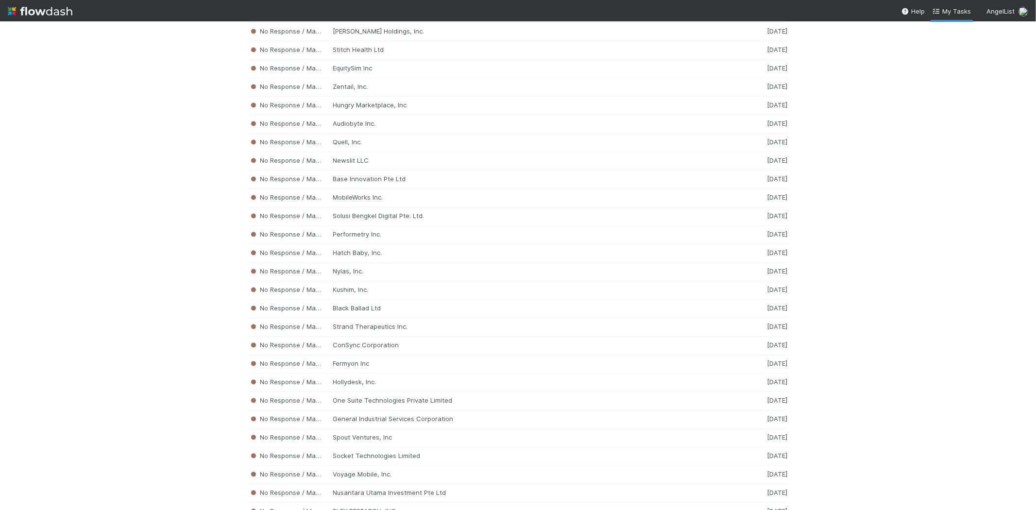
scroll to position [8314, 0]
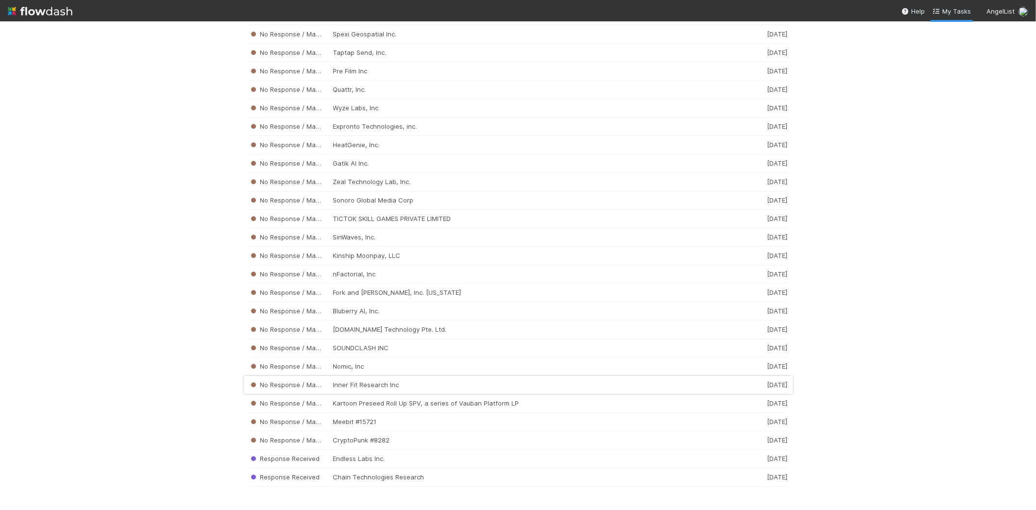
click at [369, 386] on div "No Response / Manual Review Inner Fit Research Inc 1 week ago" at bounding box center [518, 385] width 539 height 18
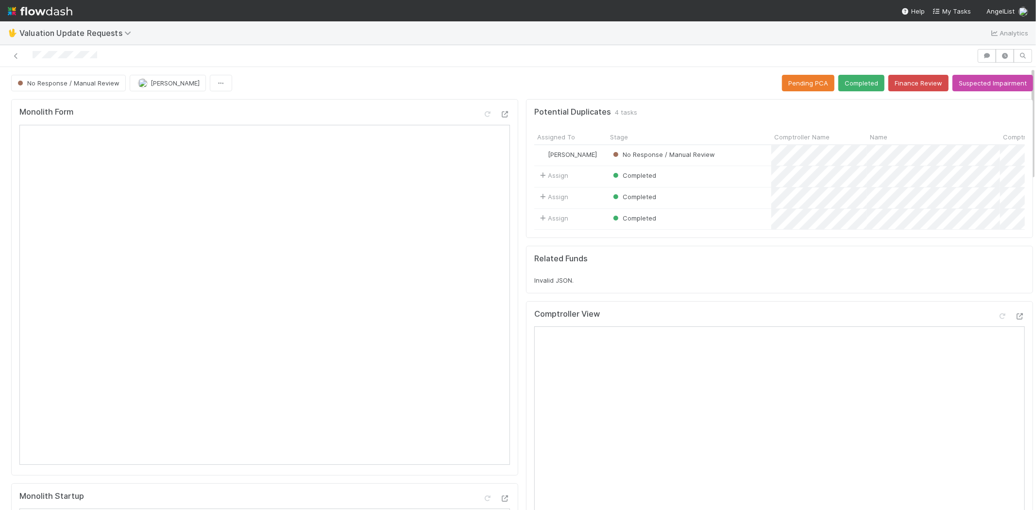
drag, startPoint x: 105, startPoint y: 54, endPoint x: 31, endPoint y: 57, distance: 73.8
click at [31, 57] on div at bounding box center [488, 56] width 969 height 14
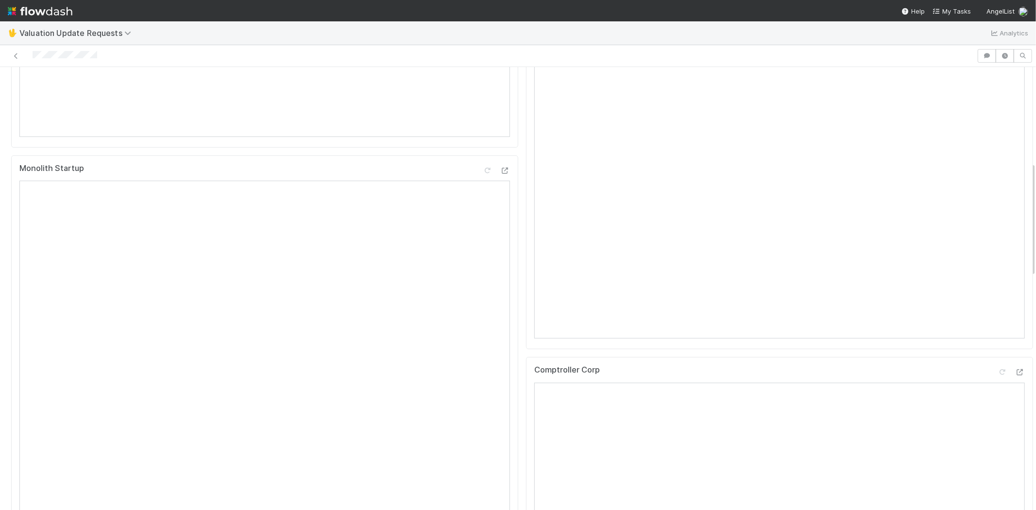
scroll to position [377, 0]
click at [102, 54] on div at bounding box center [488, 56] width 969 height 14
click at [32, 55] on div at bounding box center [488, 56] width 969 height 14
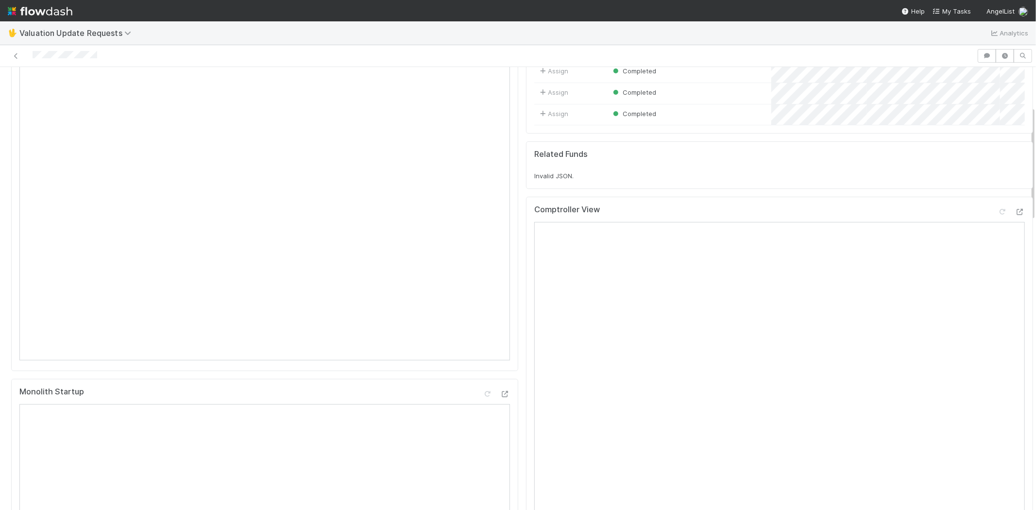
scroll to position [0, 0]
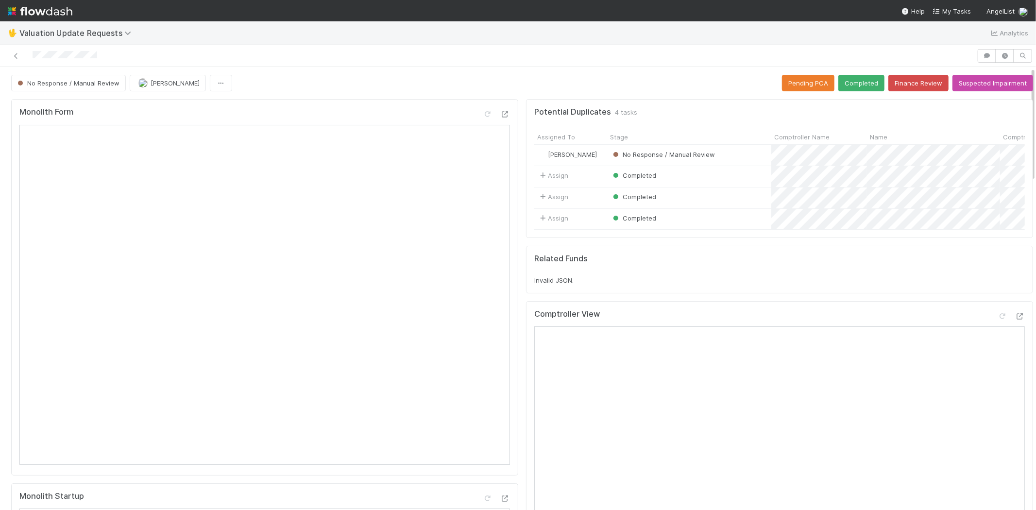
drag, startPoint x: 101, startPoint y: 56, endPoint x: 109, endPoint y: 55, distance: 8.3
click at [102, 56] on div at bounding box center [488, 56] width 969 height 14
click at [997, 319] on icon at bounding box center [1002, 316] width 10 height 6
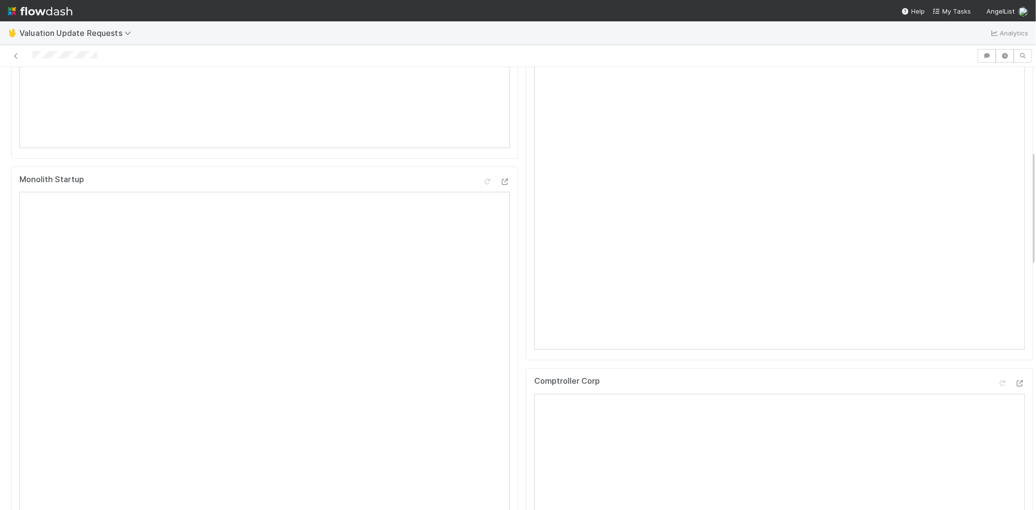
scroll to position [323, 0]
click at [997, 380] on icon at bounding box center [1002, 376] width 10 height 6
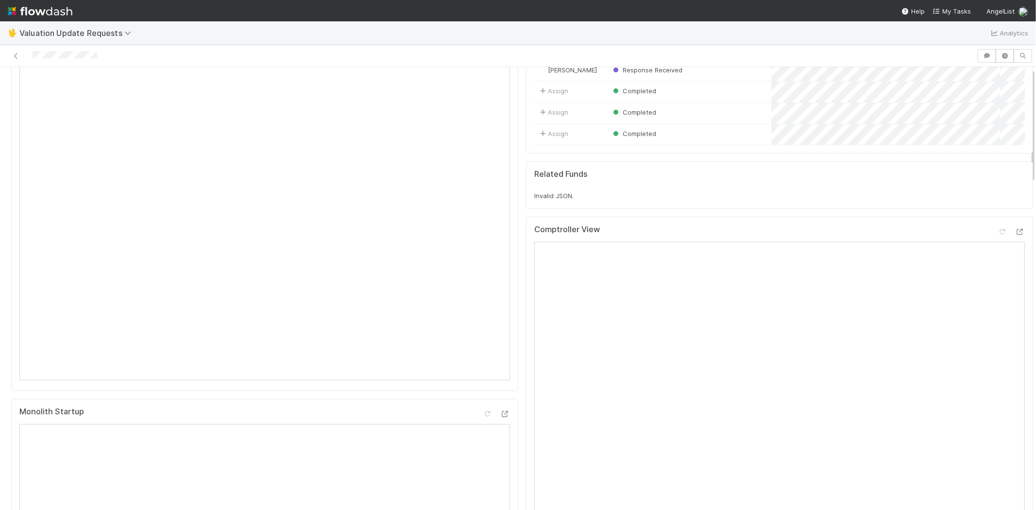
scroll to position [5, 0]
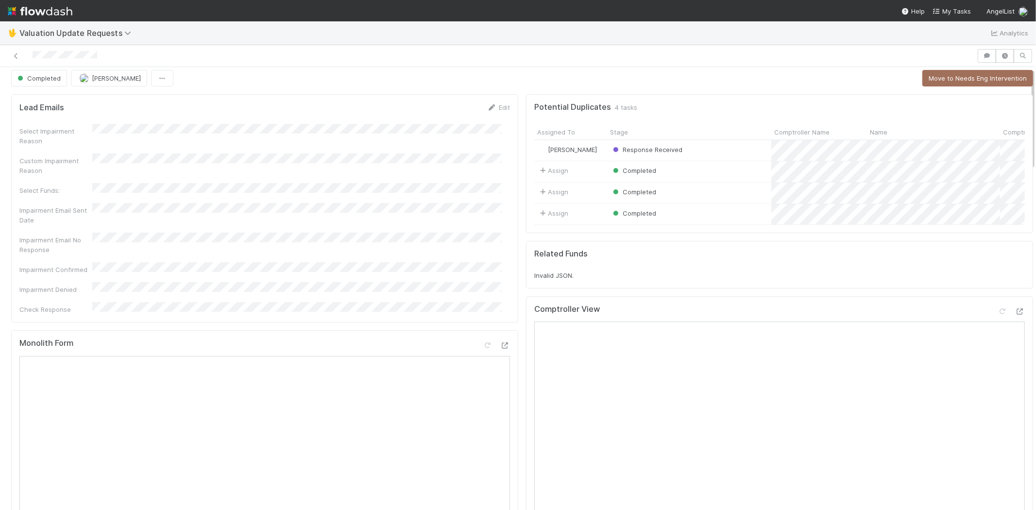
click at [846, 70] on div "Completed Michael Capilitan Move to Needs Eng Intervention" at bounding box center [522, 78] width 1022 height 17
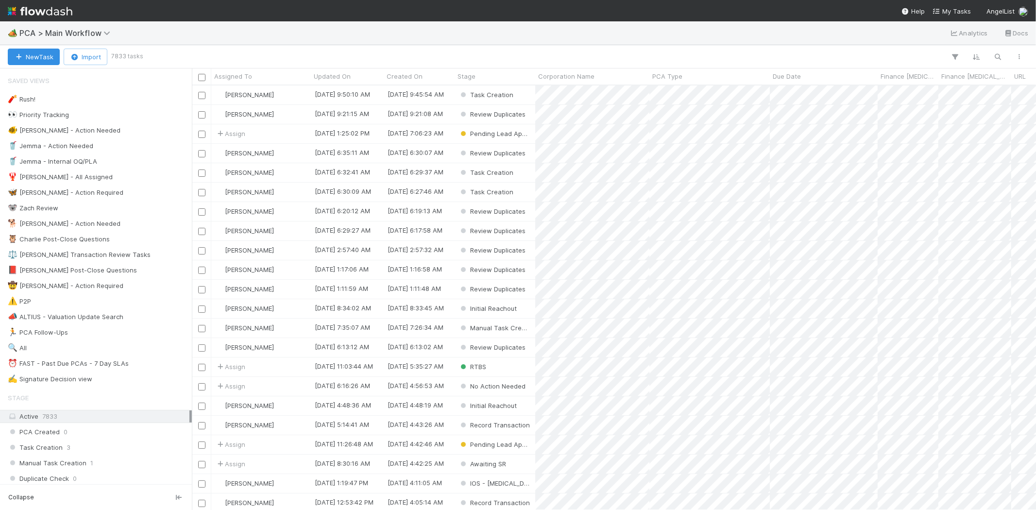
scroll to position [416, 836]
click at [943, 8] on span "My Tasks" at bounding box center [951, 11] width 38 height 8
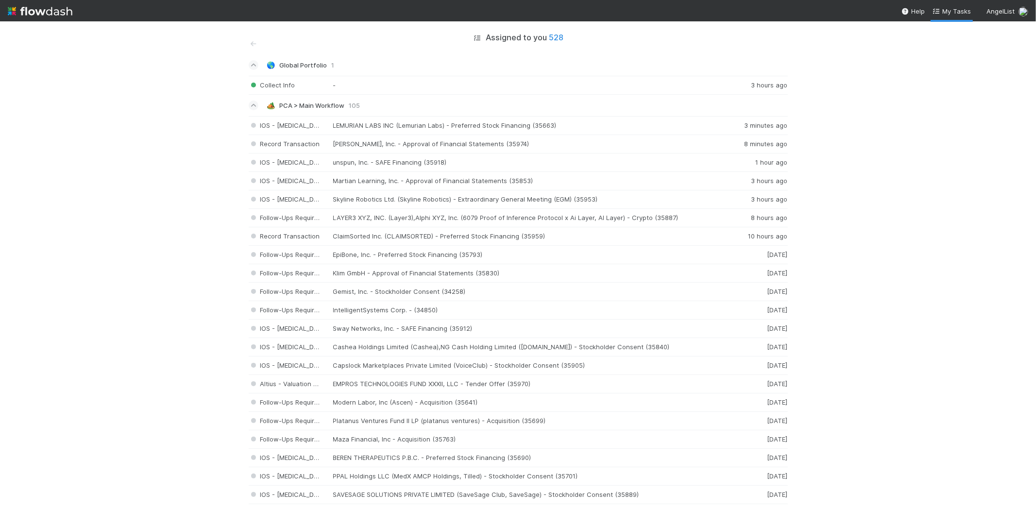
scroll to position [1025, 0]
